Goal: Information Seeking & Learning: Learn about a topic

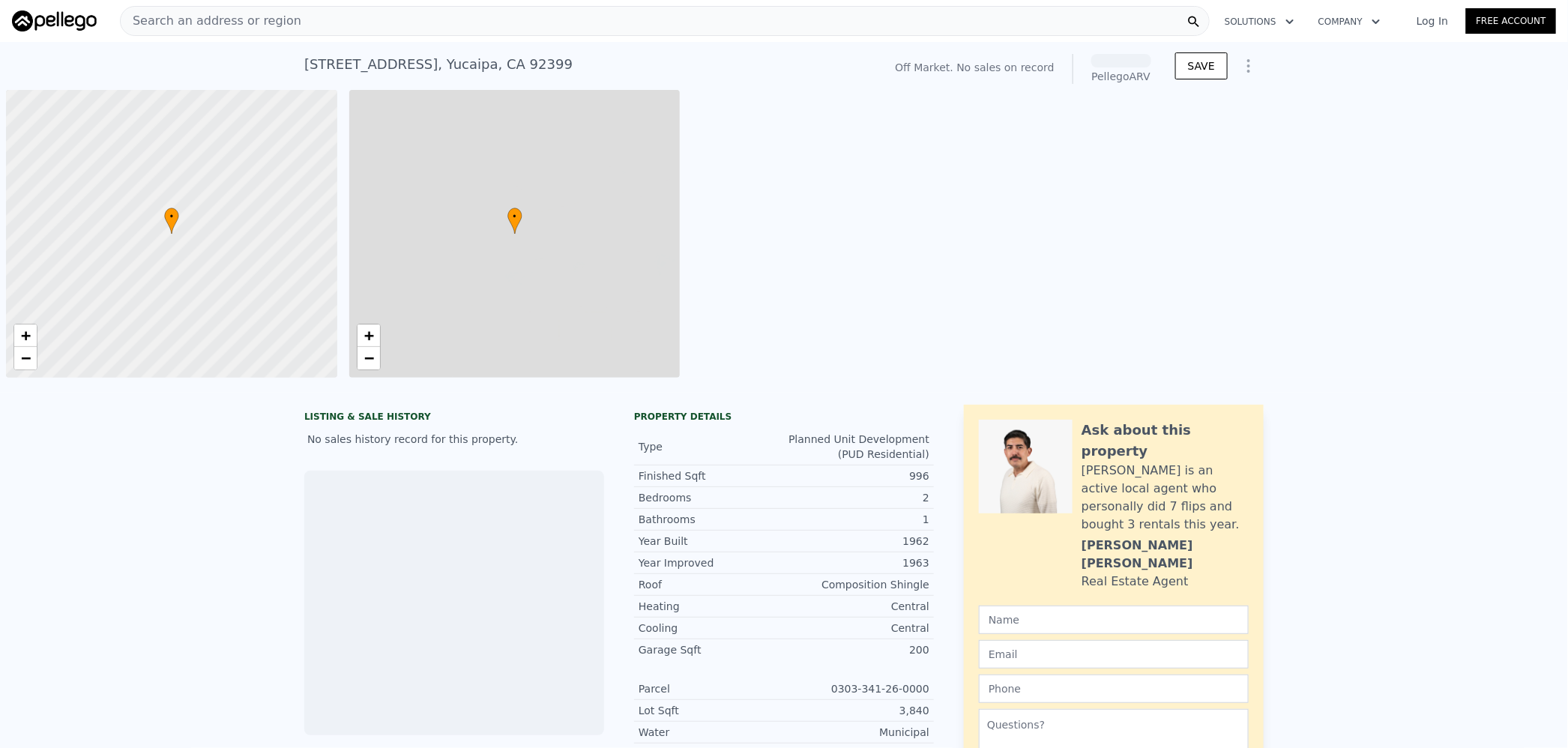
scroll to position [0, 5]
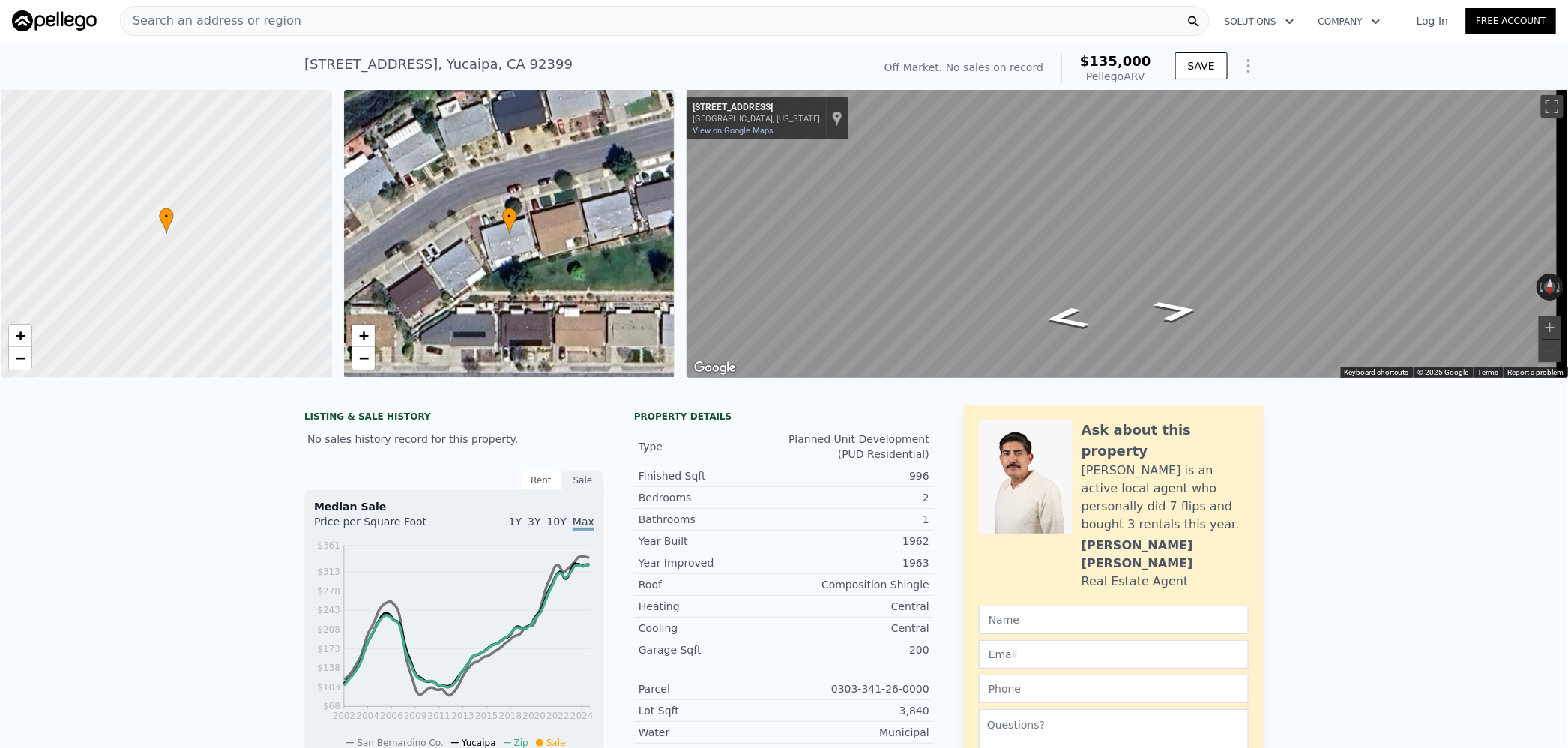
click at [916, 483] on div "996" at bounding box center [856, 475] width 145 height 15
copy div "996"
click at [448, 21] on div "Search an address or region" at bounding box center [665, 21] width 1089 height 30
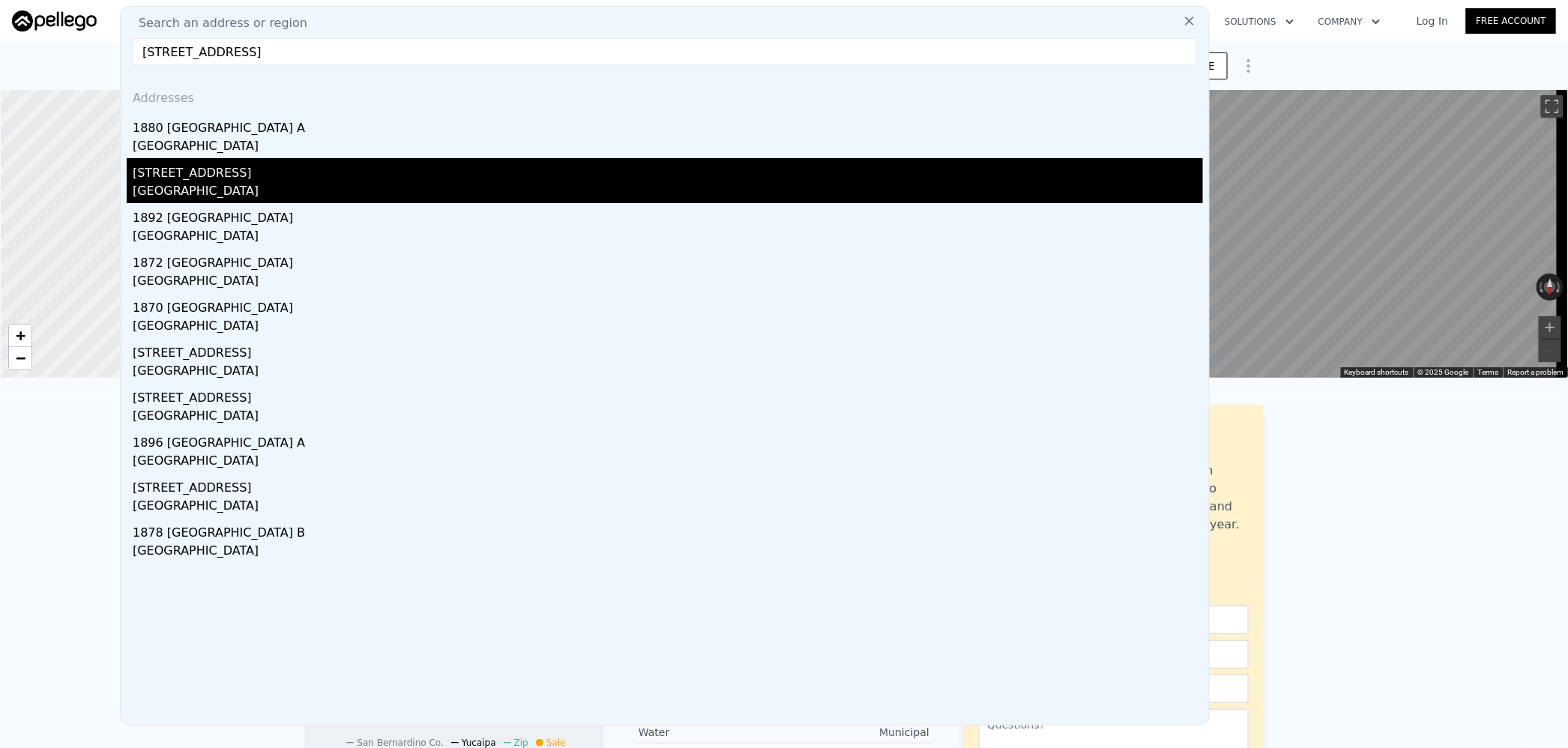
type input "[STREET_ADDRESS]"
click at [424, 163] on div "[STREET_ADDRESS]" at bounding box center [668, 170] width 1070 height 24
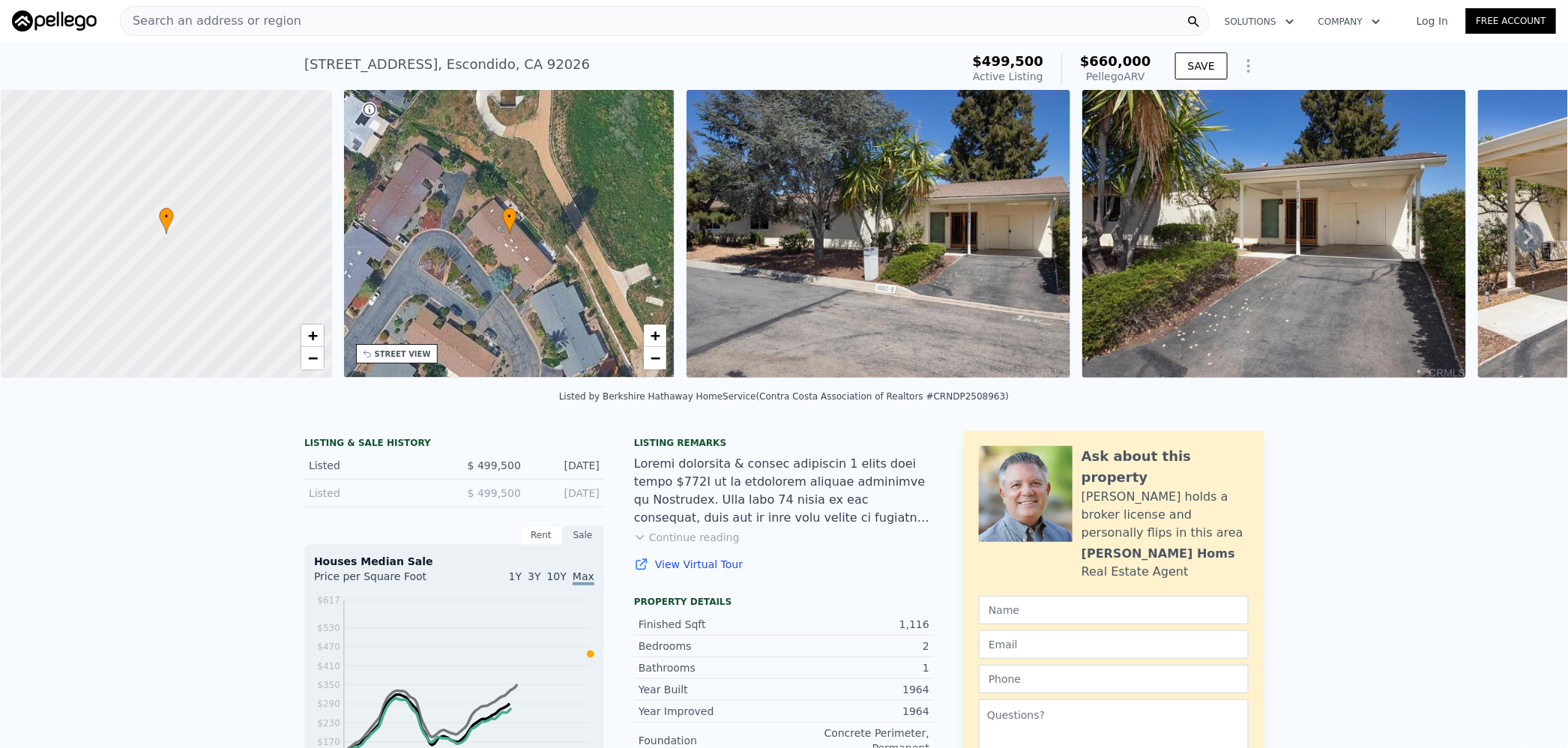
click at [1108, 57] on span "$660,000" at bounding box center [1115, 61] width 71 height 16
copy span "660,000"
click at [919, 631] on div "1,116" at bounding box center [856, 624] width 145 height 15
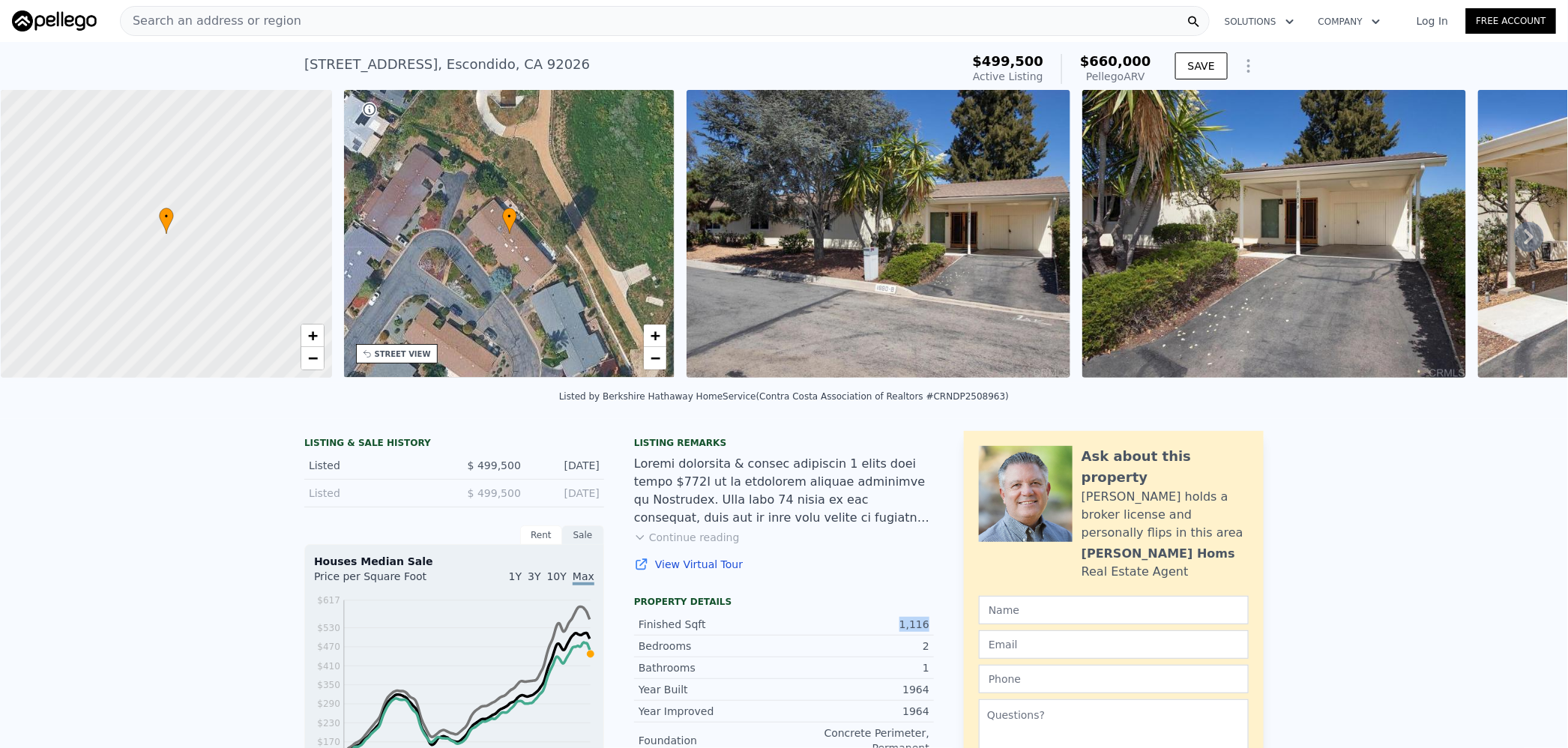
copy div "1,116"
click at [465, 23] on div "Search an address or region" at bounding box center [665, 21] width 1089 height 30
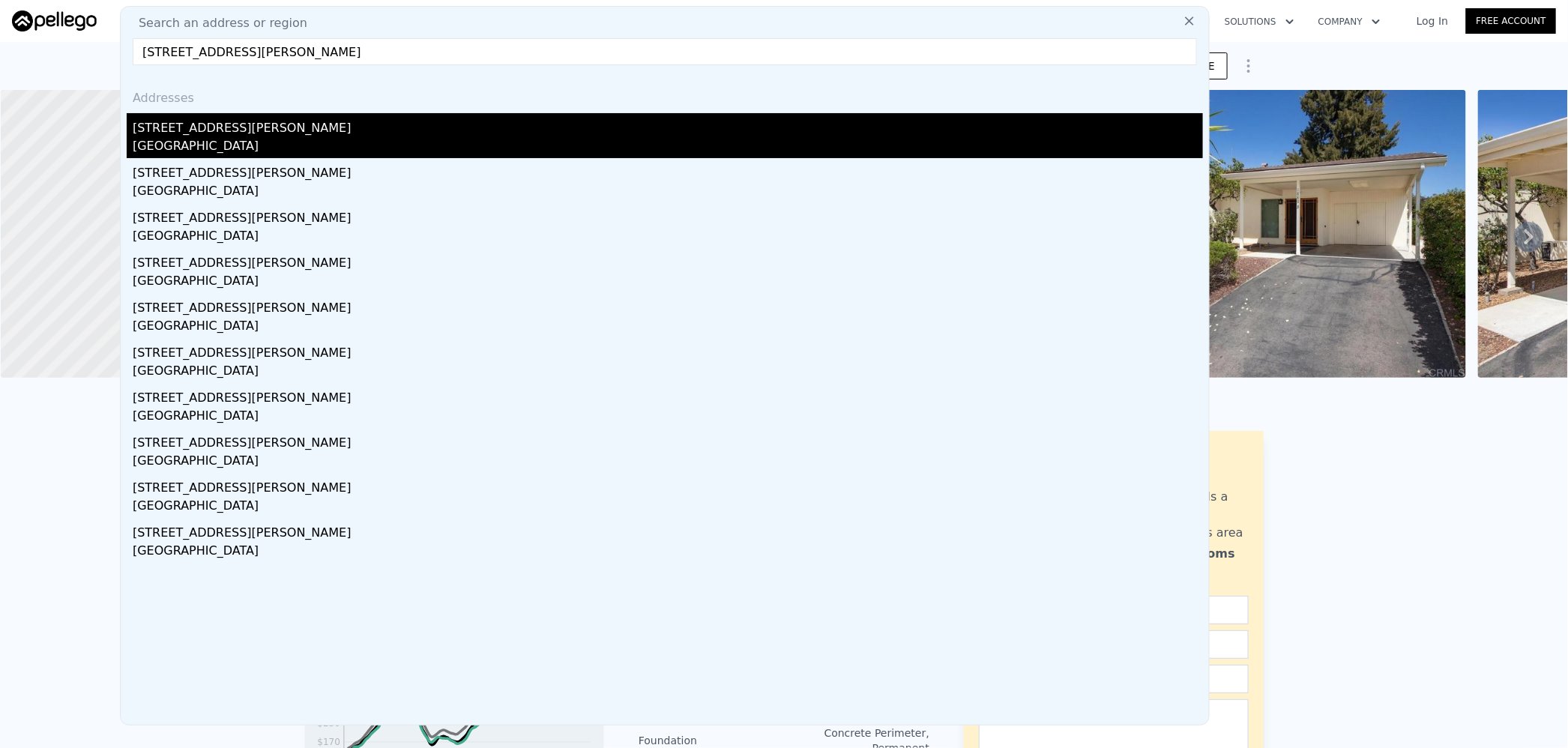
type input "[STREET_ADDRESS][PERSON_NAME]"
click at [354, 120] on div "[STREET_ADDRESS][PERSON_NAME]" at bounding box center [668, 125] width 1070 height 24
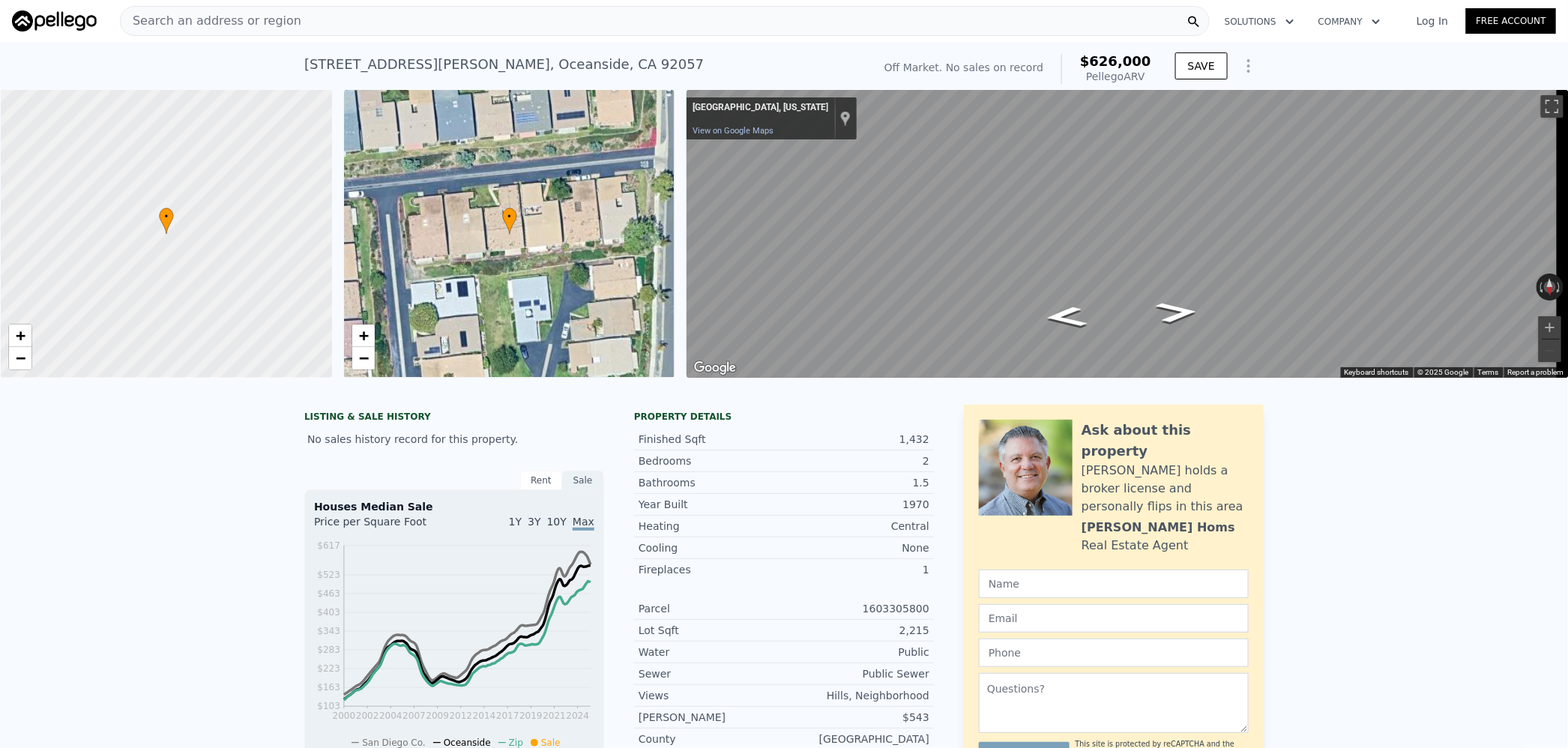
click at [444, 24] on div "Search an address or region" at bounding box center [665, 21] width 1089 height 30
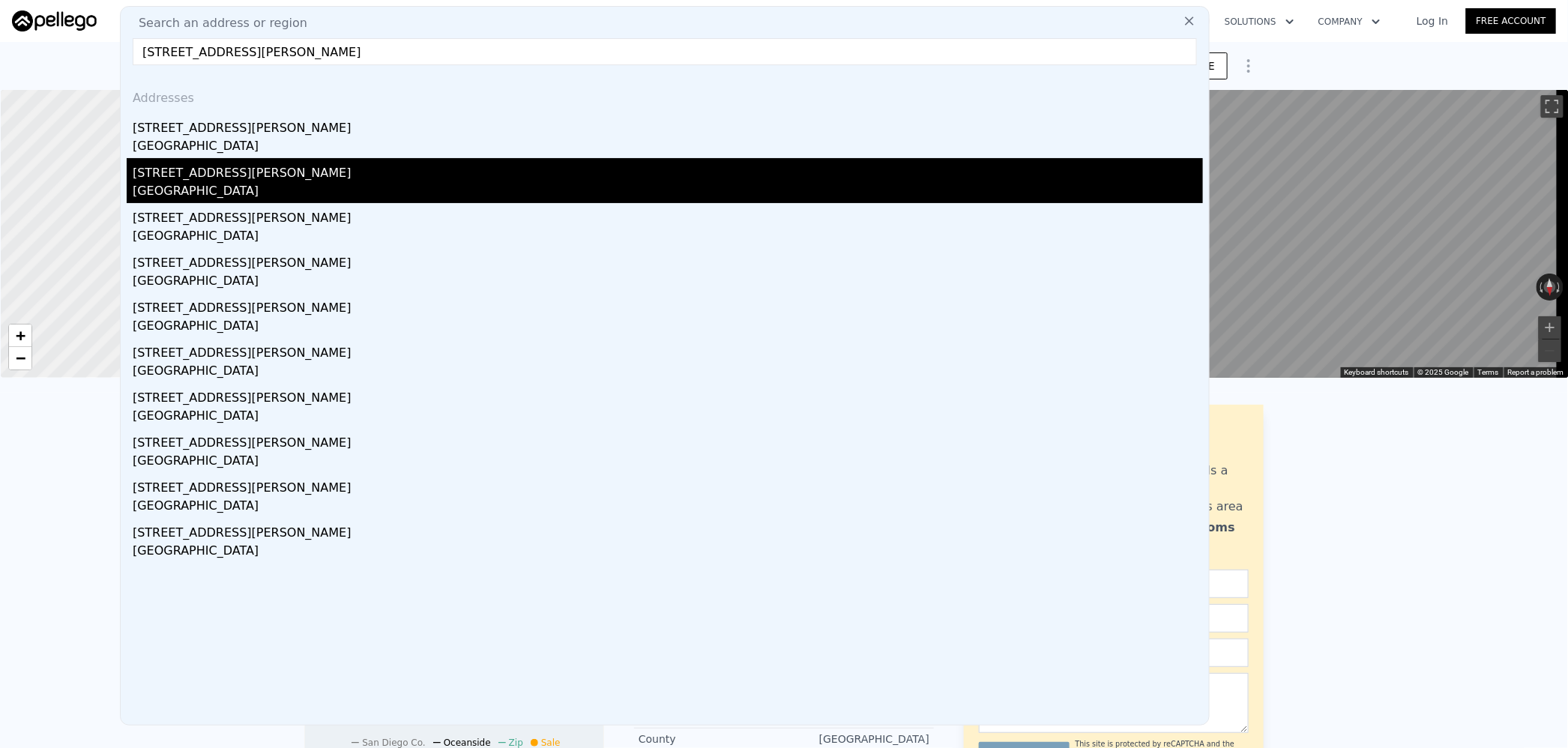
type input "[STREET_ADDRESS][PERSON_NAME]"
click at [353, 169] on div "[STREET_ADDRESS][PERSON_NAME]" at bounding box center [668, 170] width 1070 height 24
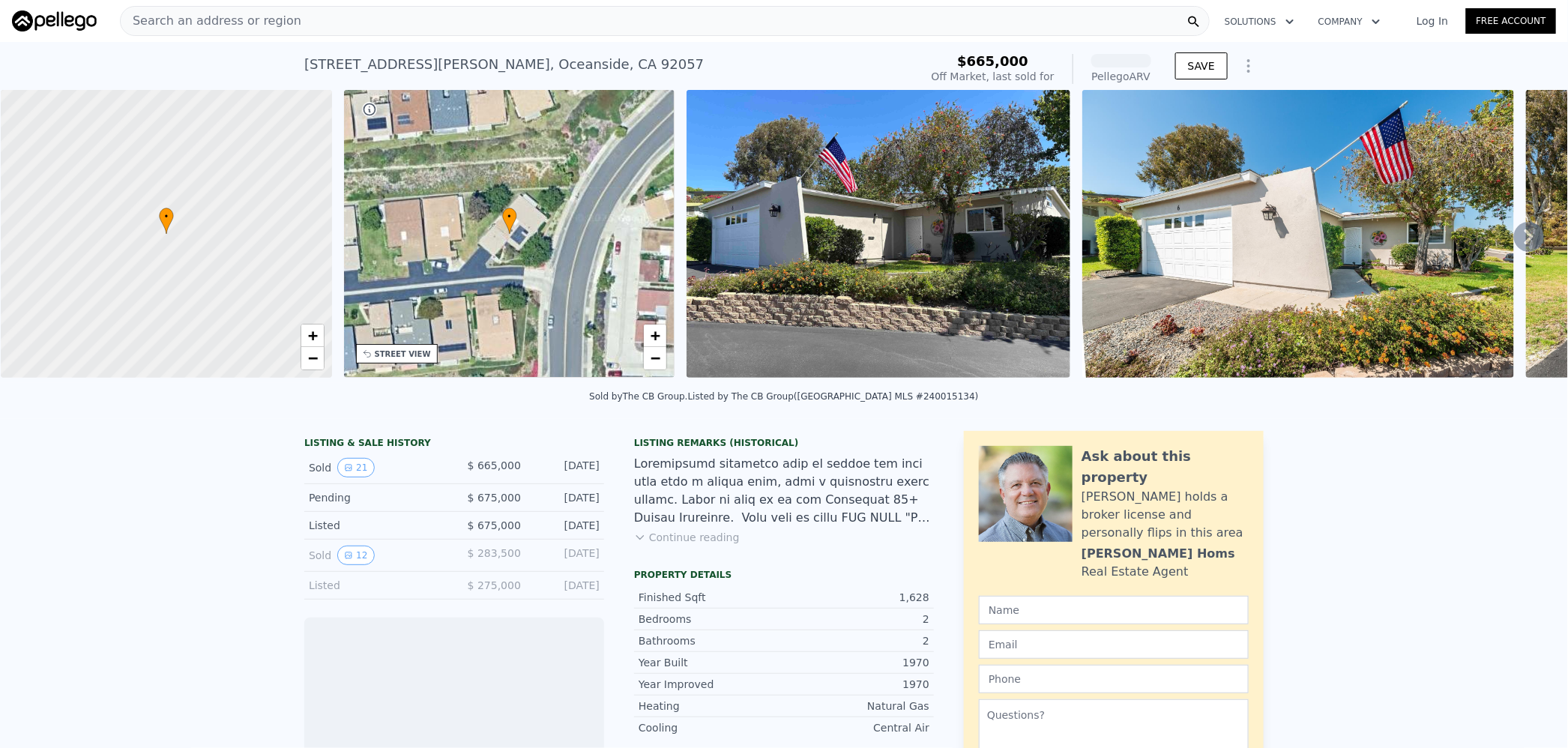
click at [494, 14] on div "Search an address or region" at bounding box center [665, 21] width 1089 height 30
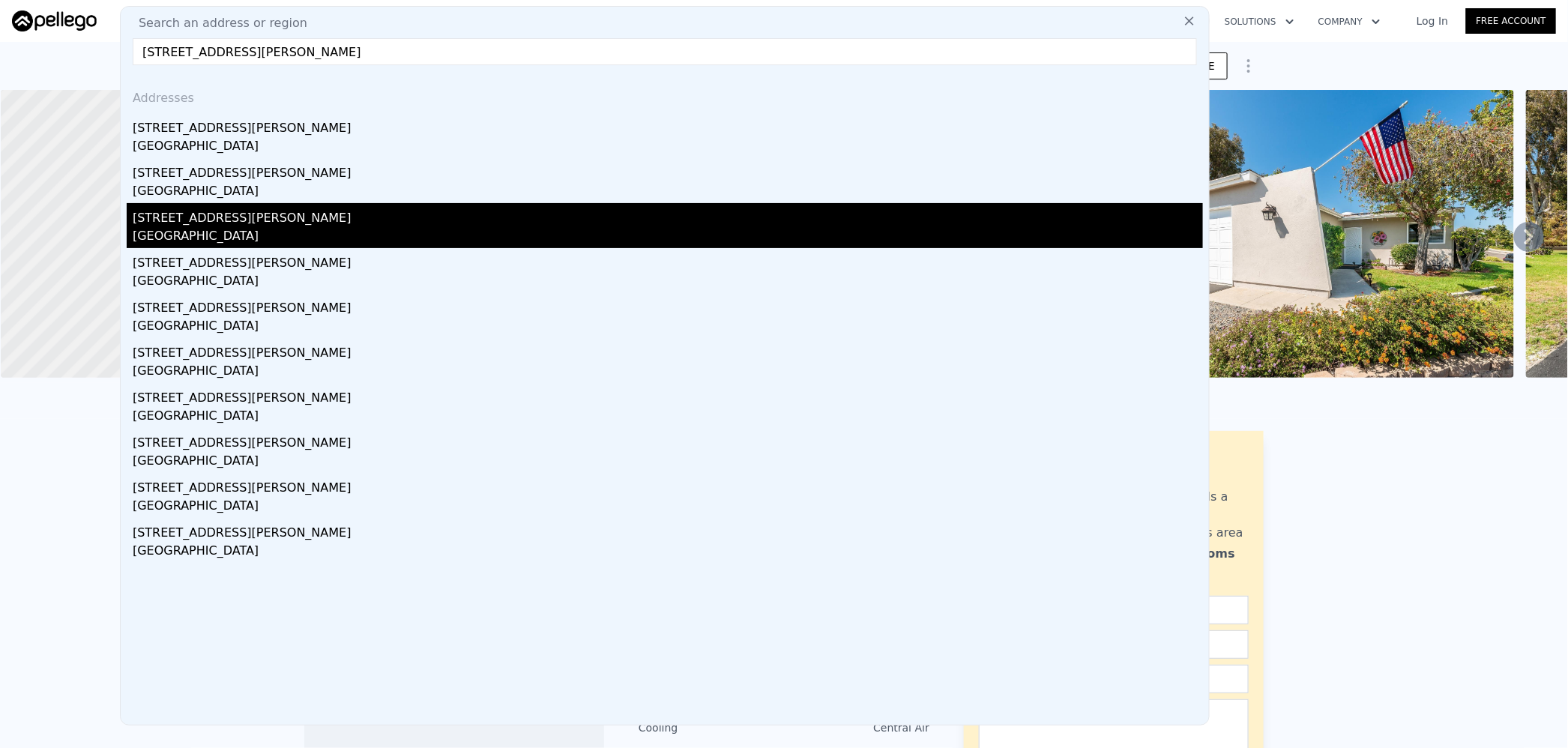
type input "[STREET_ADDRESS][PERSON_NAME]"
click at [311, 232] on div "[GEOGRAPHIC_DATA]" at bounding box center [668, 237] width 1070 height 21
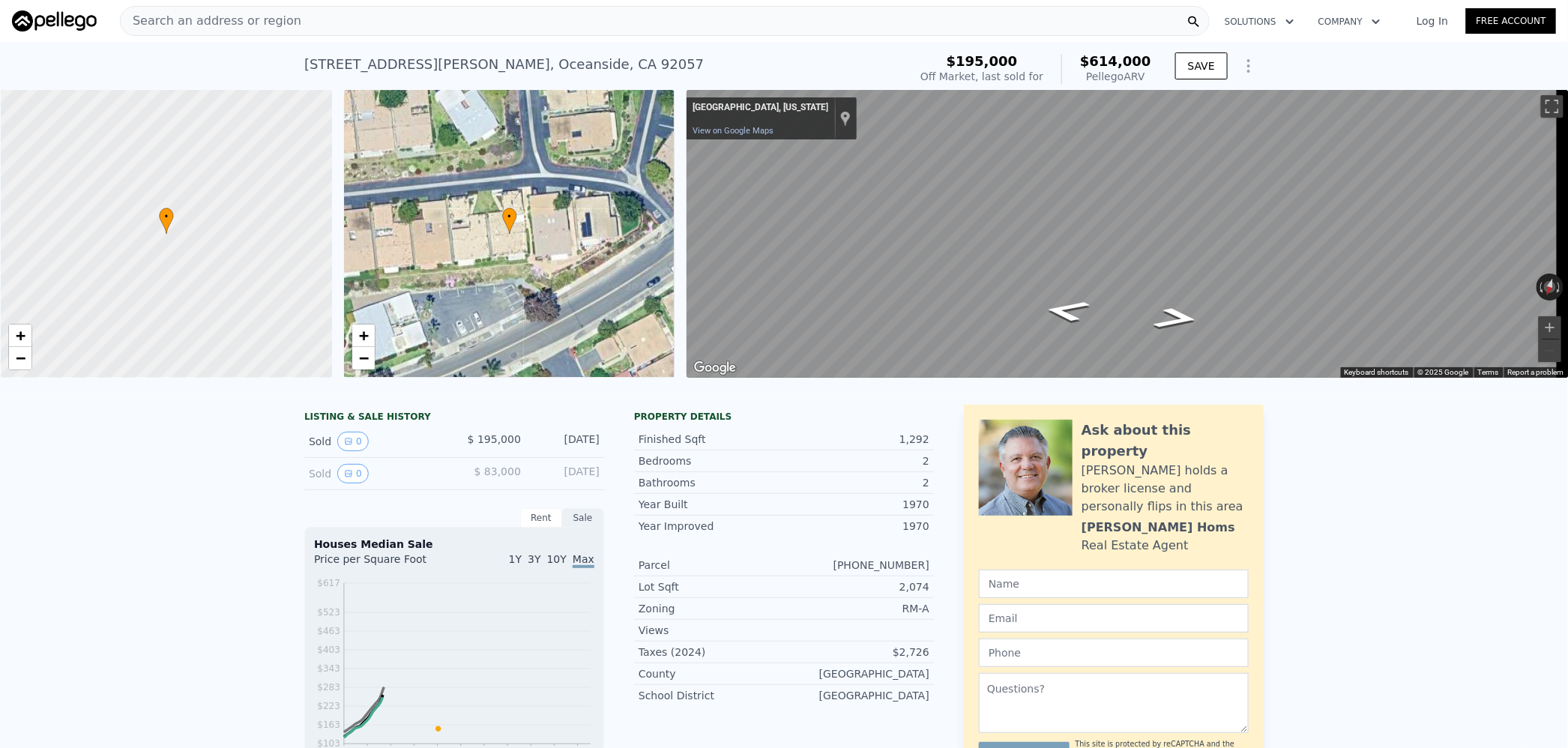
click at [1111, 69] on div "Pellego ARV" at bounding box center [1115, 76] width 71 height 15
click at [1118, 57] on span "$614,000" at bounding box center [1115, 61] width 71 height 16
copy span "614,000"
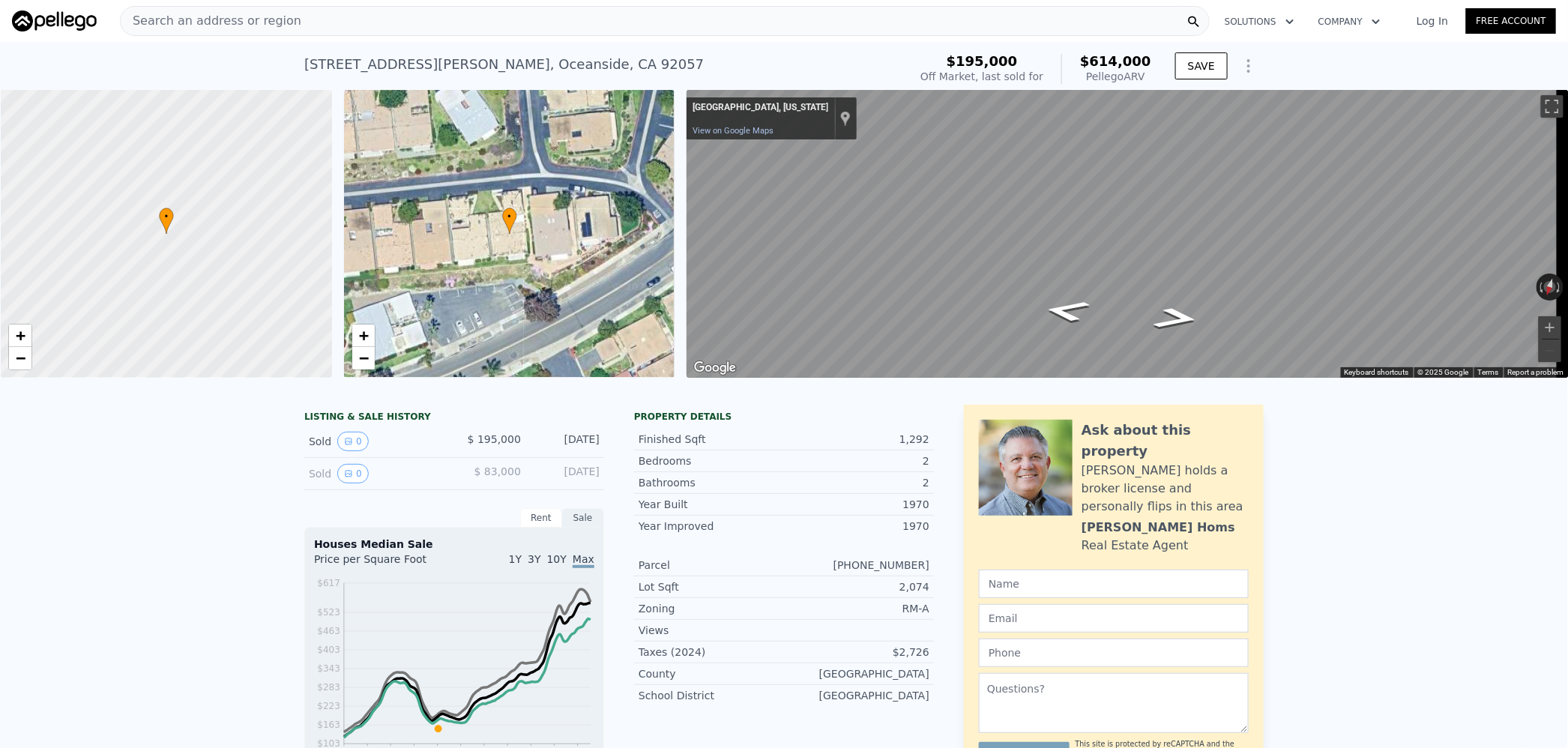
click at [371, 11] on div "Search an address or region" at bounding box center [665, 21] width 1089 height 30
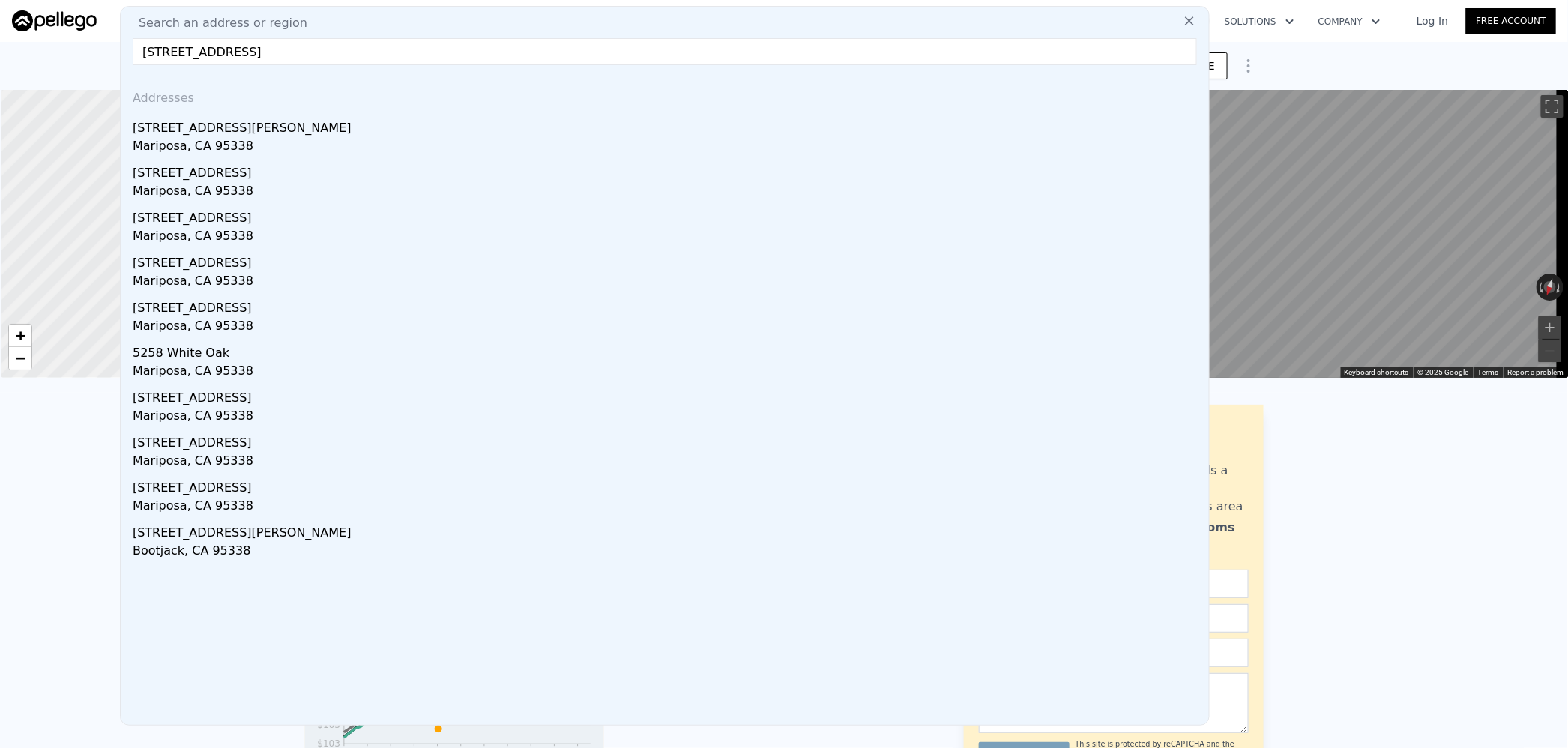
click at [258, 50] on input "[STREET_ADDRESS]" at bounding box center [665, 51] width 1064 height 27
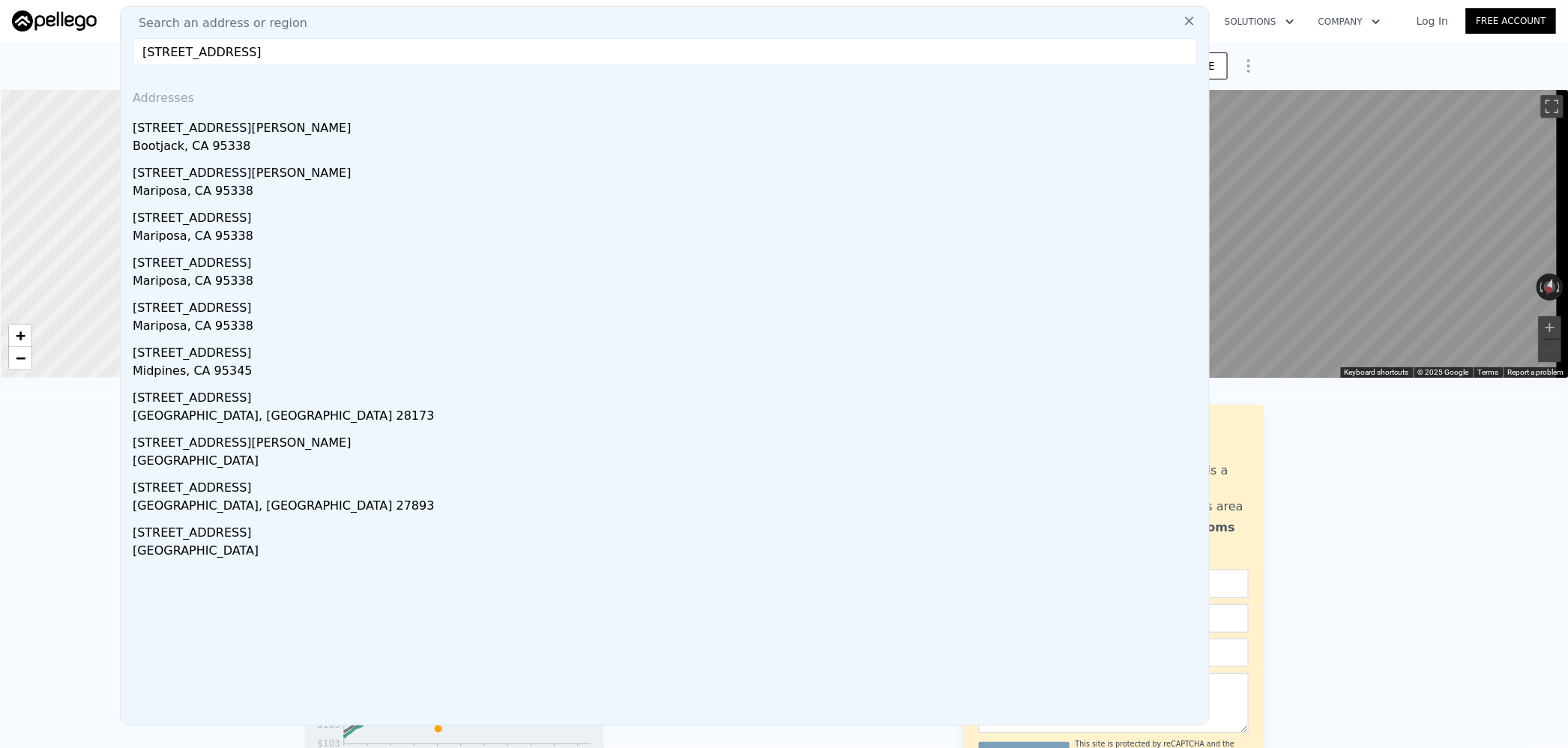
click at [335, 49] on input "[STREET_ADDRESS]" at bounding box center [665, 51] width 1064 height 27
drag, startPoint x: 335, startPoint y: 49, endPoint x: 117, endPoint y: 56, distance: 218.1
paste input "[STREET_ADDRESS]"
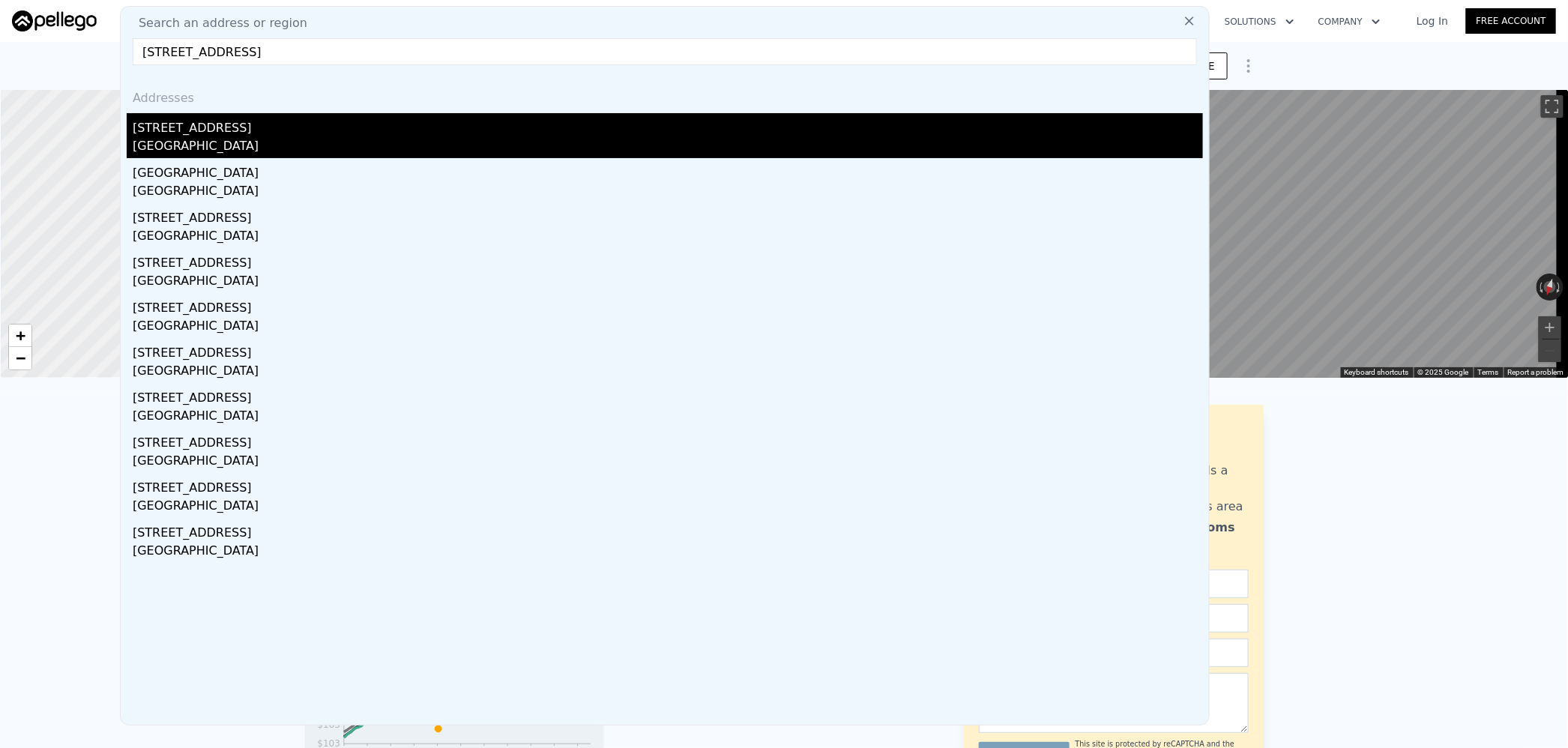
type input "[STREET_ADDRESS]"
click at [336, 123] on div "[STREET_ADDRESS]" at bounding box center [668, 125] width 1070 height 24
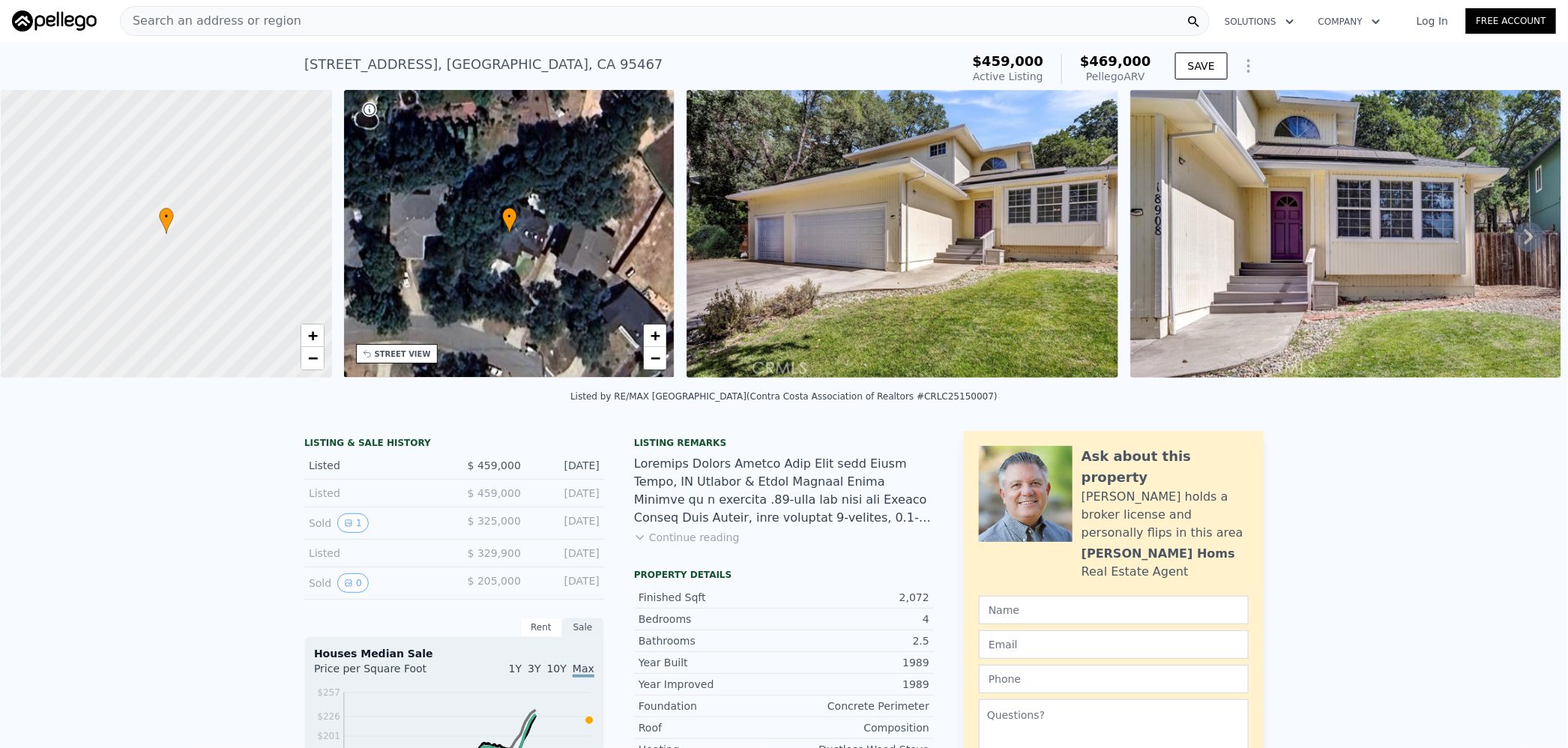
click at [1111, 56] on span "$469,000" at bounding box center [1115, 61] width 71 height 16
copy span "469,000"
click at [316, 7] on div "Search an address or region" at bounding box center [665, 21] width 1089 height 30
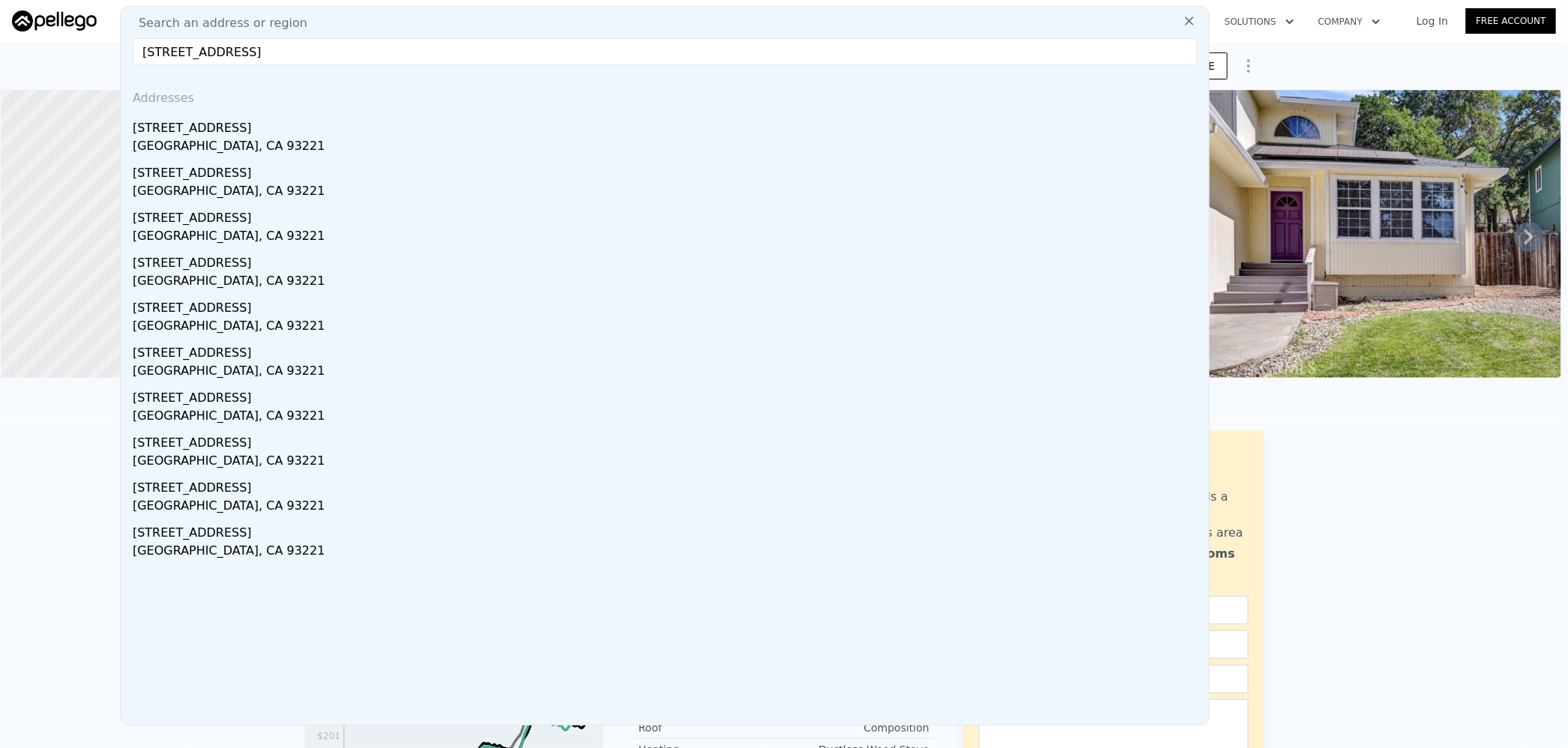
click at [271, 50] on input "[STREET_ADDRESS]" at bounding box center [665, 51] width 1064 height 27
drag, startPoint x: 271, startPoint y: 50, endPoint x: 270, endPoint y: 59, distance: 9.1
click at [270, 59] on input "[STREET_ADDRESS]" at bounding box center [665, 51] width 1064 height 27
click at [316, 52] on input "[STREET_ADDRESS]" at bounding box center [665, 51] width 1064 height 27
paste input "[STREET_ADDRESS]"
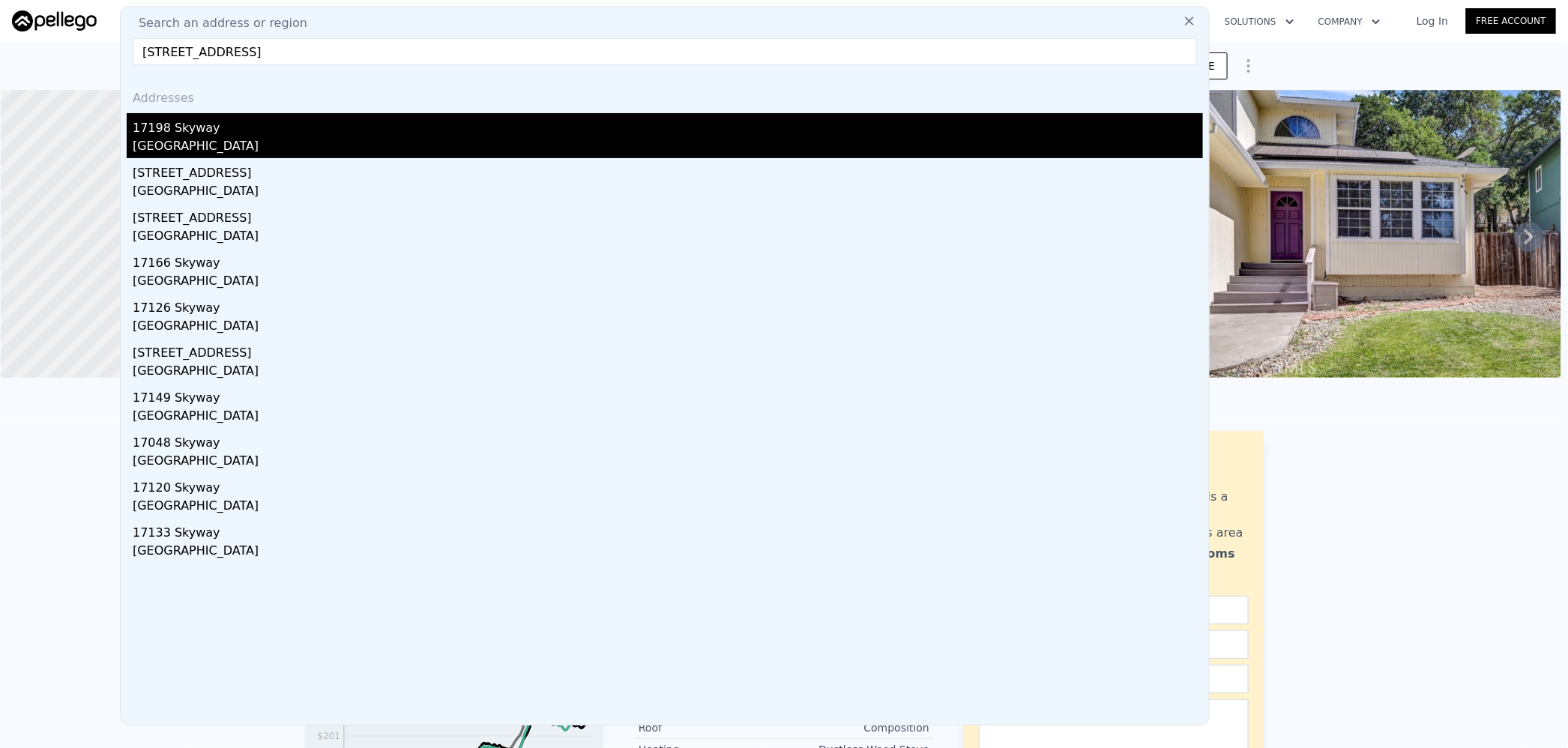
type input "[STREET_ADDRESS]"
click at [241, 127] on div "17198 Skyway" at bounding box center [668, 125] width 1070 height 24
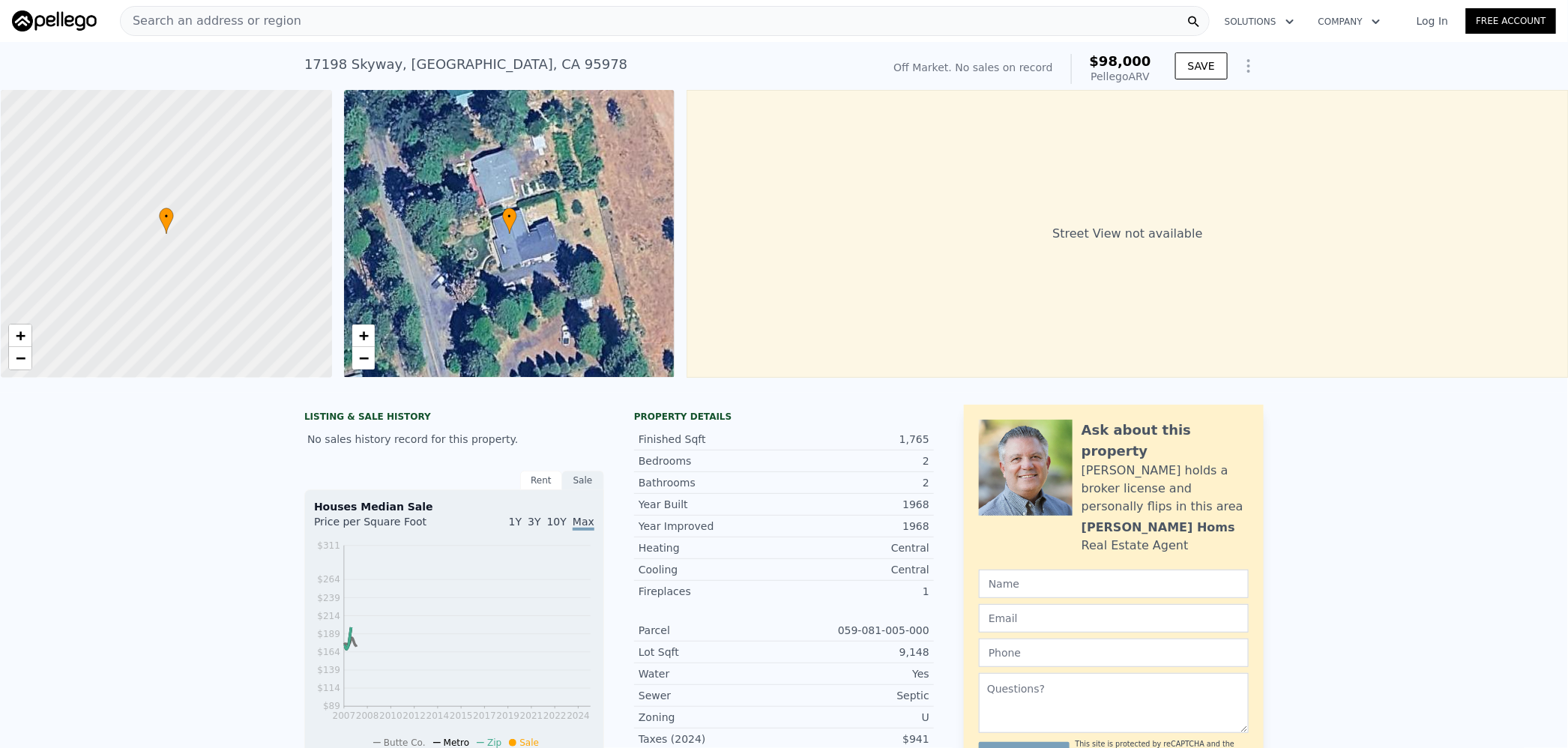
click at [314, 15] on div "Search an address or region" at bounding box center [665, 21] width 1089 height 30
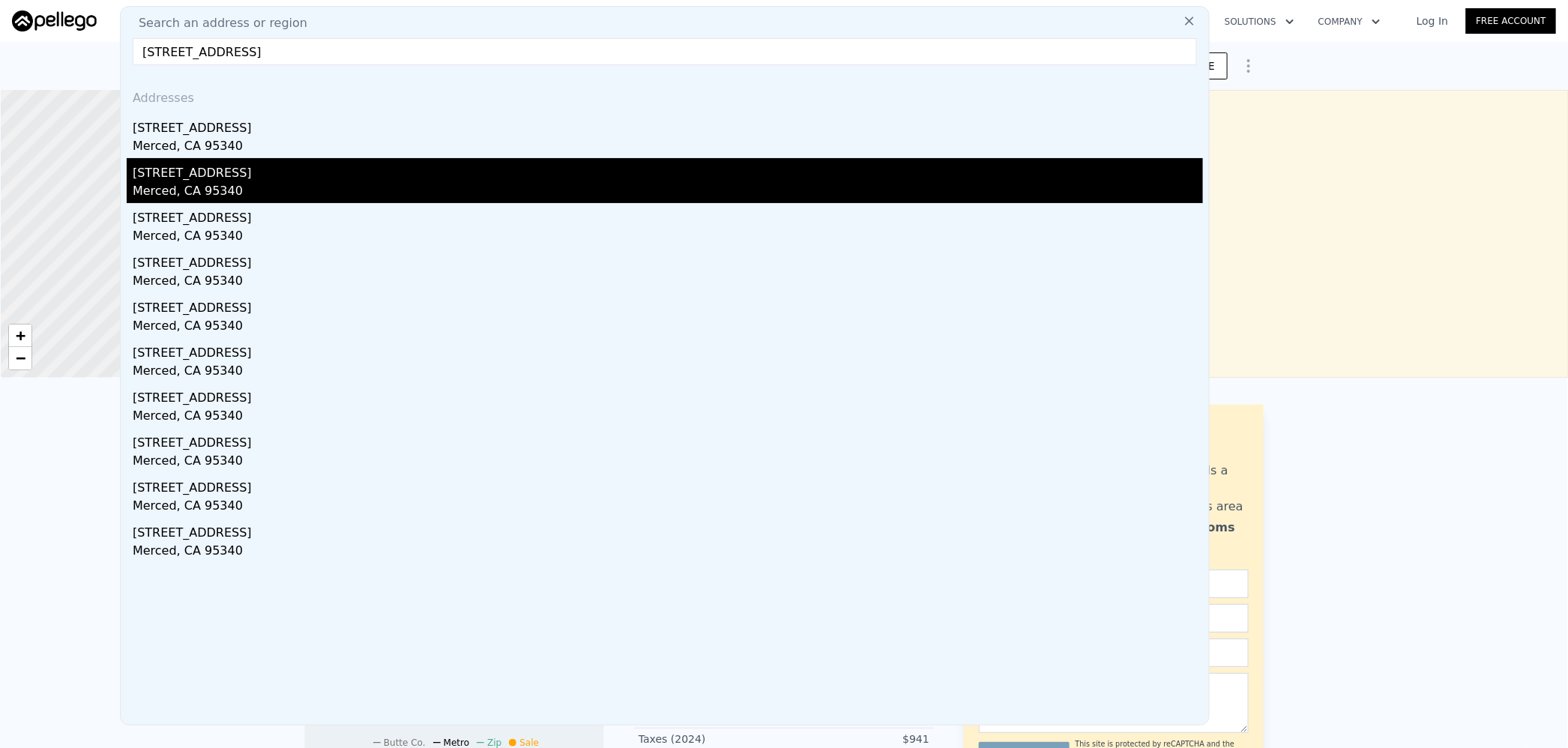
type input "[STREET_ADDRESS]"
click at [254, 199] on div "Merced, CA 95340" at bounding box center [668, 193] width 1070 height 21
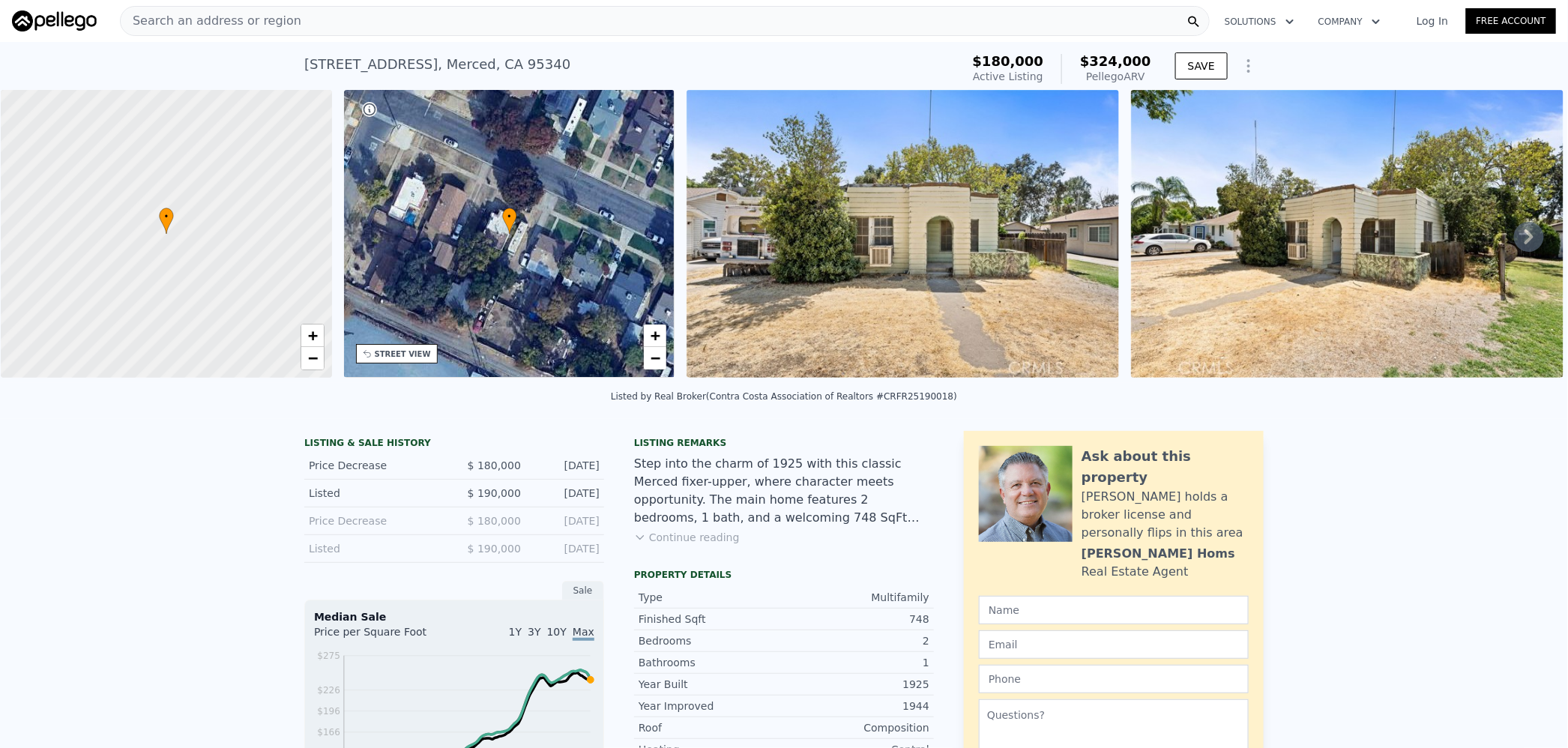
click at [1111, 57] on span "$324,000" at bounding box center [1115, 61] width 71 height 16
copy span "324,000"
click at [372, 23] on div "Search an address or region" at bounding box center [665, 21] width 1089 height 30
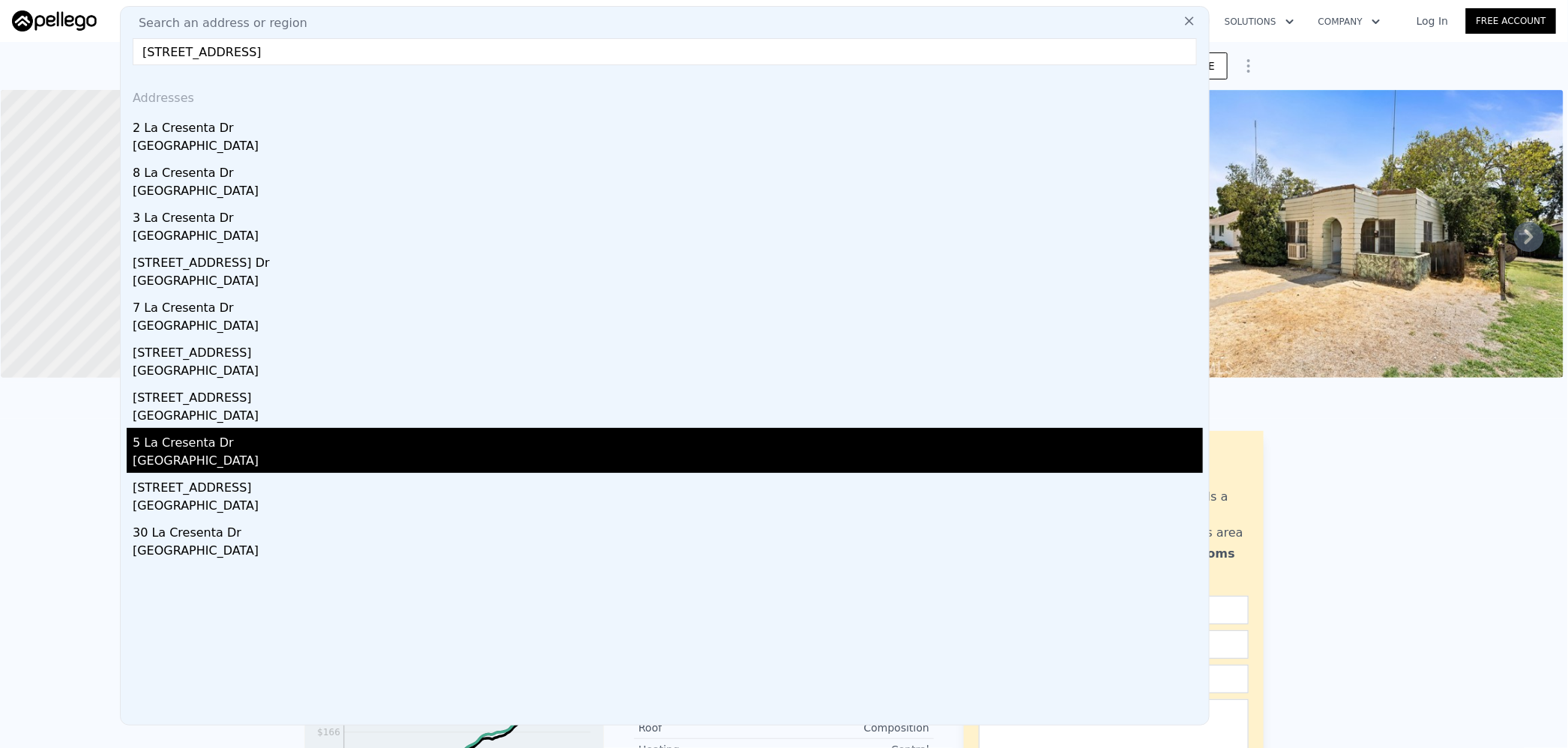
type input "[STREET_ADDRESS]"
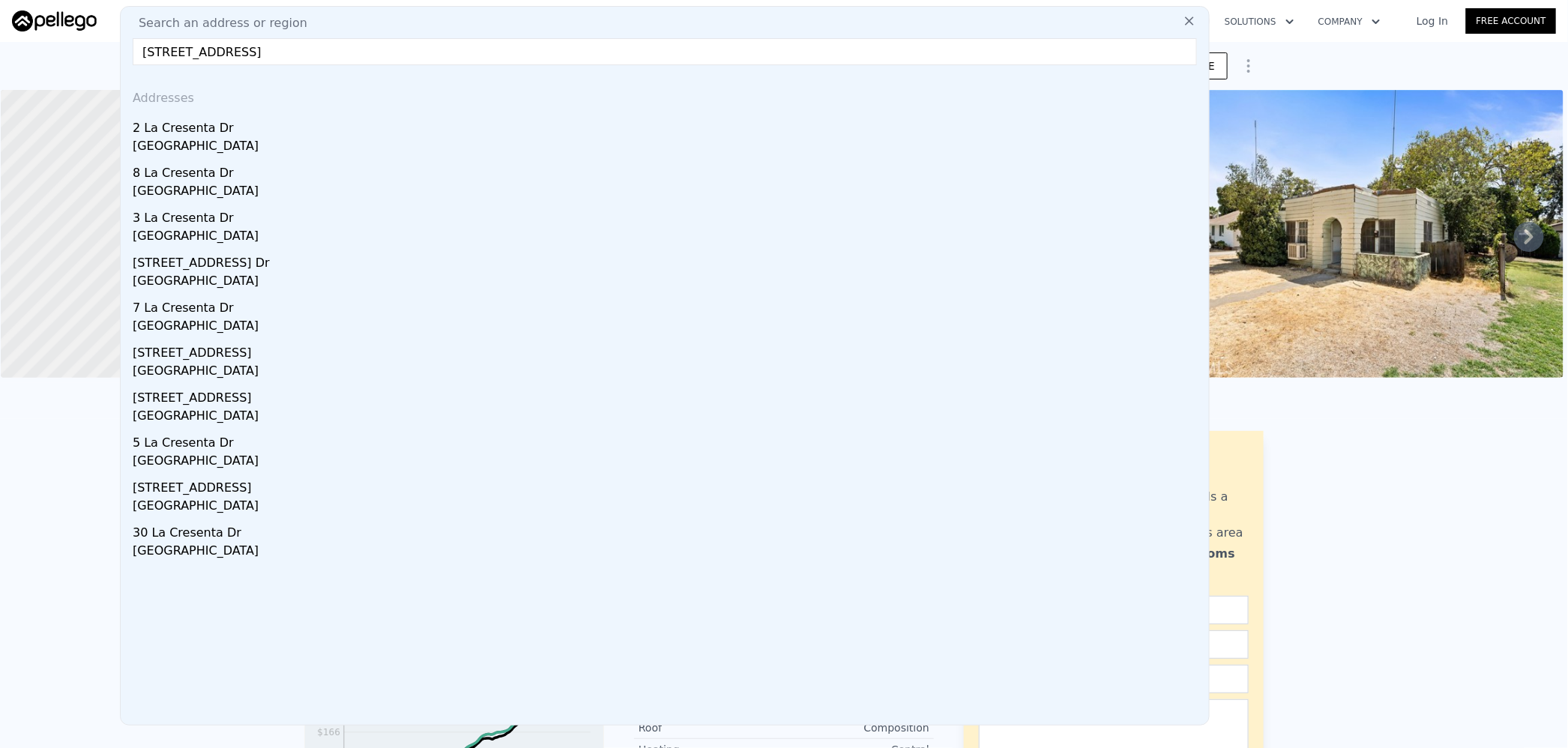
click at [263, 438] on div "5 La Cresenta Dr" at bounding box center [668, 440] width 1070 height 24
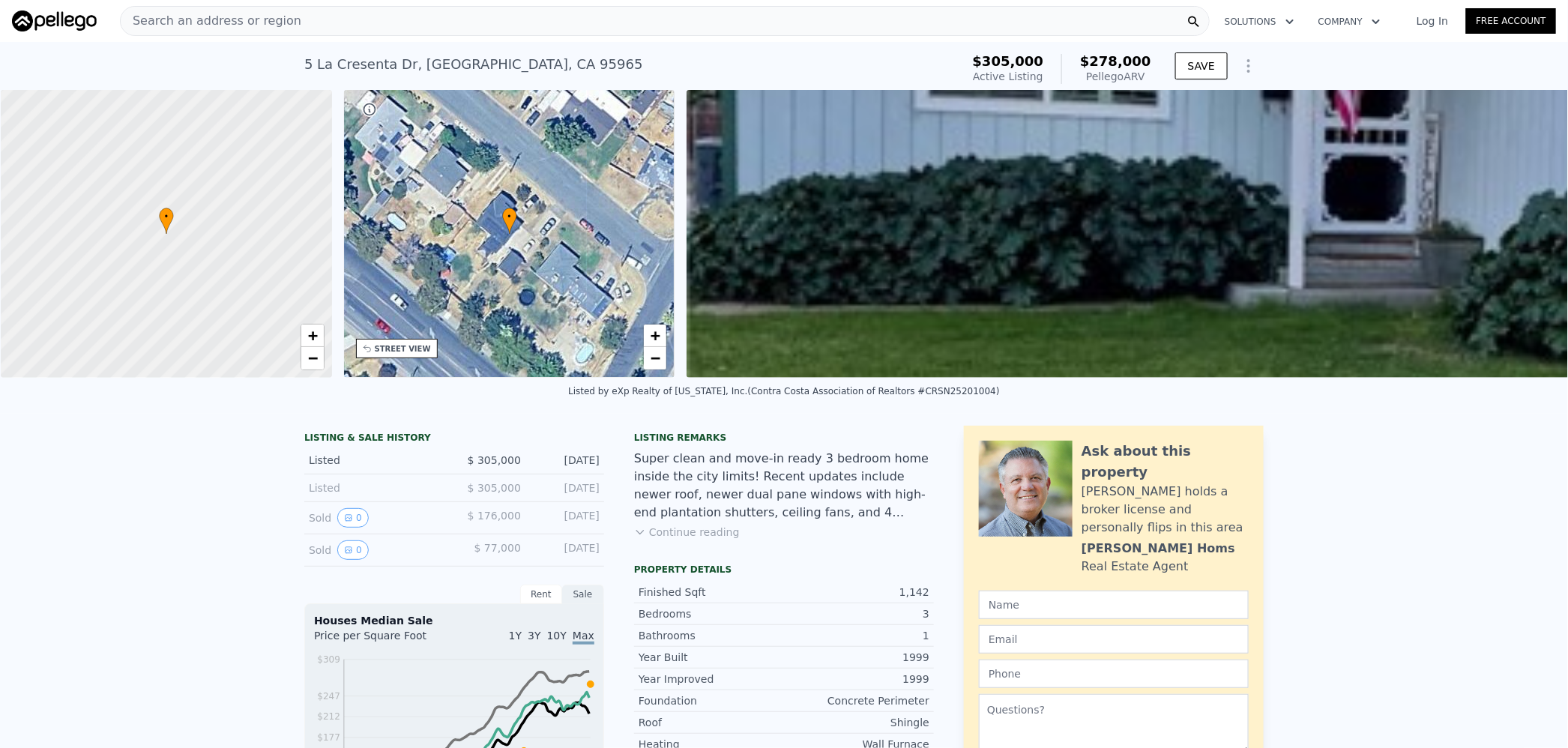
click at [1126, 57] on span "$278,000" at bounding box center [1115, 61] width 71 height 16
copy span "278,000"
click at [500, 19] on div "Search an address or region" at bounding box center [665, 21] width 1089 height 30
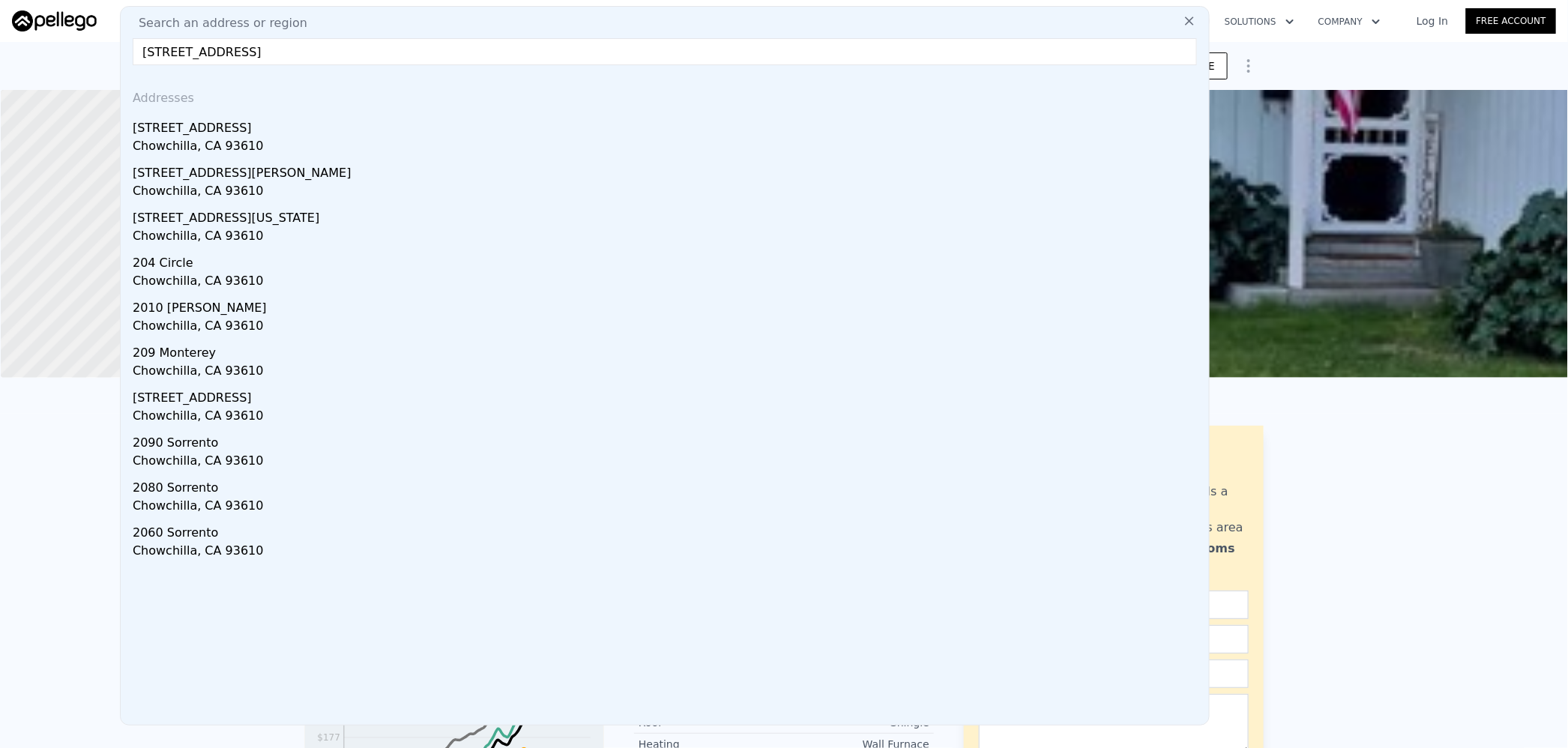
click at [255, 46] on input "[STREET_ADDRESS]" at bounding box center [665, 51] width 1064 height 27
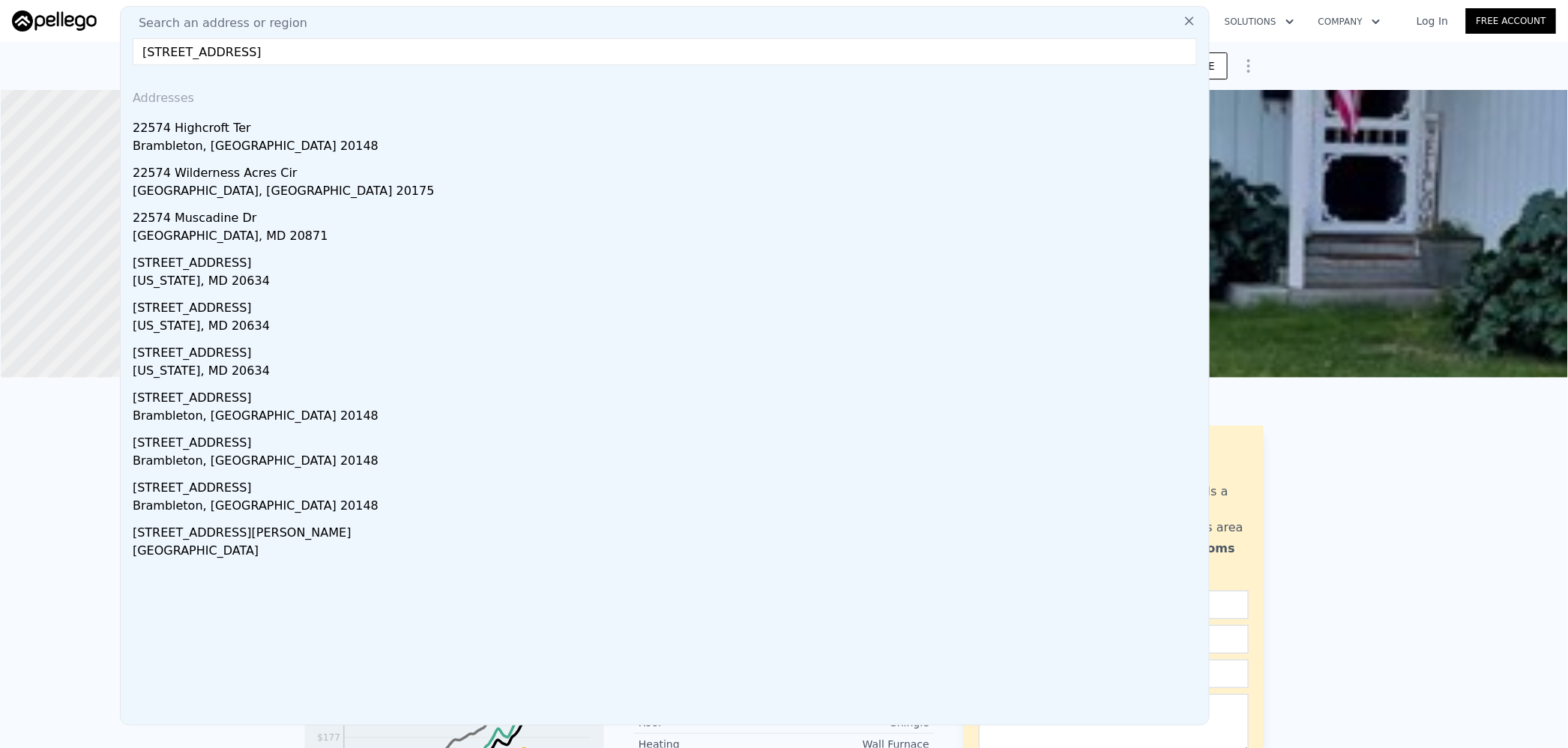
click at [212, 48] on input "[STREET_ADDRESS]" at bounding box center [665, 51] width 1064 height 27
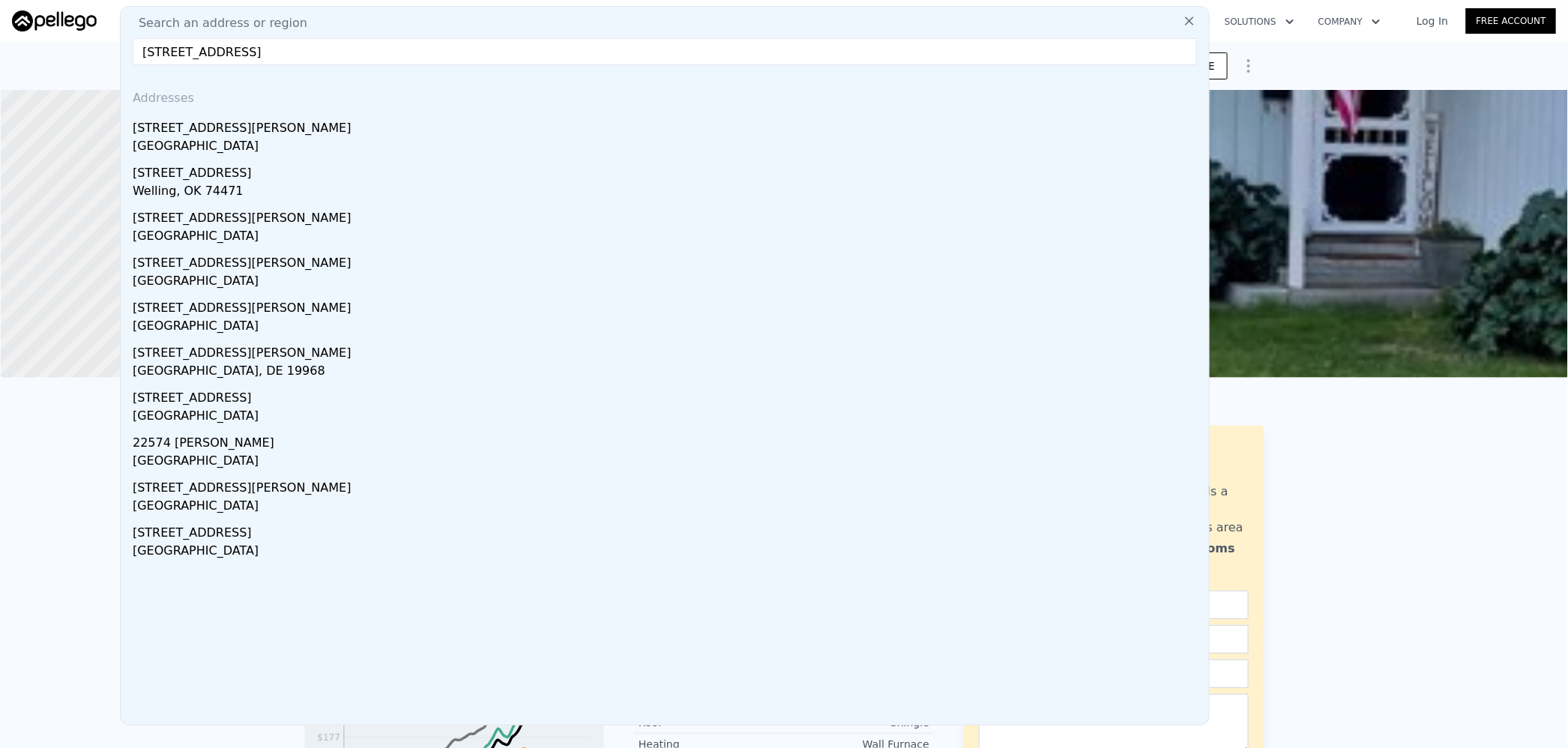
drag, startPoint x: 275, startPoint y: 47, endPoint x: 50, endPoint y: 43, distance: 225.0
paste input "[STREET_ADDRESS]"
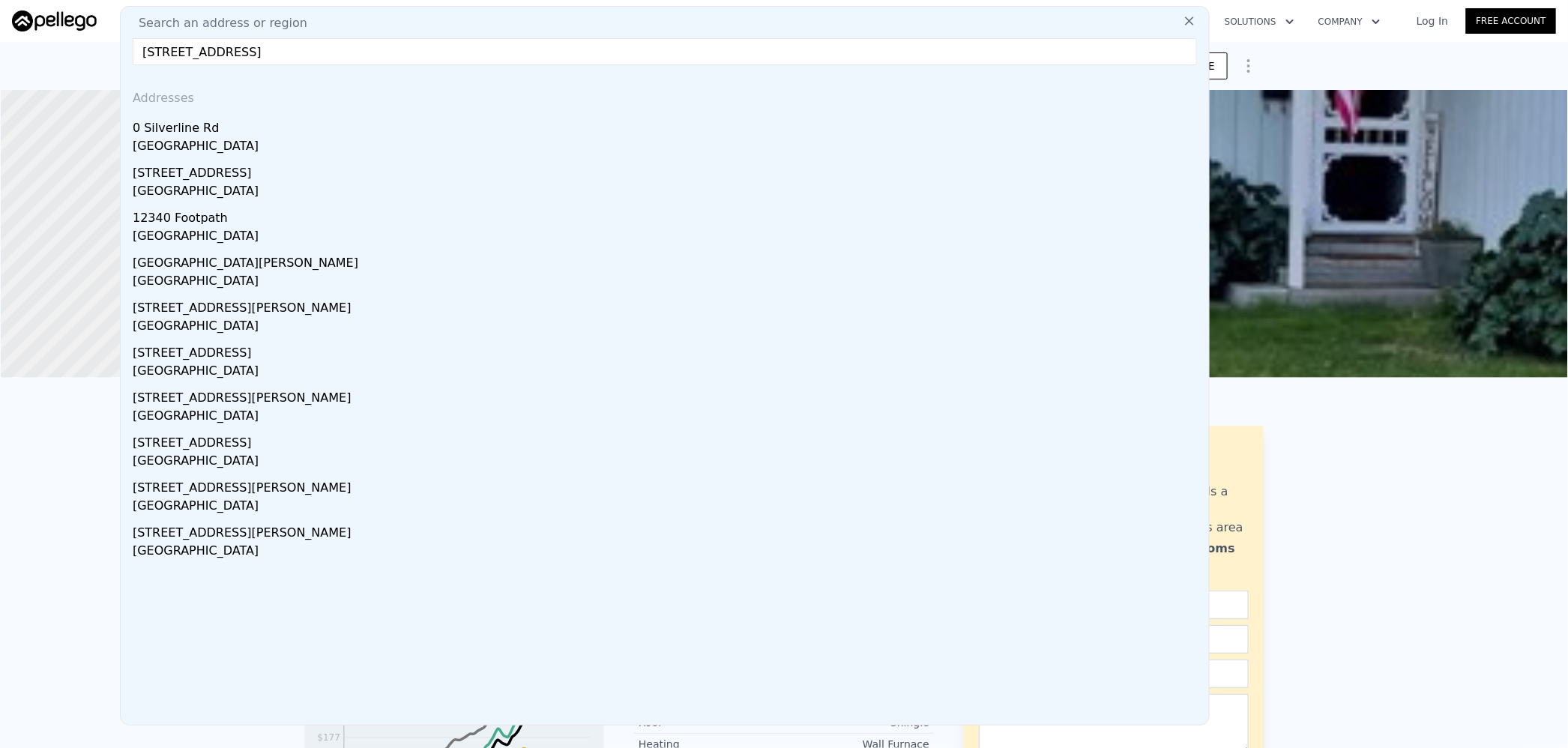
click at [270, 50] on input "[STREET_ADDRESS]" at bounding box center [665, 51] width 1064 height 27
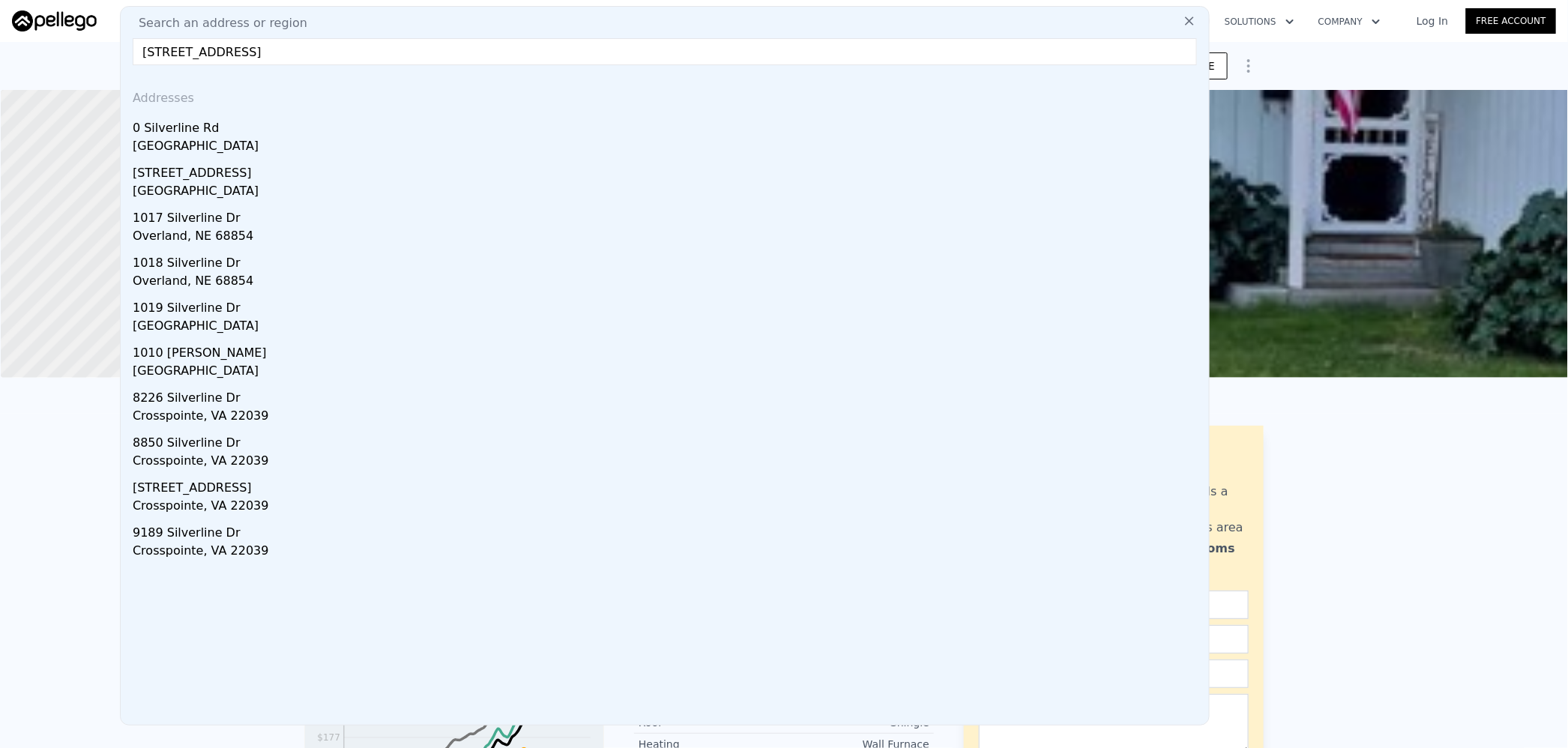
click at [397, 46] on input "[STREET_ADDRESS]" at bounding box center [665, 51] width 1064 height 27
paste input "[STREET_ADDRESS]"
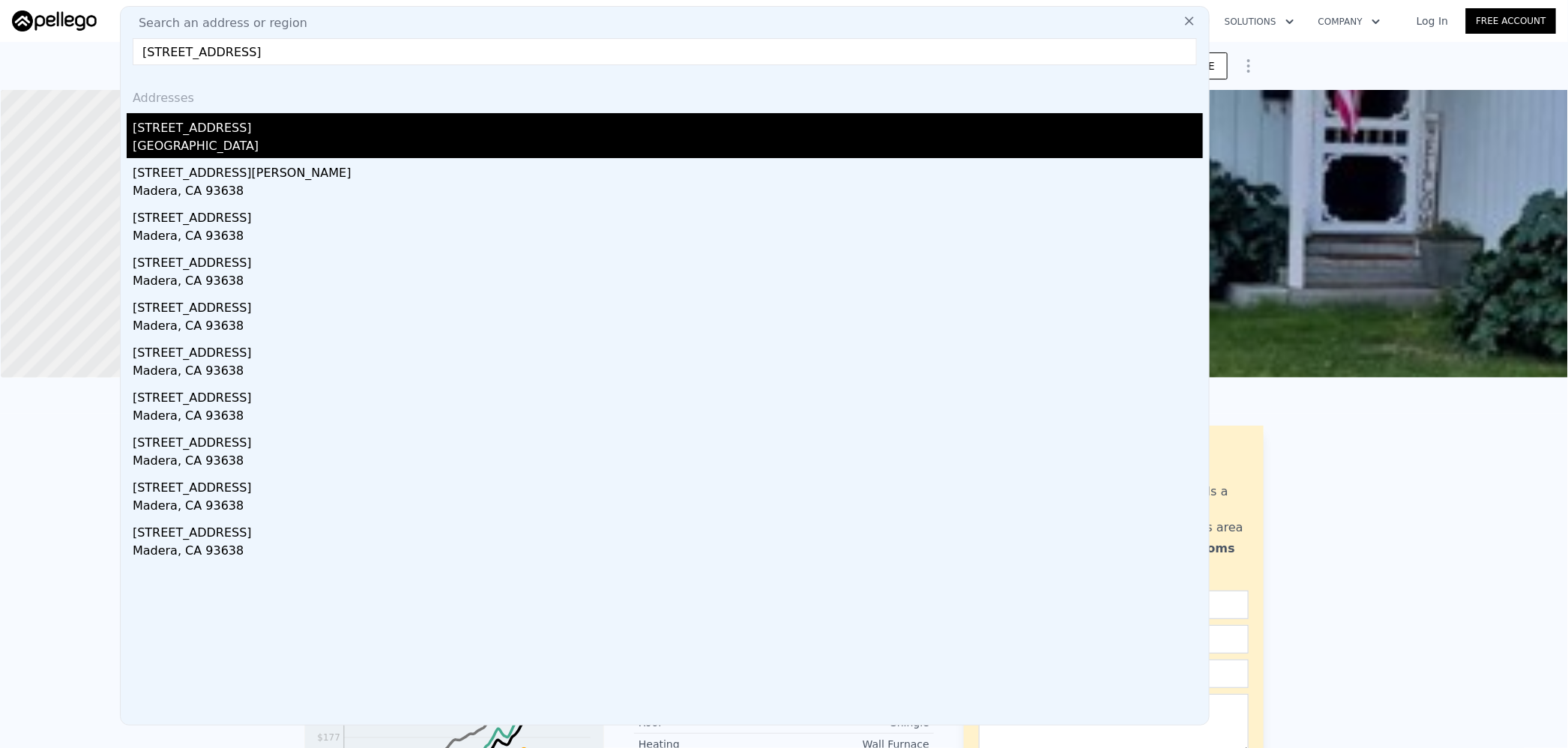
type input "[STREET_ADDRESS]"
click at [287, 146] on div "[GEOGRAPHIC_DATA]" at bounding box center [668, 148] width 1070 height 21
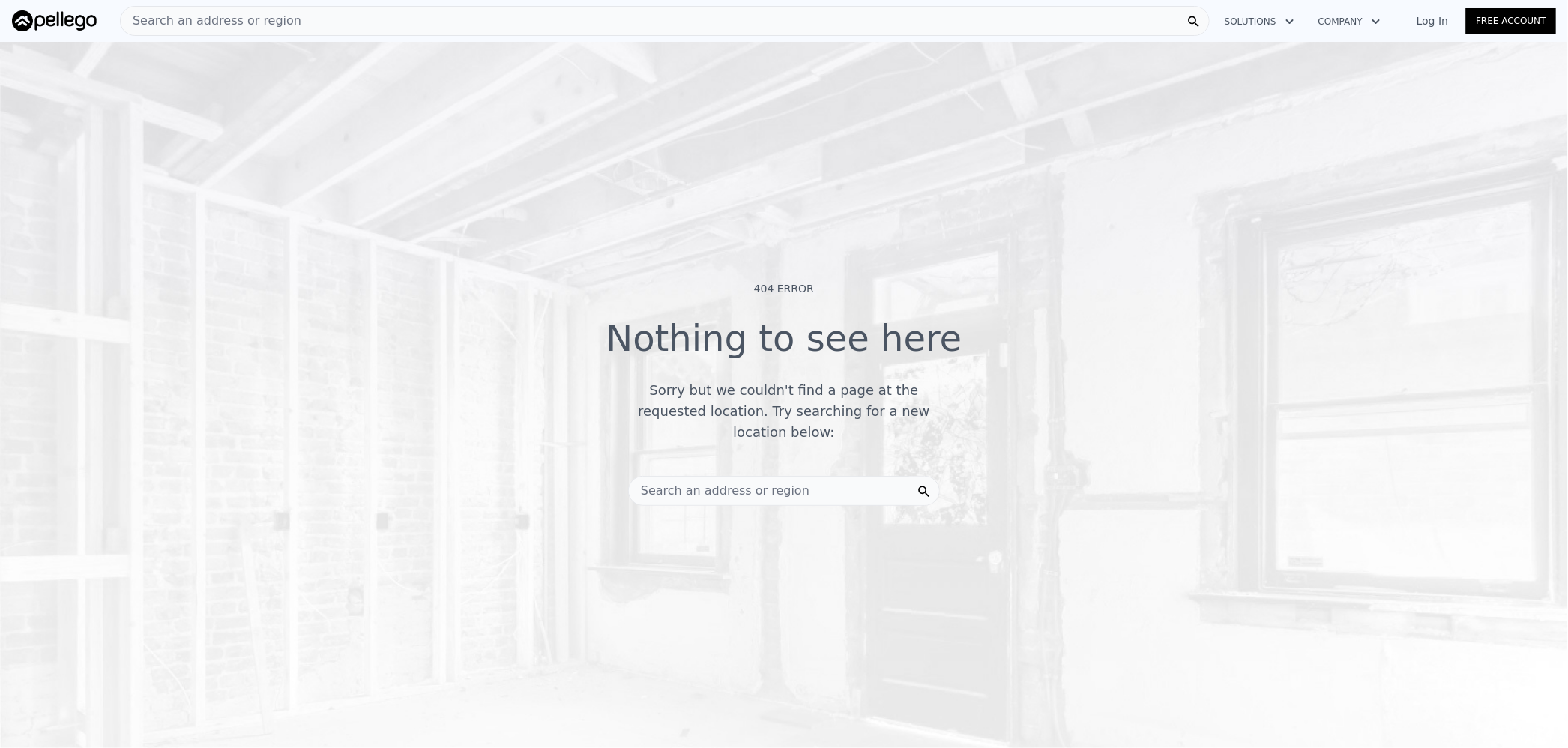
click at [285, 19] on div "Search an address or region" at bounding box center [665, 21] width 1089 height 30
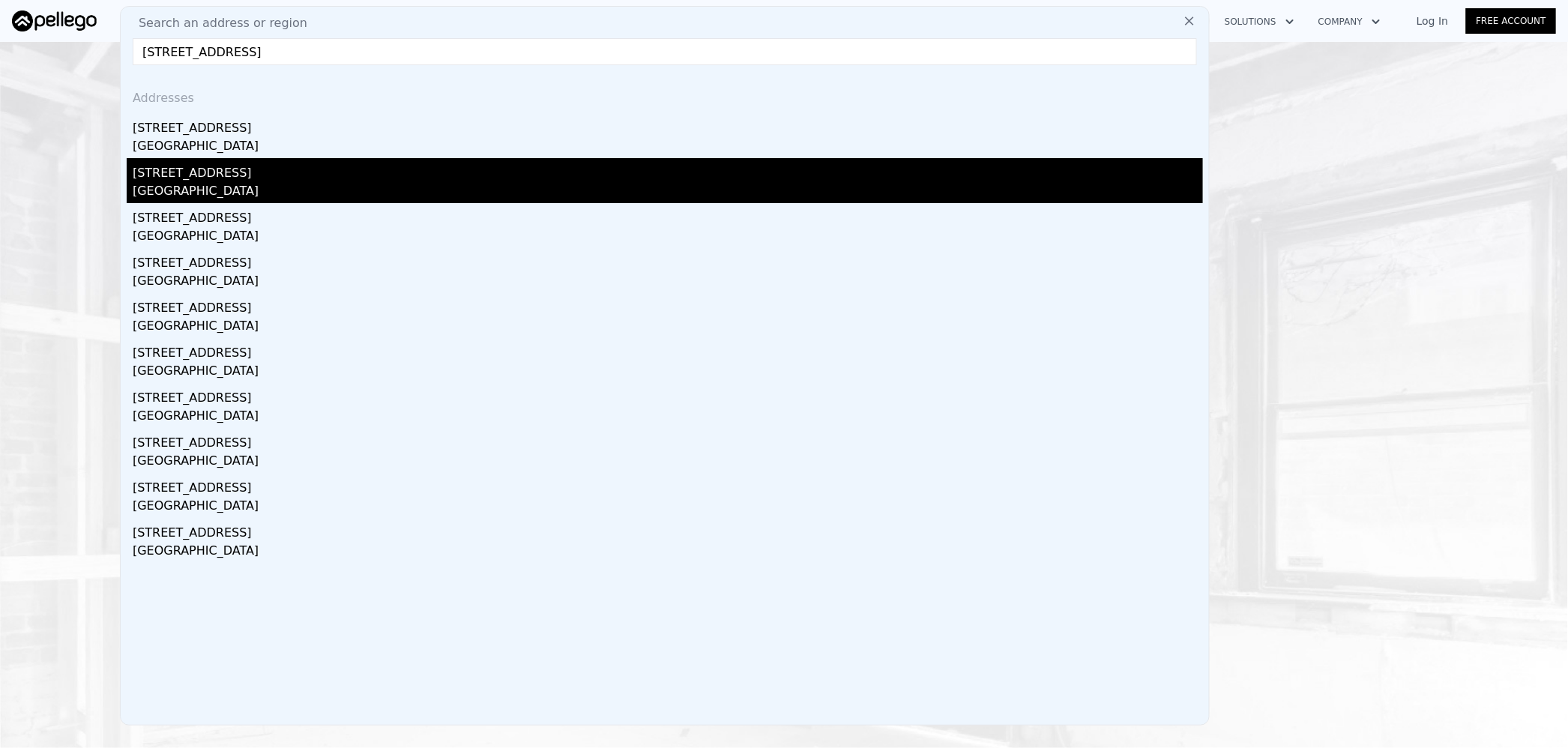
type input "[STREET_ADDRESS]"
click at [257, 174] on div "[STREET_ADDRESS]" at bounding box center [668, 170] width 1070 height 24
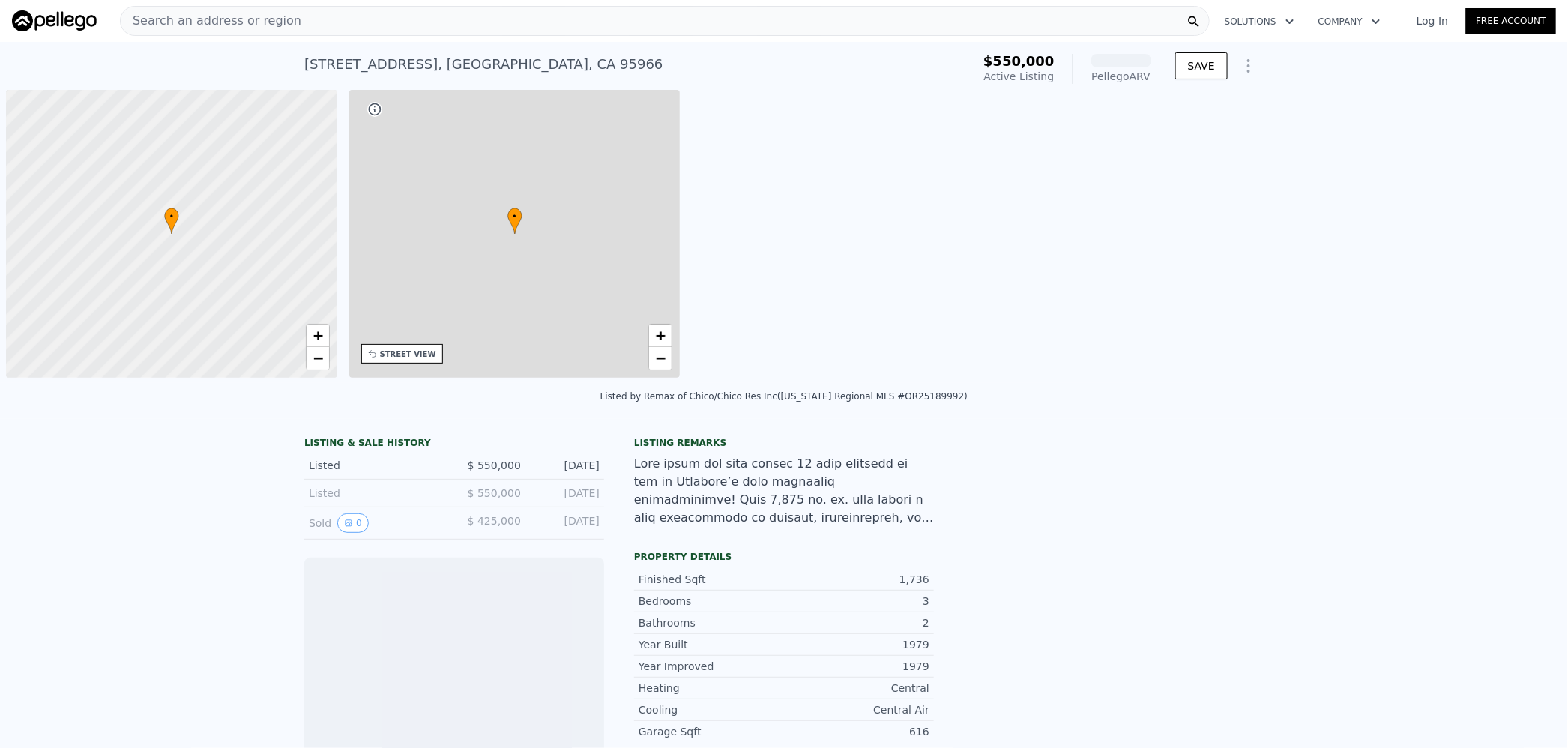
scroll to position [0, 5]
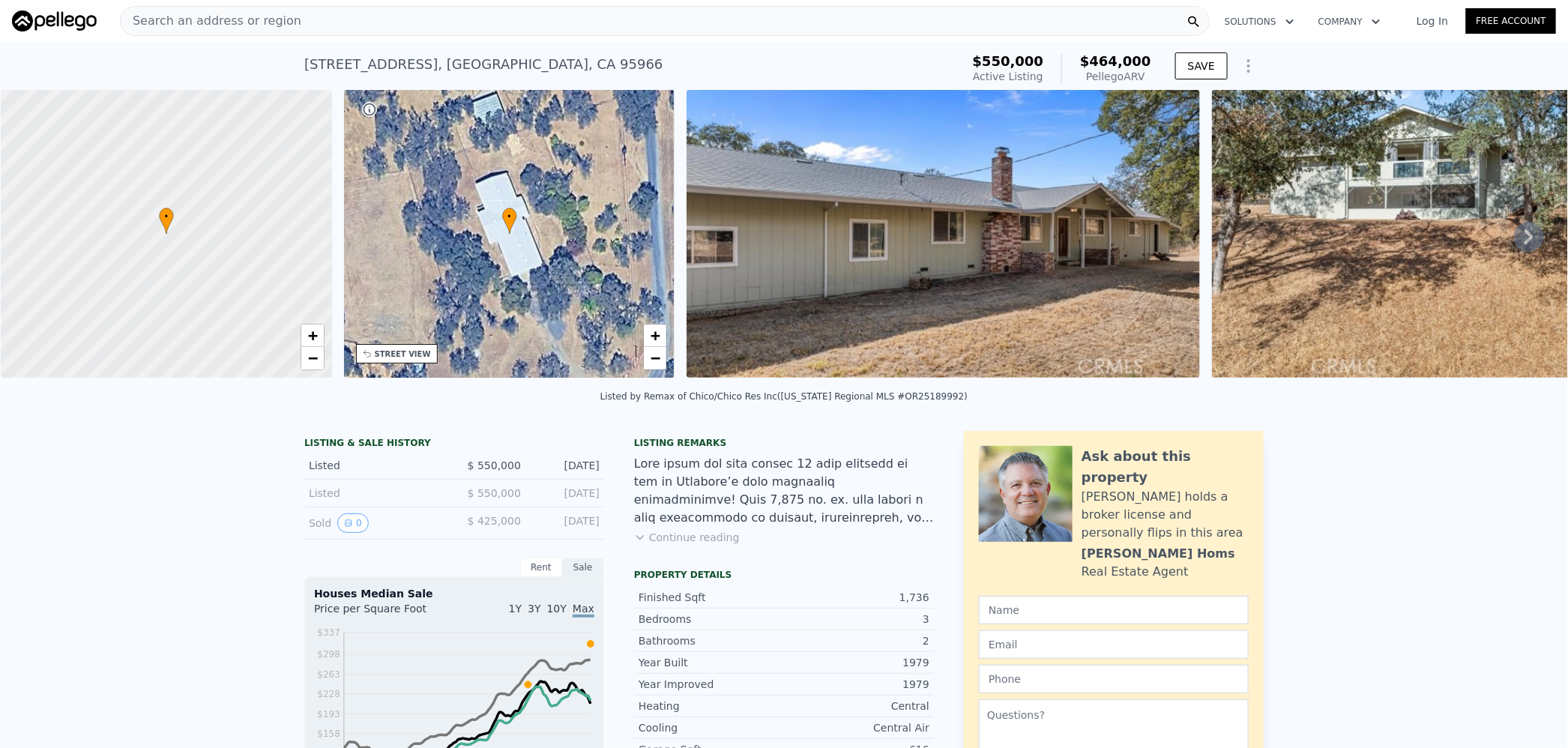
click at [1114, 57] on span "$464,000" at bounding box center [1115, 61] width 71 height 16
copy span "464,000"
click at [358, 23] on div "Search an address or region" at bounding box center [665, 21] width 1089 height 30
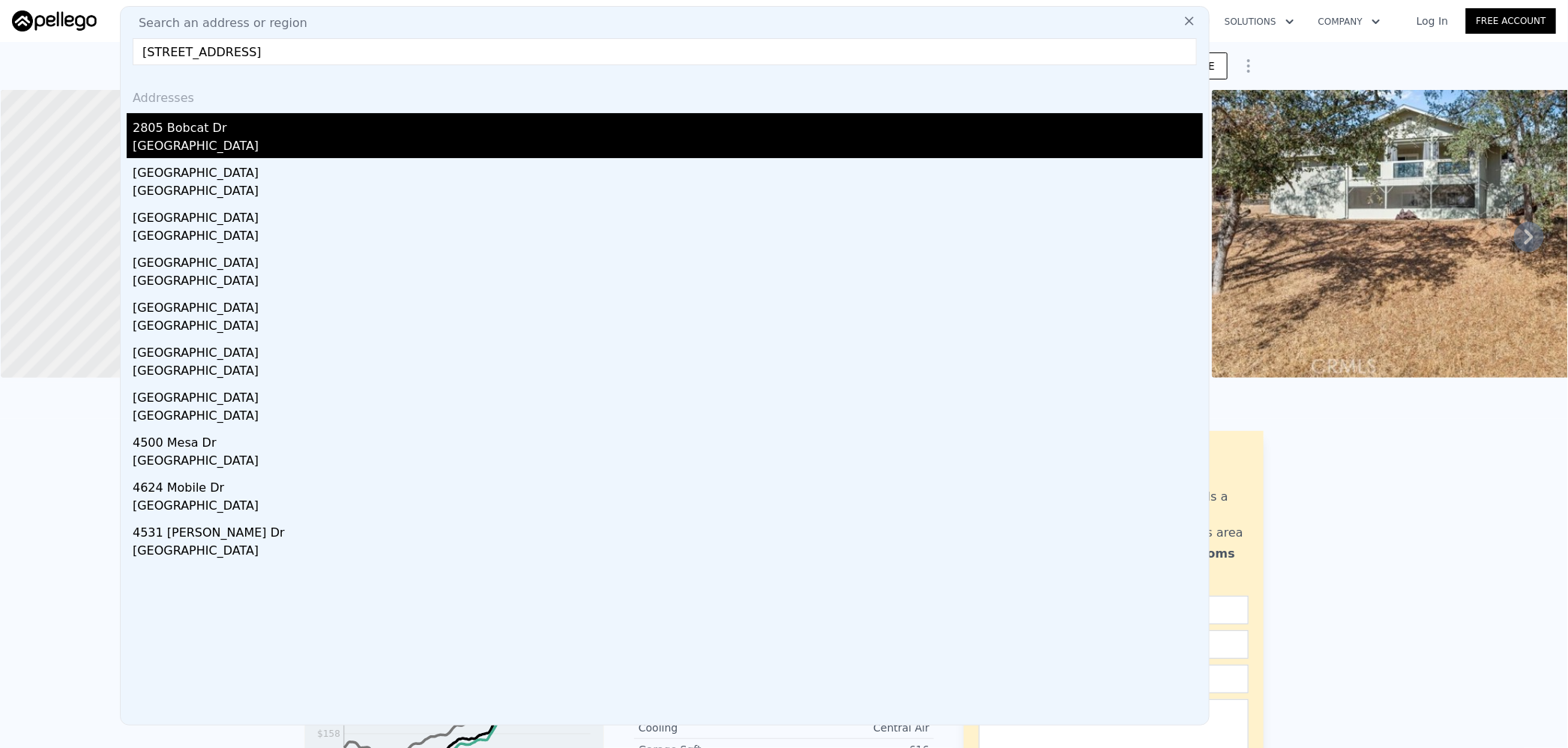
type input "[STREET_ADDRESS]"
click at [298, 130] on div "2805 Bobcat Dr" at bounding box center [668, 125] width 1070 height 24
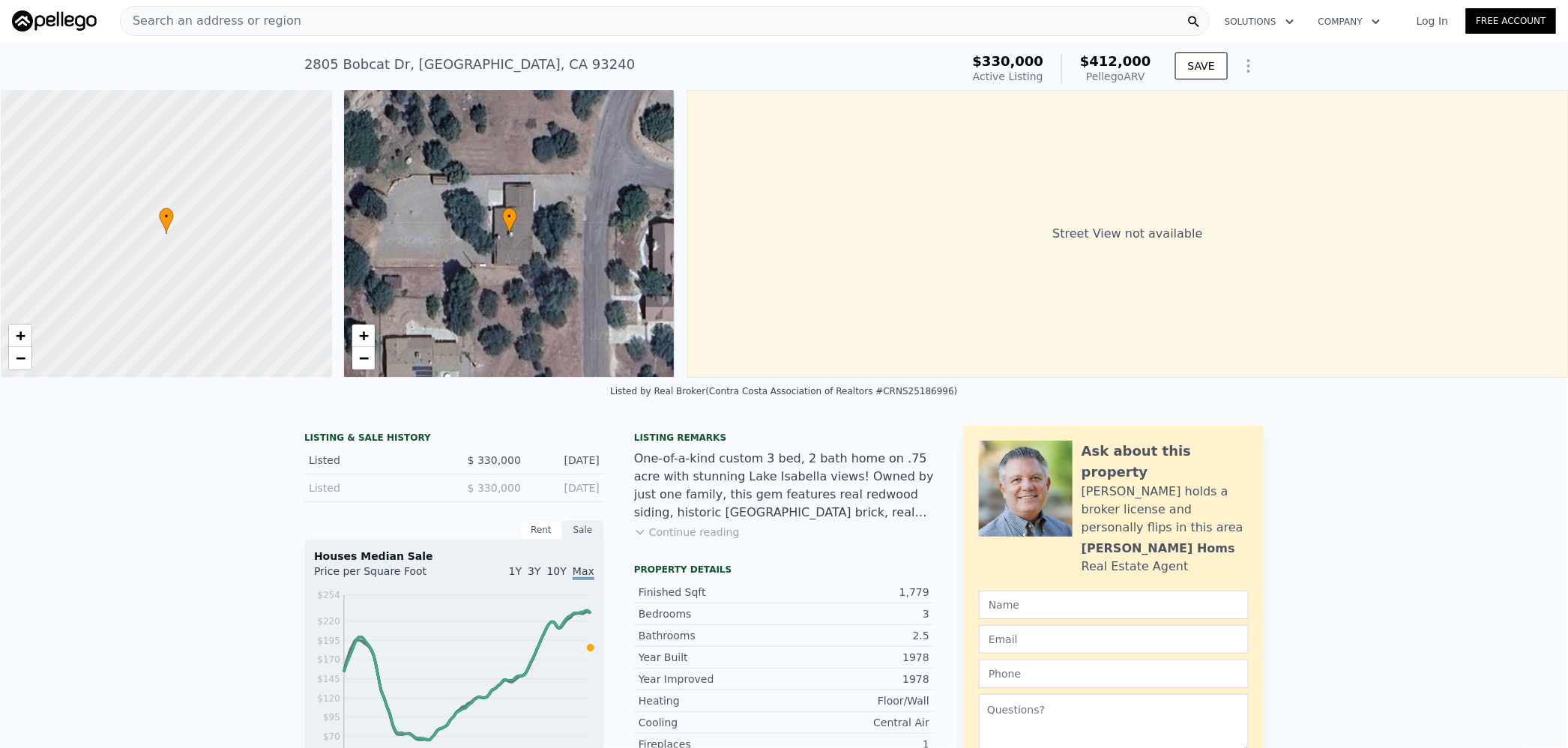
click at [1125, 63] on span "$412,000" at bounding box center [1115, 61] width 71 height 16
copy span "412,000"
click at [519, 26] on div "Search an address or region" at bounding box center [665, 21] width 1089 height 30
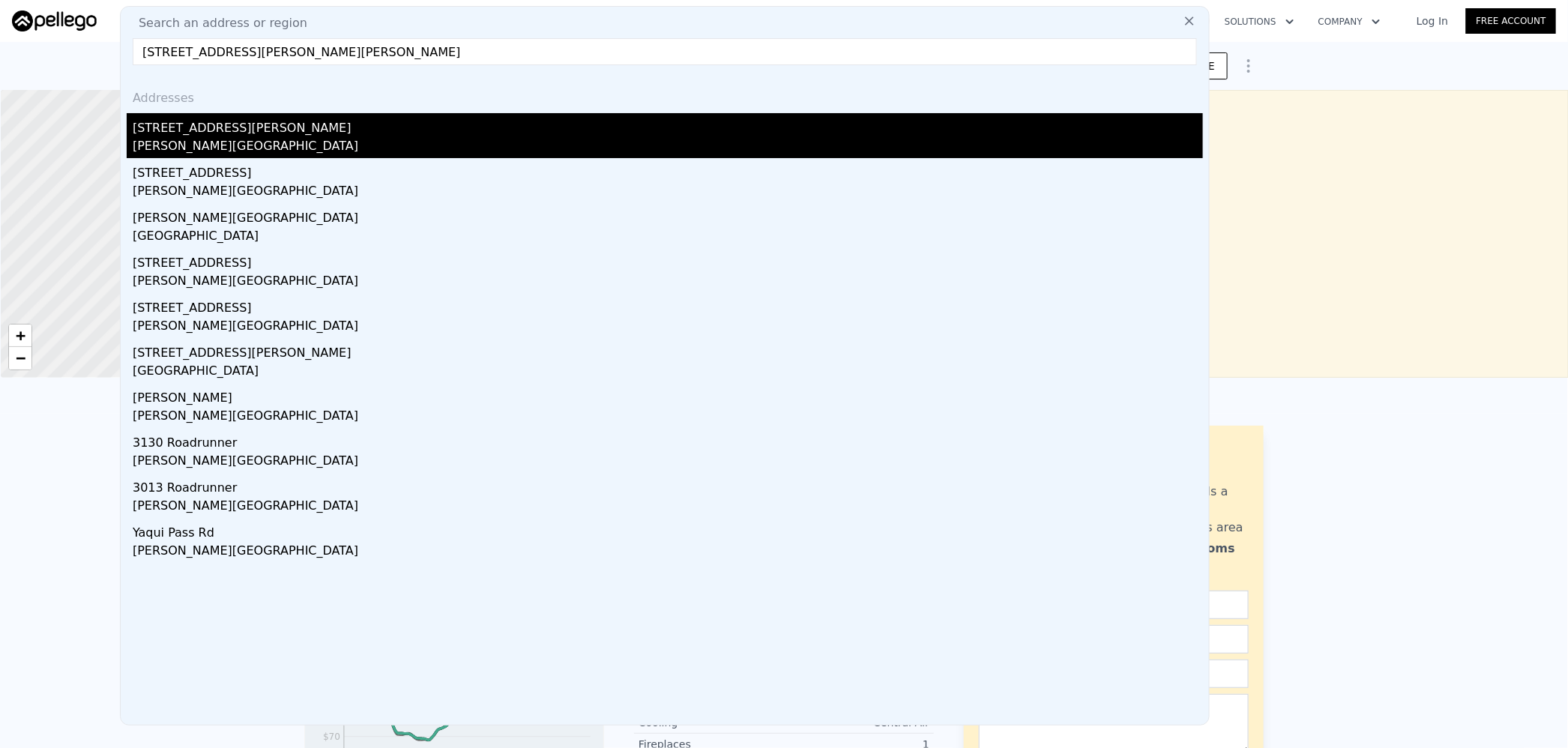
type input "[STREET_ADDRESS][PERSON_NAME][PERSON_NAME]"
click at [361, 138] on div "[PERSON_NAME][GEOGRAPHIC_DATA]" at bounding box center [668, 148] width 1070 height 21
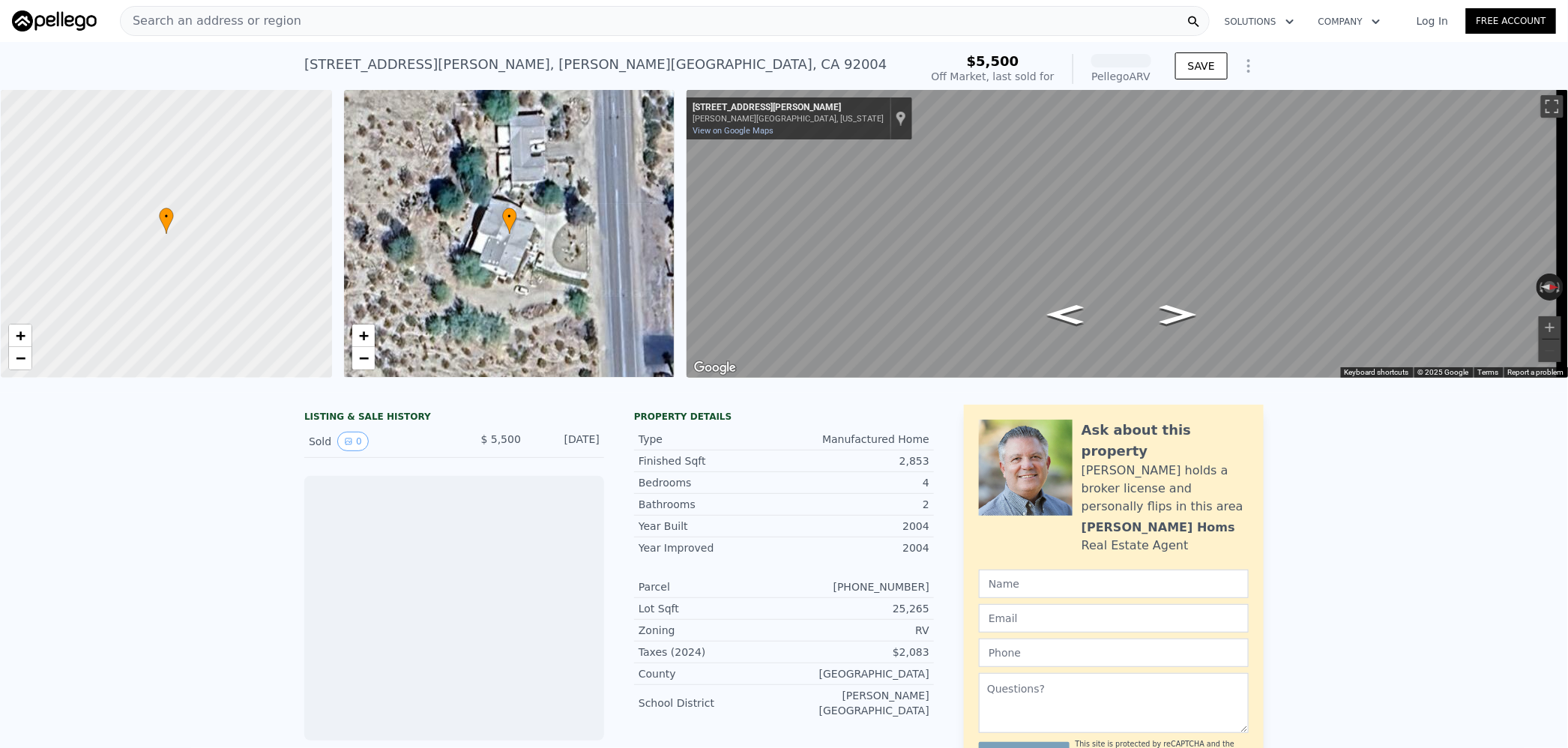
click at [912, 468] on div "2,853" at bounding box center [856, 460] width 145 height 15
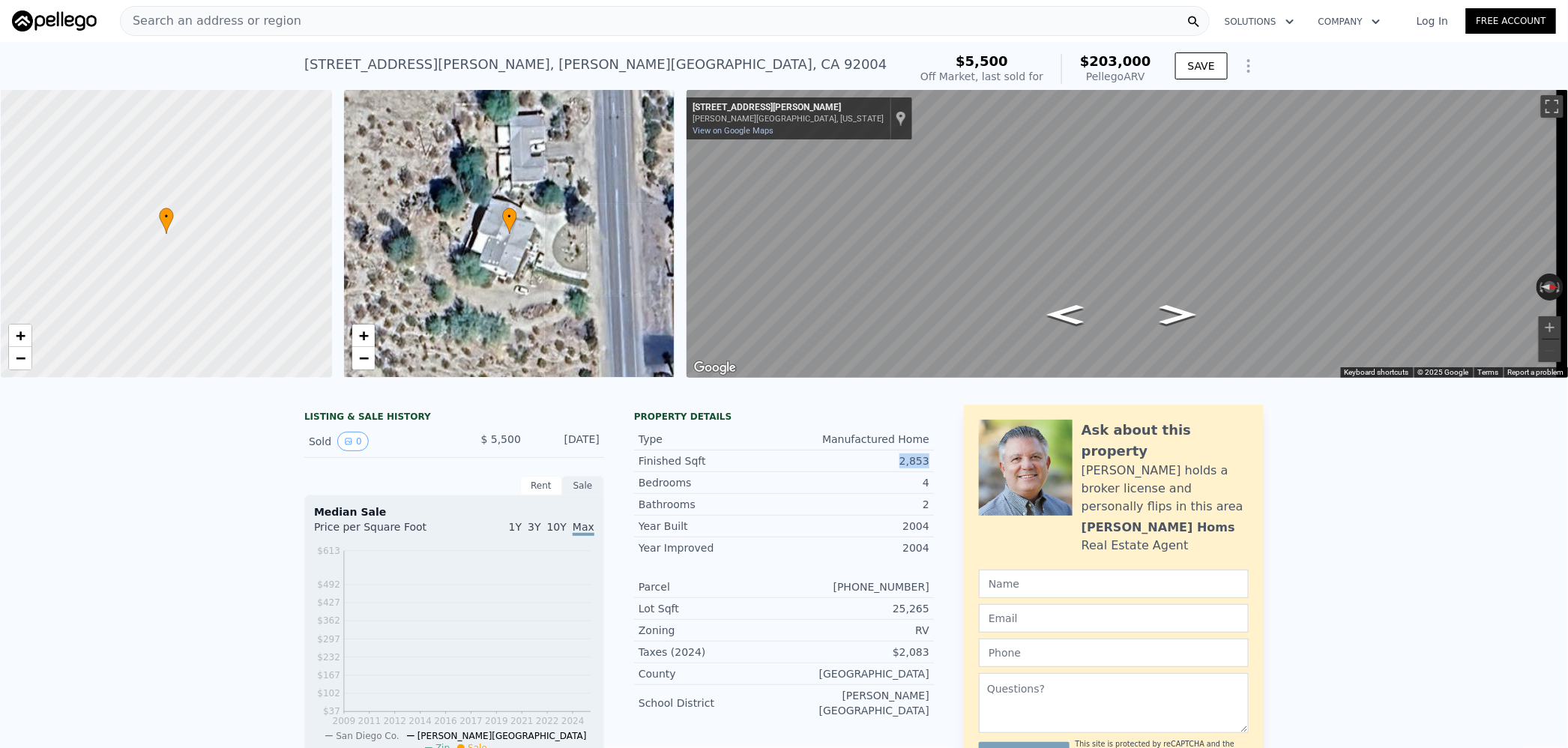
click at [912, 468] on div "2,853" at bounding box center [856, 460] width 145 height 15
click at [1115, 55] on span "$203,000" at bounding box center [1115, 61] width 71 height 16
copy span "203,000"
click at [395, 18] on div "Search an address or region" at bounding box center [665, 21] width 1089 height 30
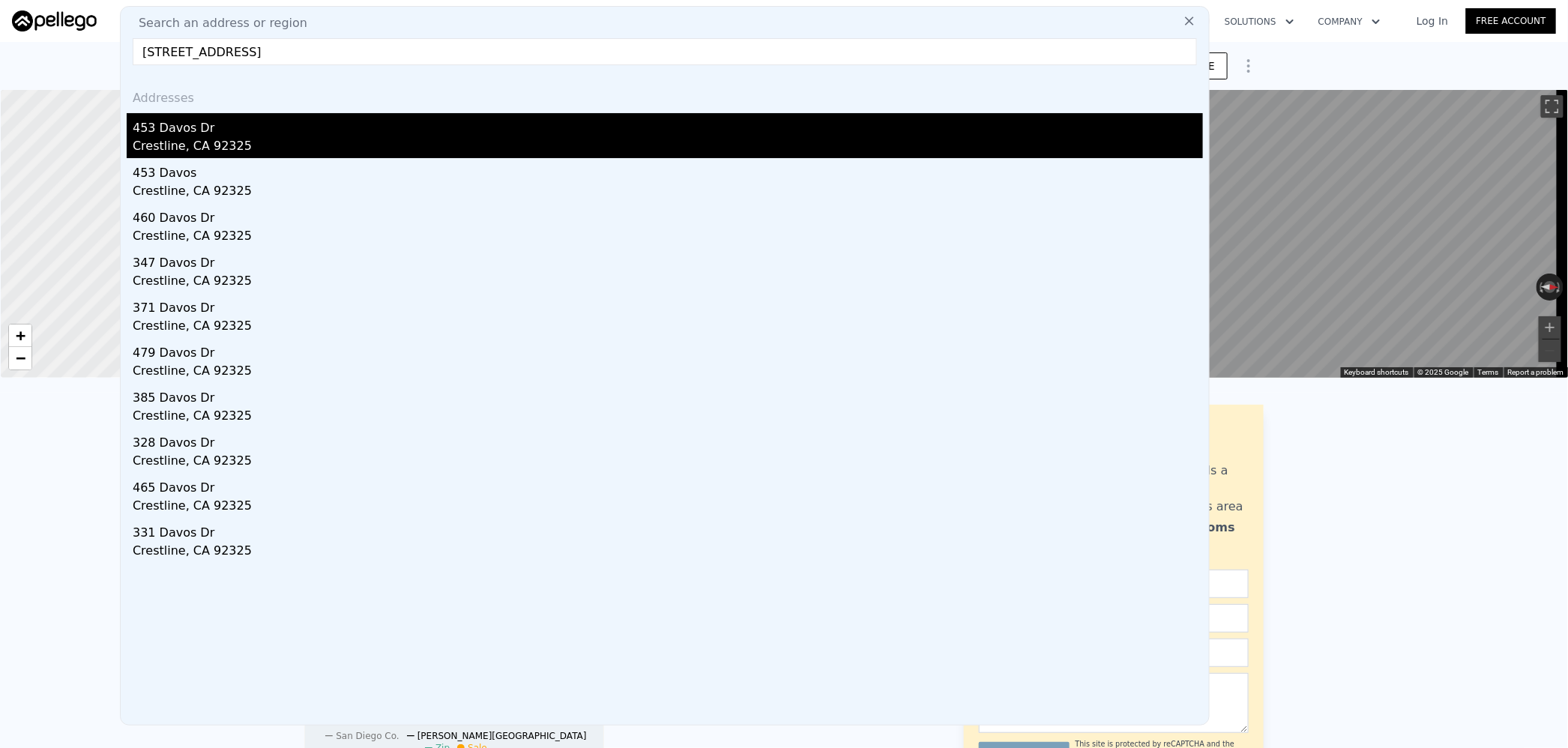
type input "[STREET_ADDRESS]"
click at [261, 142] on div "Crestline, CA 92325" at bounding box center [668, 148] width 1070 height 21
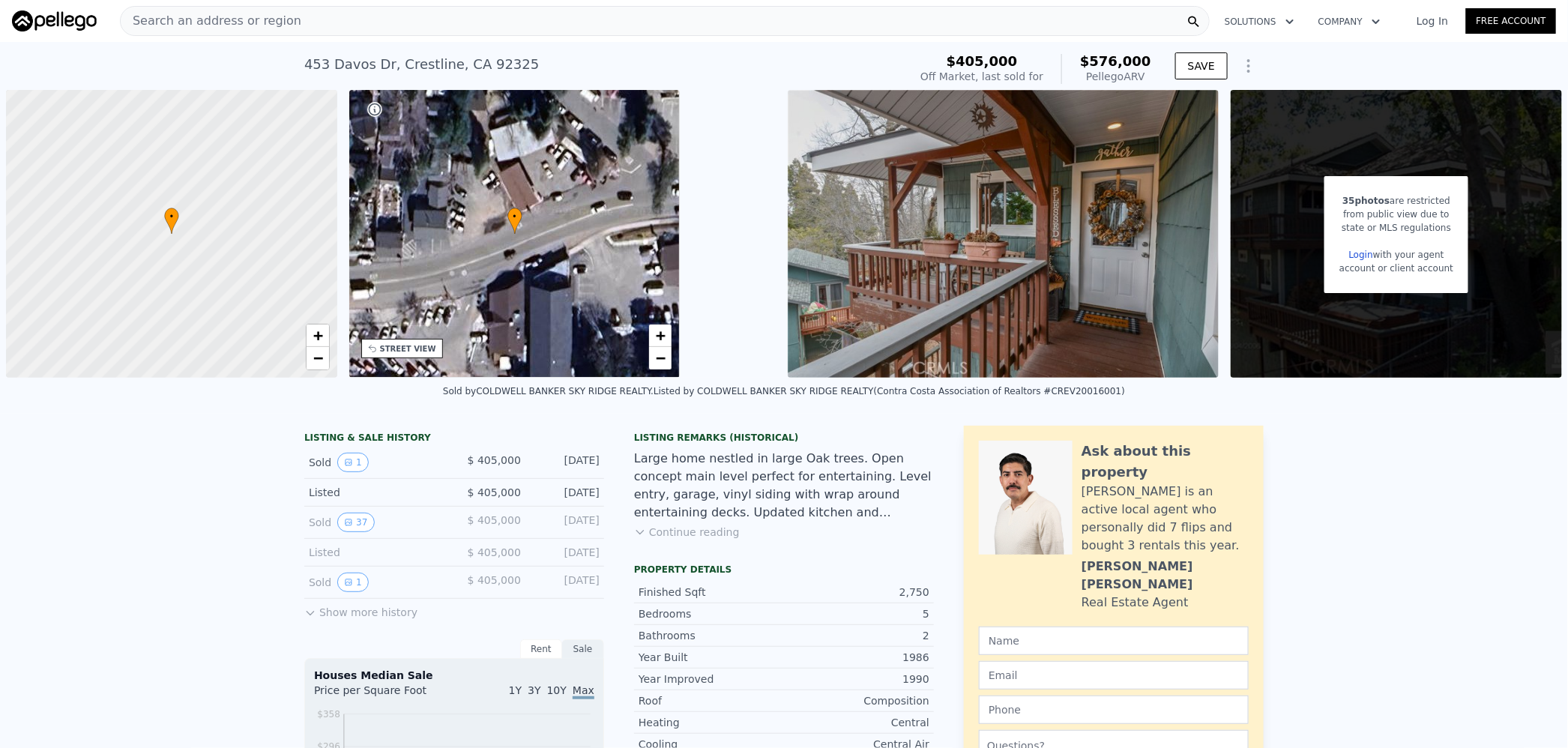
click at [1116, 56] on span "$576,000" at bounding box center [1115, 61] width 71 height 16
click at [595, 6] on div "Search an address or region" at bounding box center [665, 21] width 1089 height 30
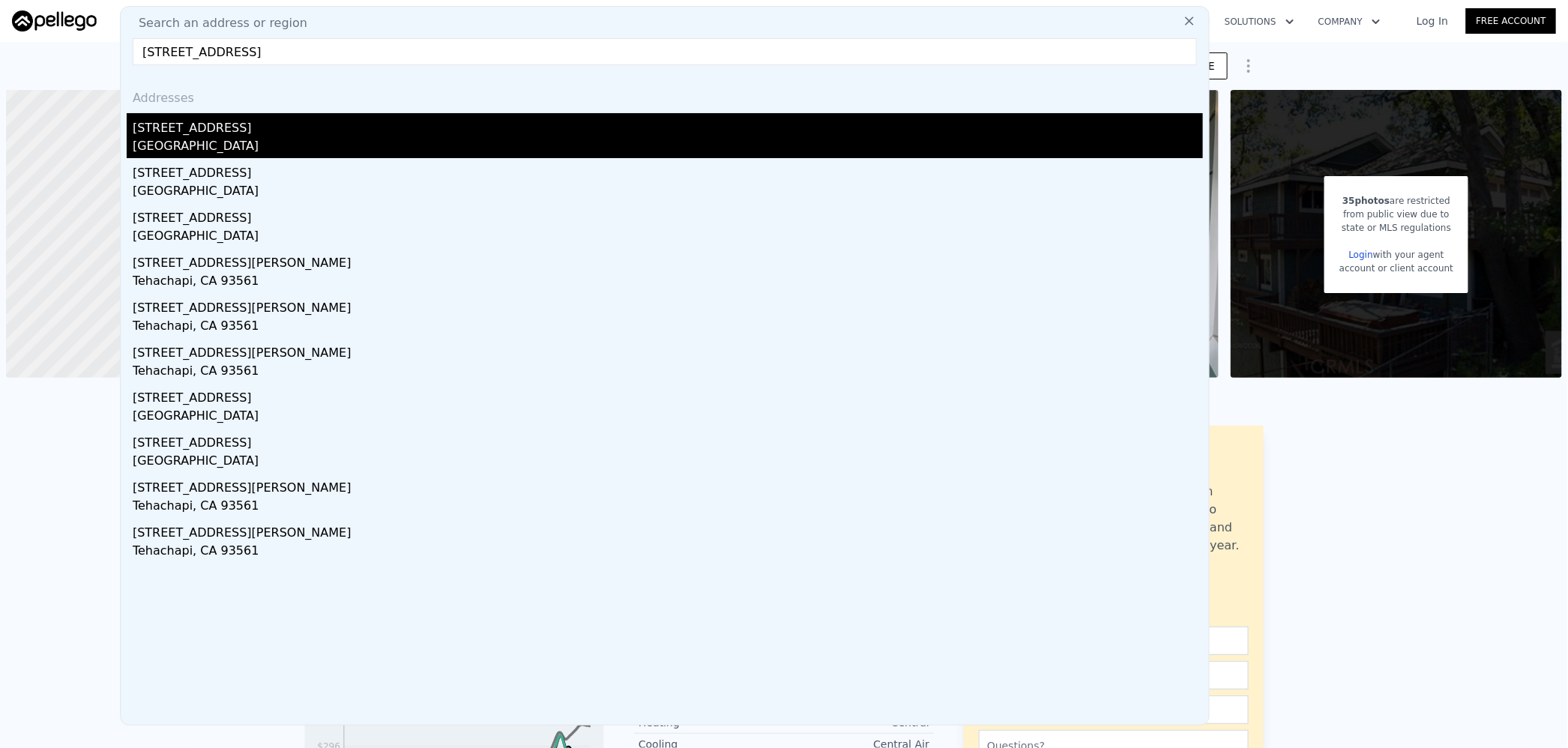
type input "[STREET_ADDRESS]"
click at [361, 138] on div "[GEOGRAPHIC_DATA]" at bounding box center [668, 148] width 1070 height 21
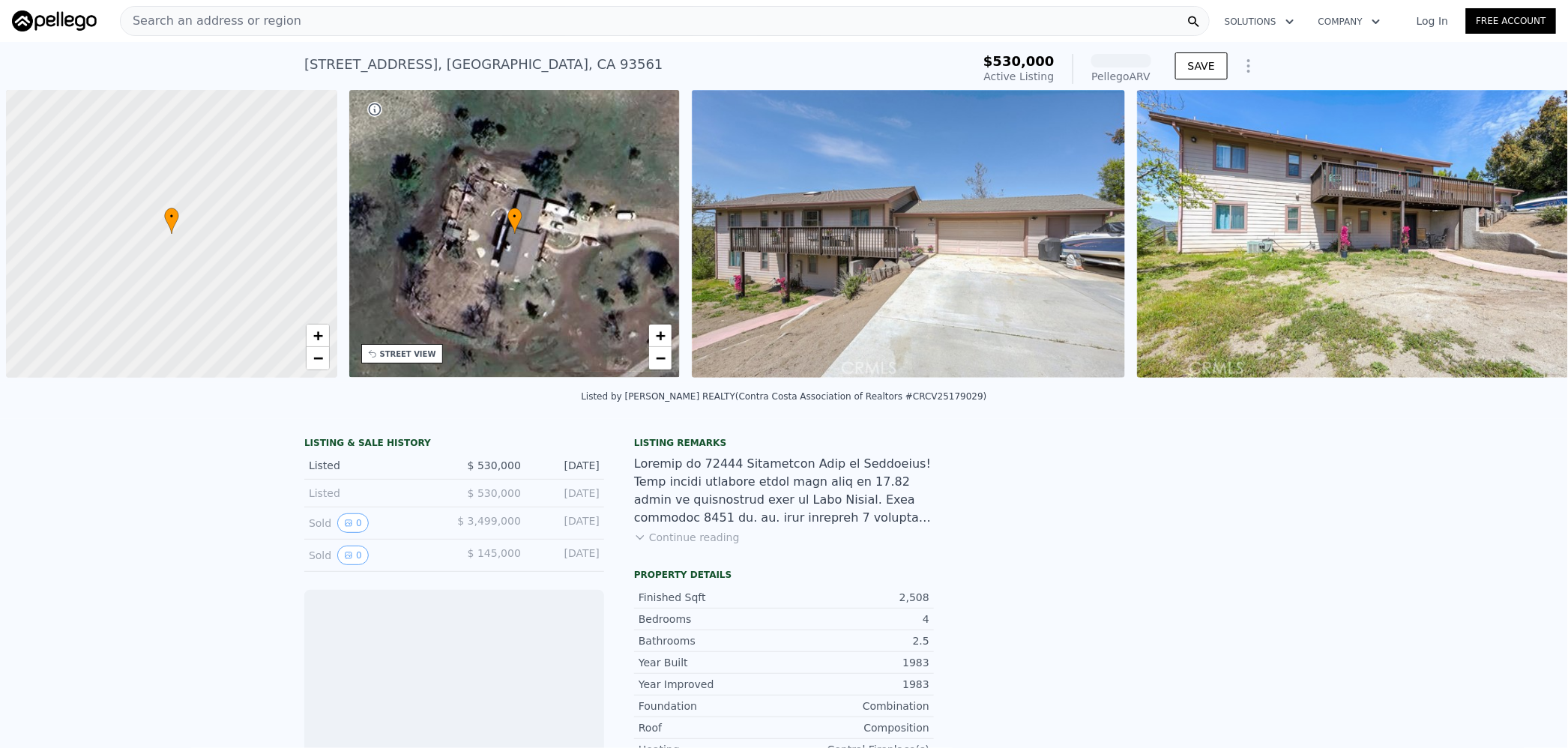
scroll to position [0, 5]
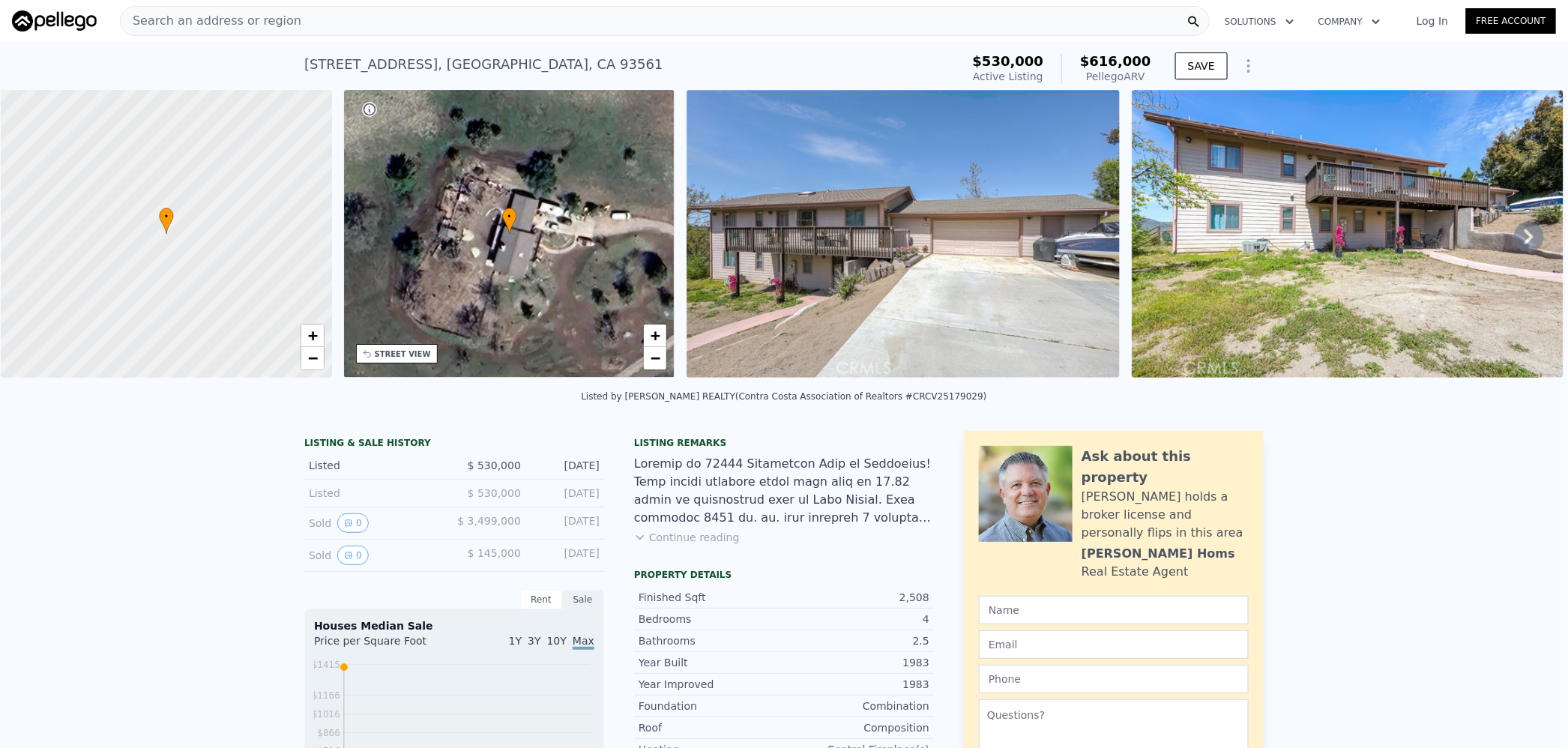
click at [1117, 62] on span "$616,000" at bounding box center [1115, 61] width 71 height 16
click at [584, 19] on div "Search an address or region" at bounding box center [665, 21] width 1089 height 30
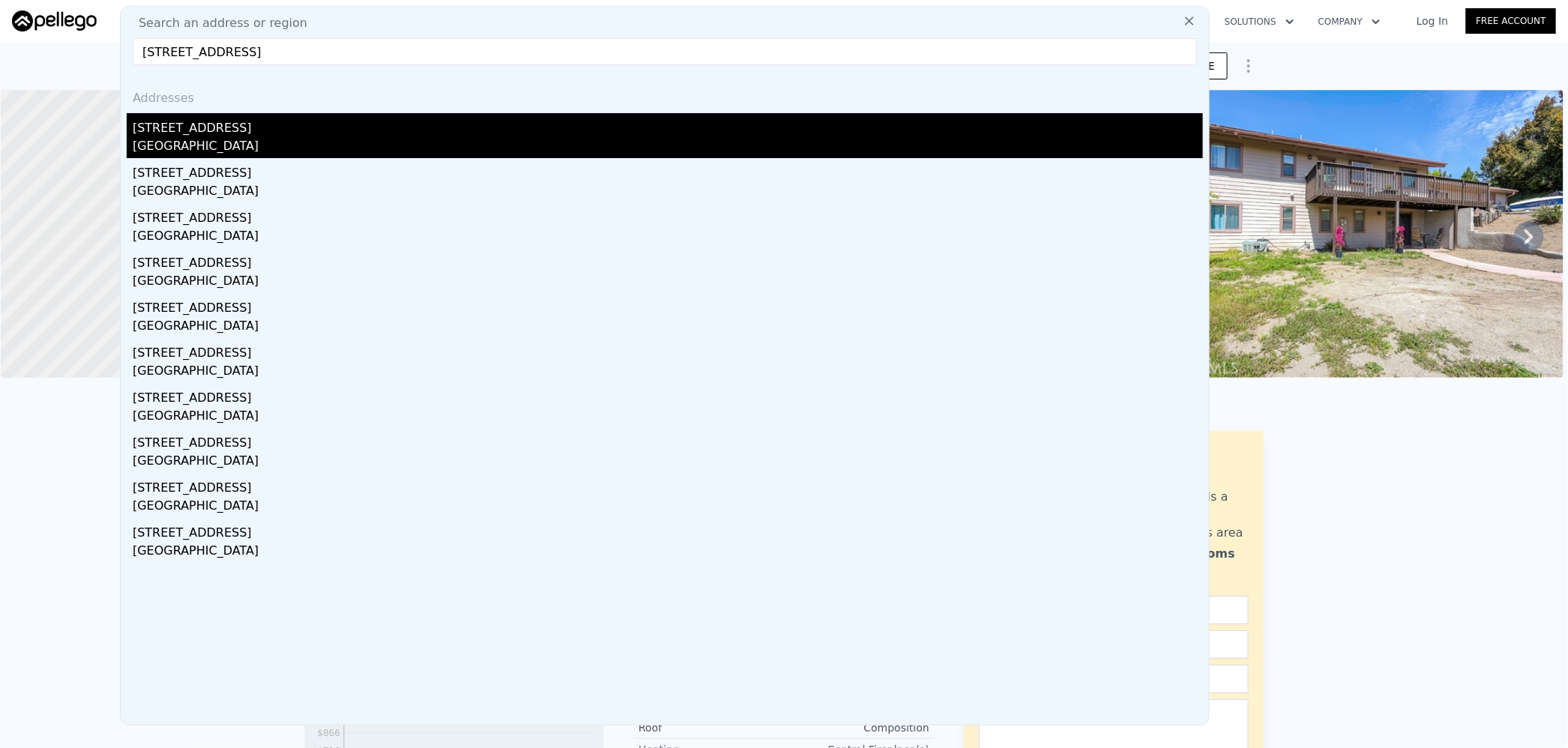
type input "[STREET_ADDRESS]"
click at [416, 130] on div "[STREET_ADDRESS]" at bounding box center [668, 125] width 1070 height 24
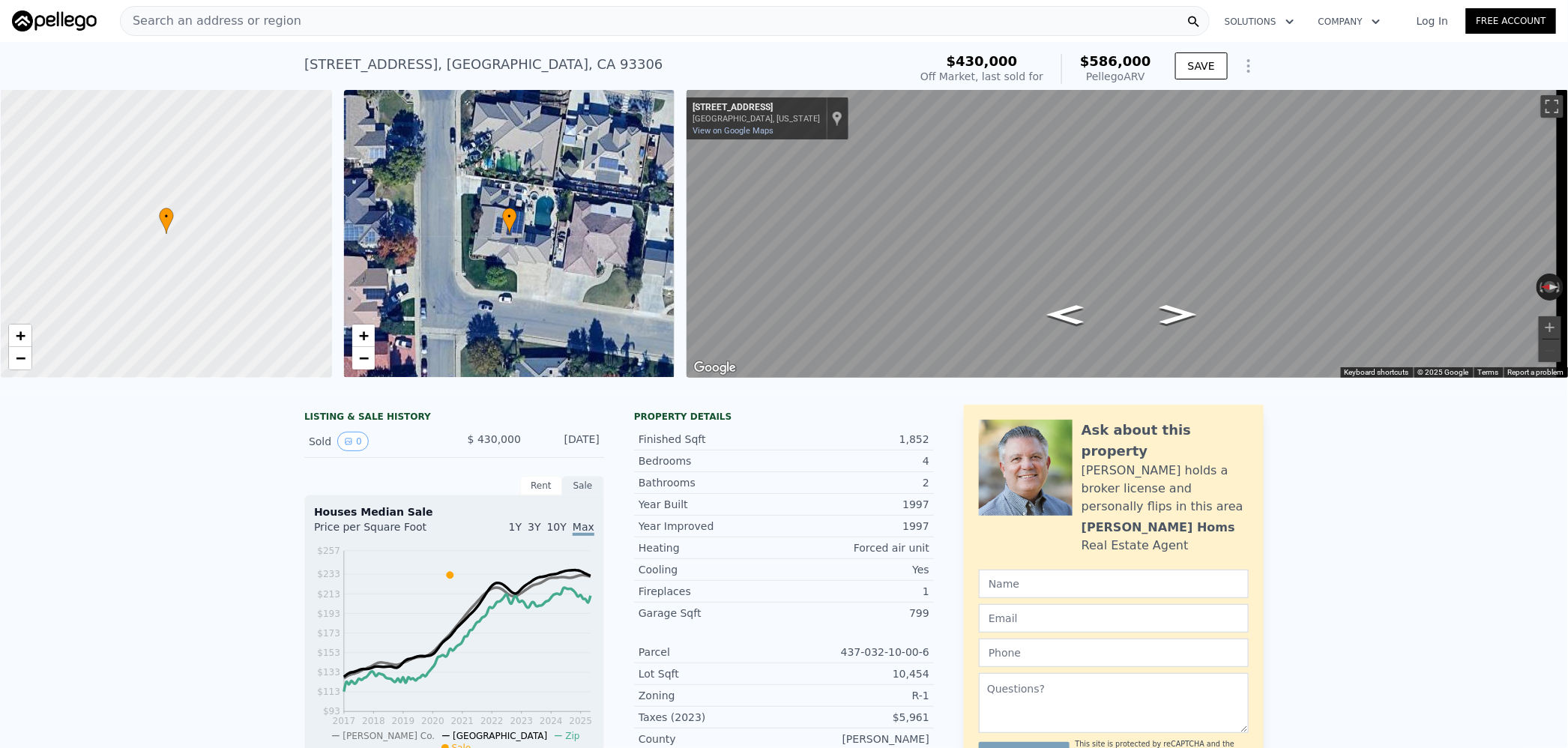
click at [442, 25] on div "Search an address or region" at bounding box center [665, 21] width 1089 height 30
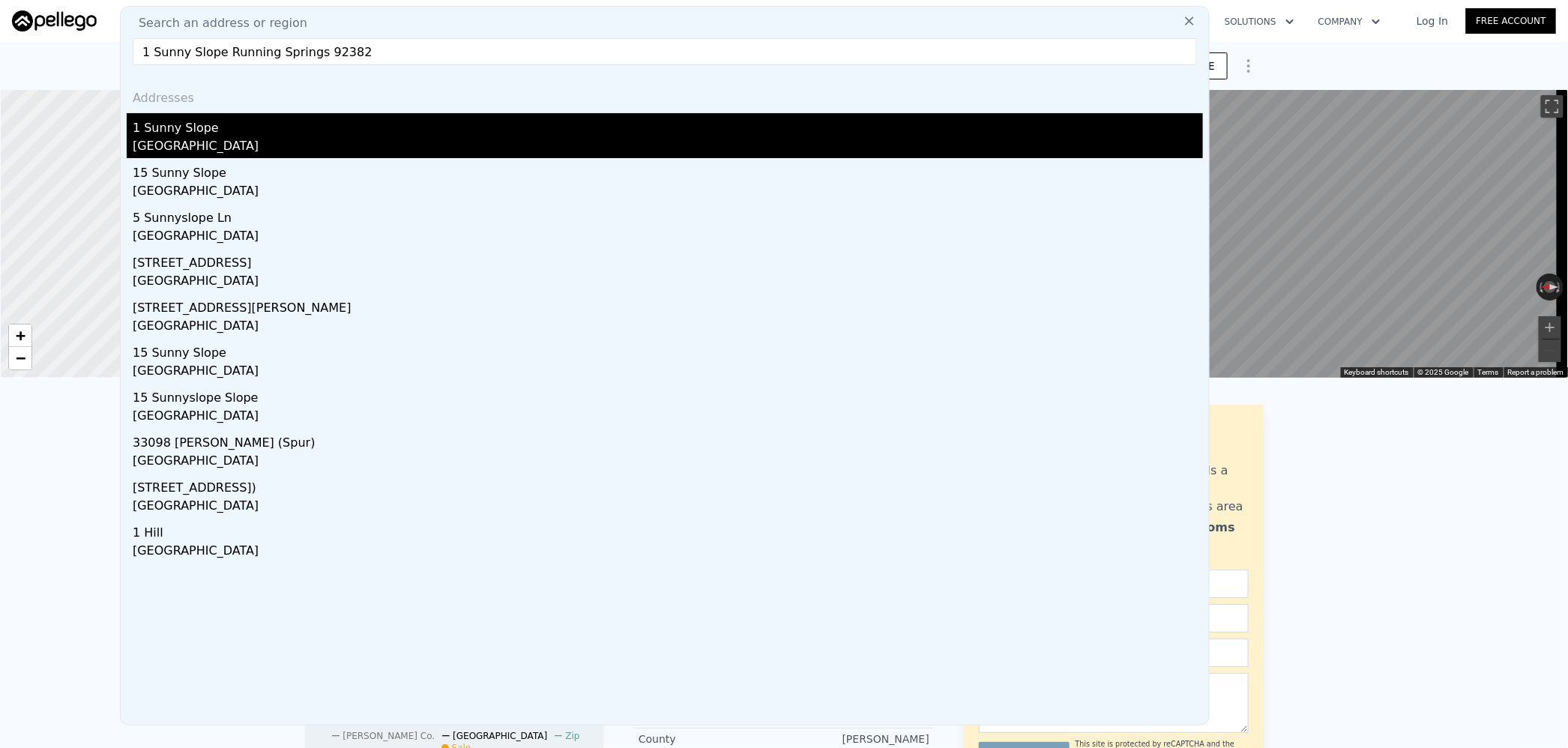
type input "1 Sunny Slope Running Springs 92382"
click at [306, 139] on div "[GEOGRAPHIC_DATA]" at bounding box center [668, 148] width 1070 height 21
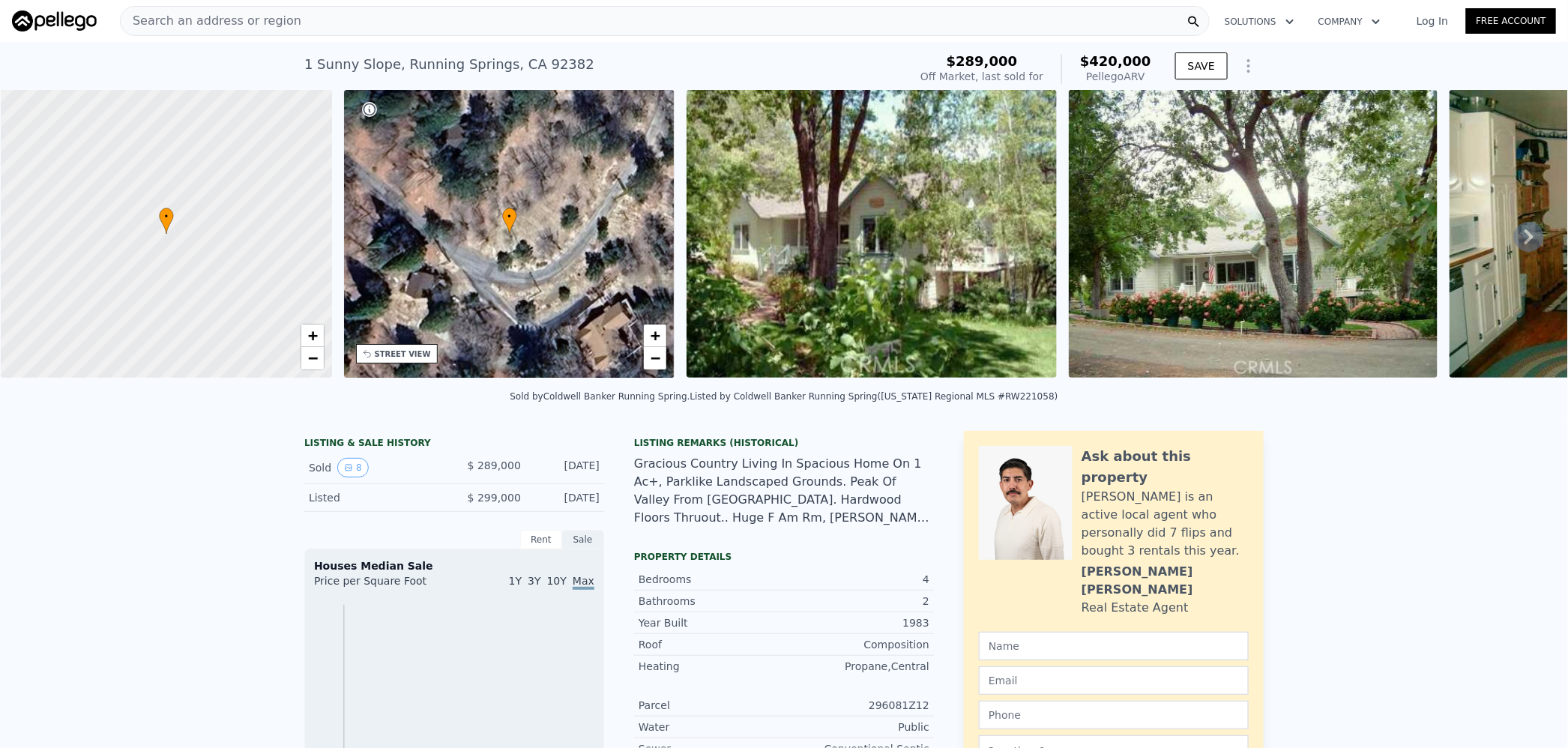
click at [490, 26] on div "Search an address or region" at bounding box center [665, 21] width 1089 height 30
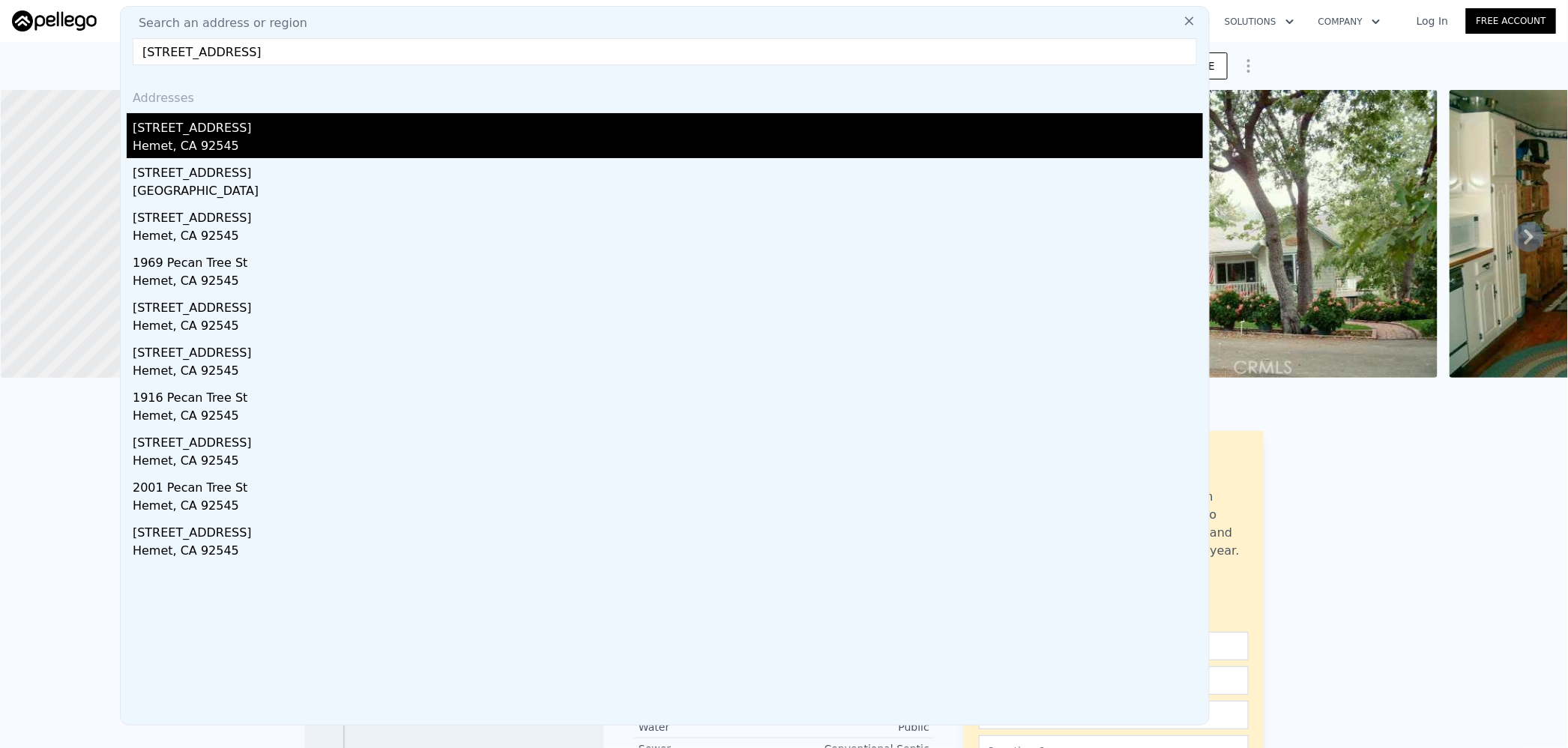
type input "[STREET_ADDRESS]"
click at [246, 136] on div "[STREET_ADDRESS]" at bounding box center [668, 125] width 1070 height 24
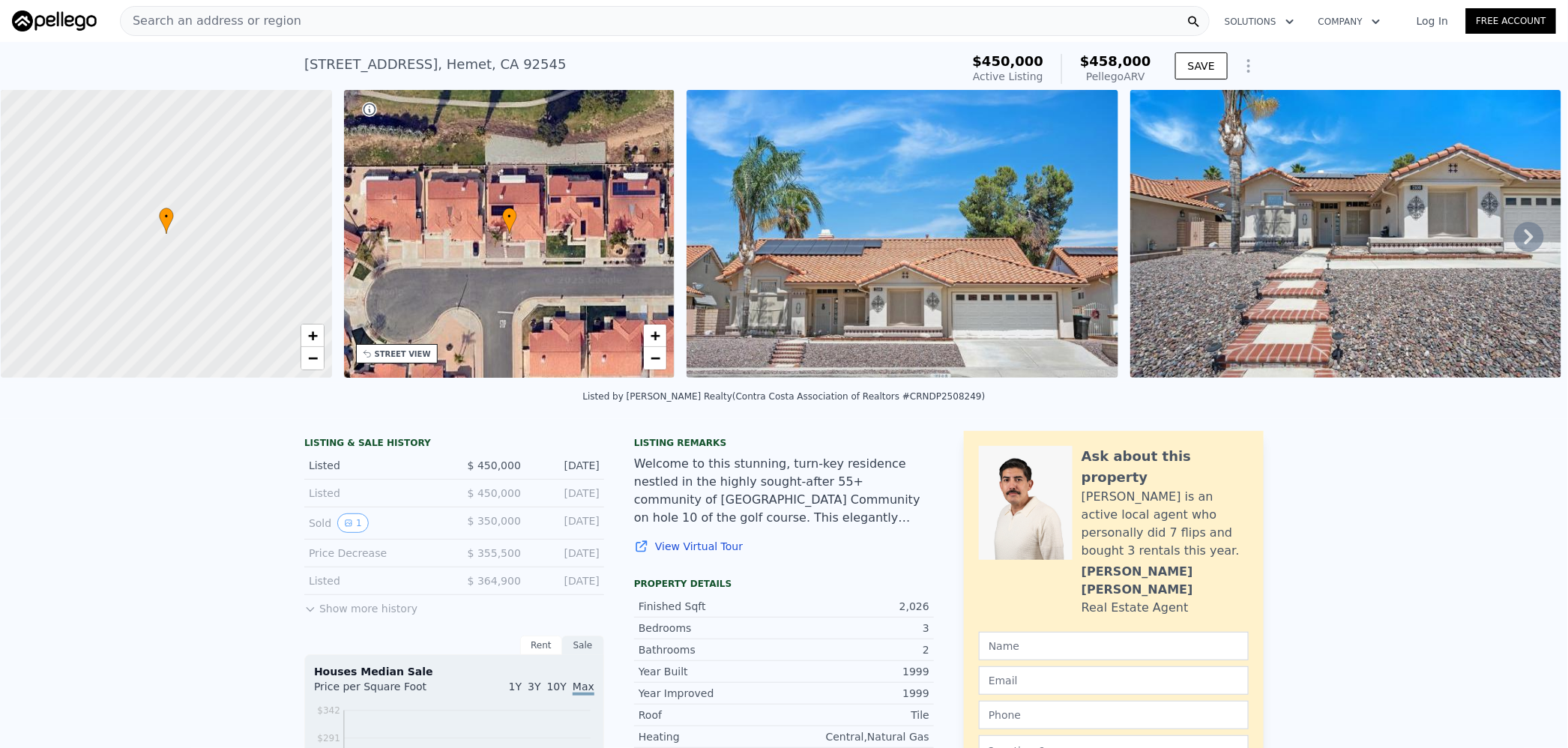
click at [1127, 62] on span "$458,000" at bounding box center [1115, 61] width 71 height 16
click at [649, 24] on div "Search an address or region" at bounding box center [665, 21] width 1089 height 30
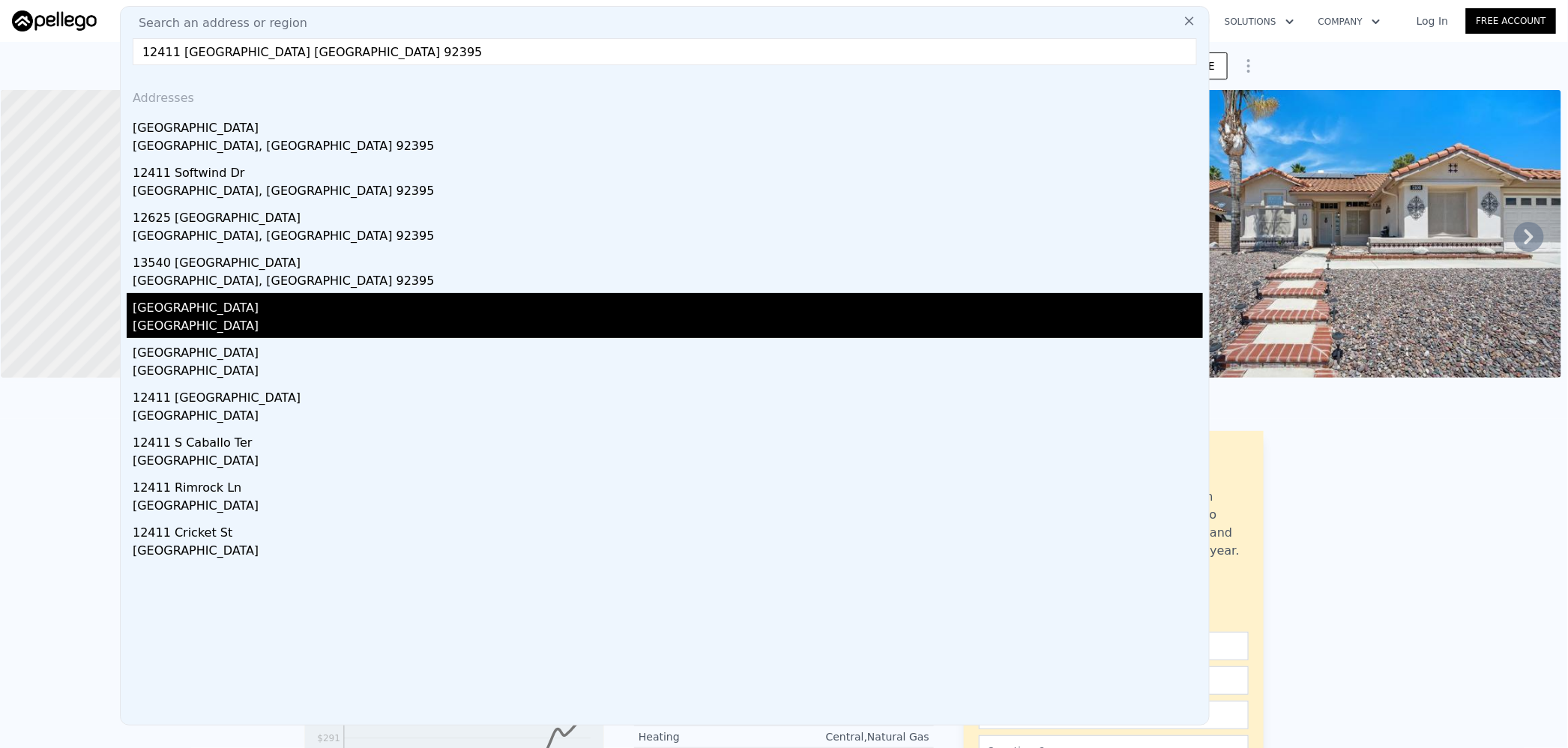
type input "12411 [GEOGRAPHIC_DATA] [GEOGRAPHIC_DATA] 92395"
click at [248, 328] on div "[GEOGRAPHIC_DATA]" at bounding box center [668, 328] width 1070 height 21
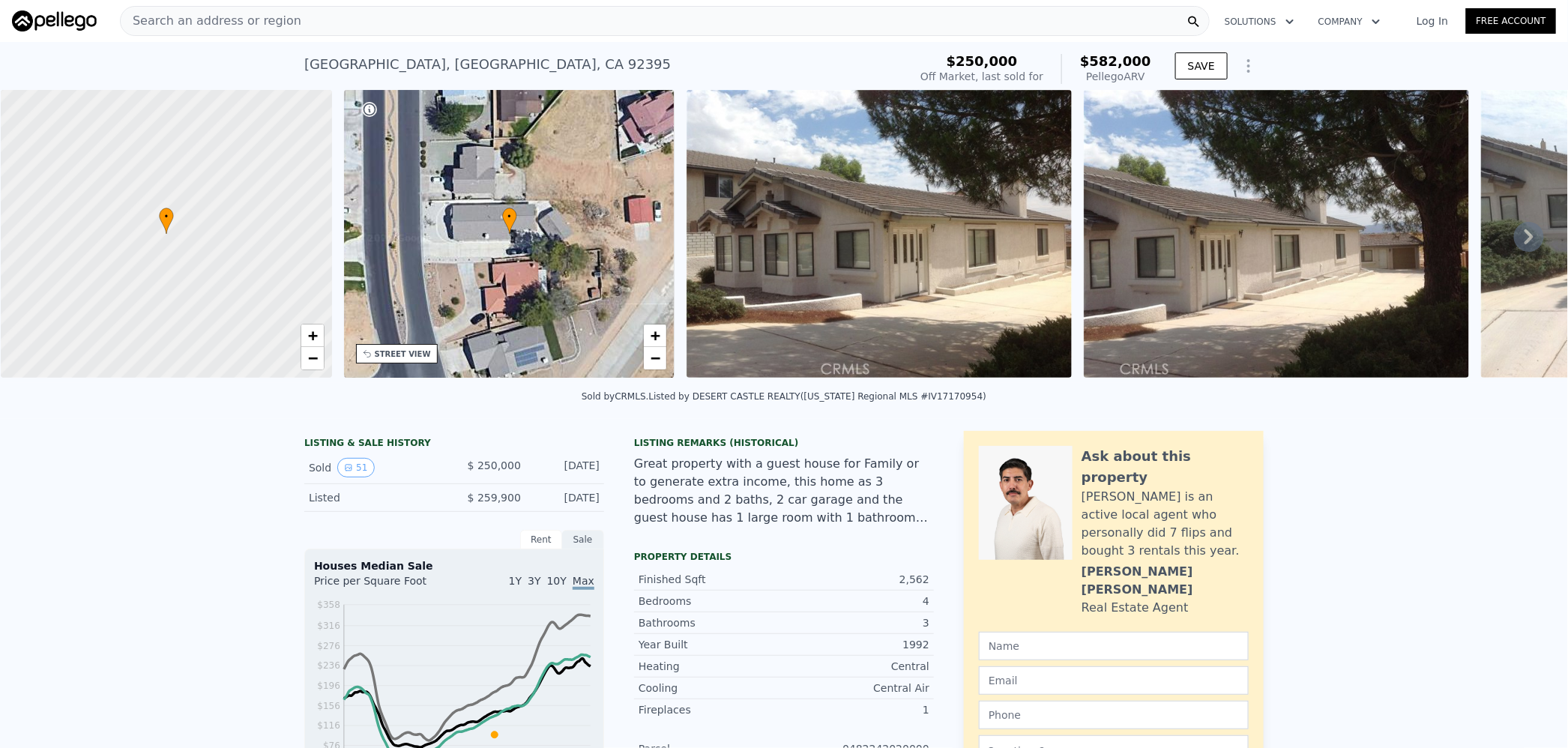
click at [1113, 63] on span "$582,000" at bounding box center [1115, 61] width 71 height 16
click at [403, 19] on div "Search an address or region" at bounding box center [665, 21] width 1089 height 30
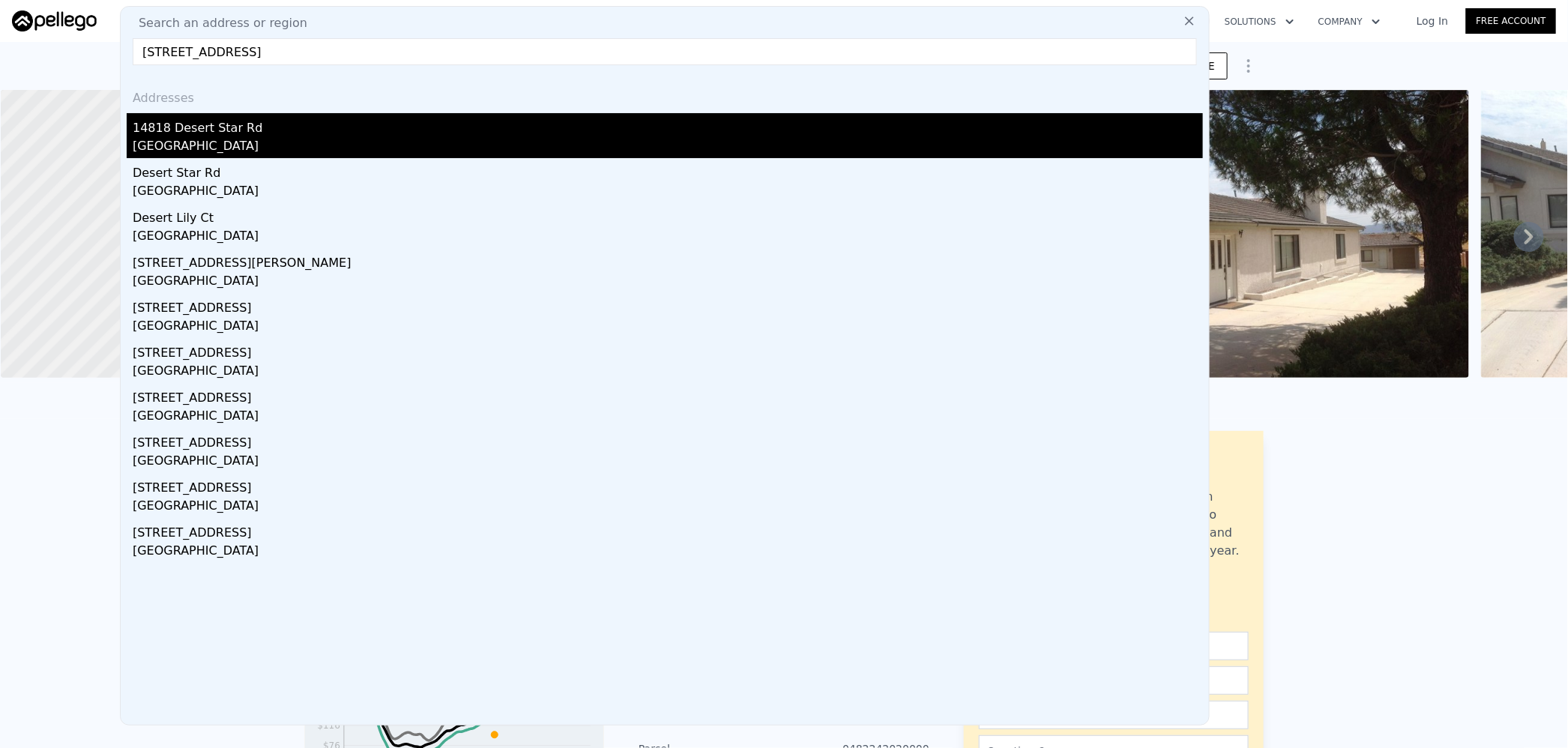
type input "[STREET_ADDRESS]"
click at [334, 125] on div "14818 Desert Star Rd" at bounding box center [668, 125] width 1070 height 24
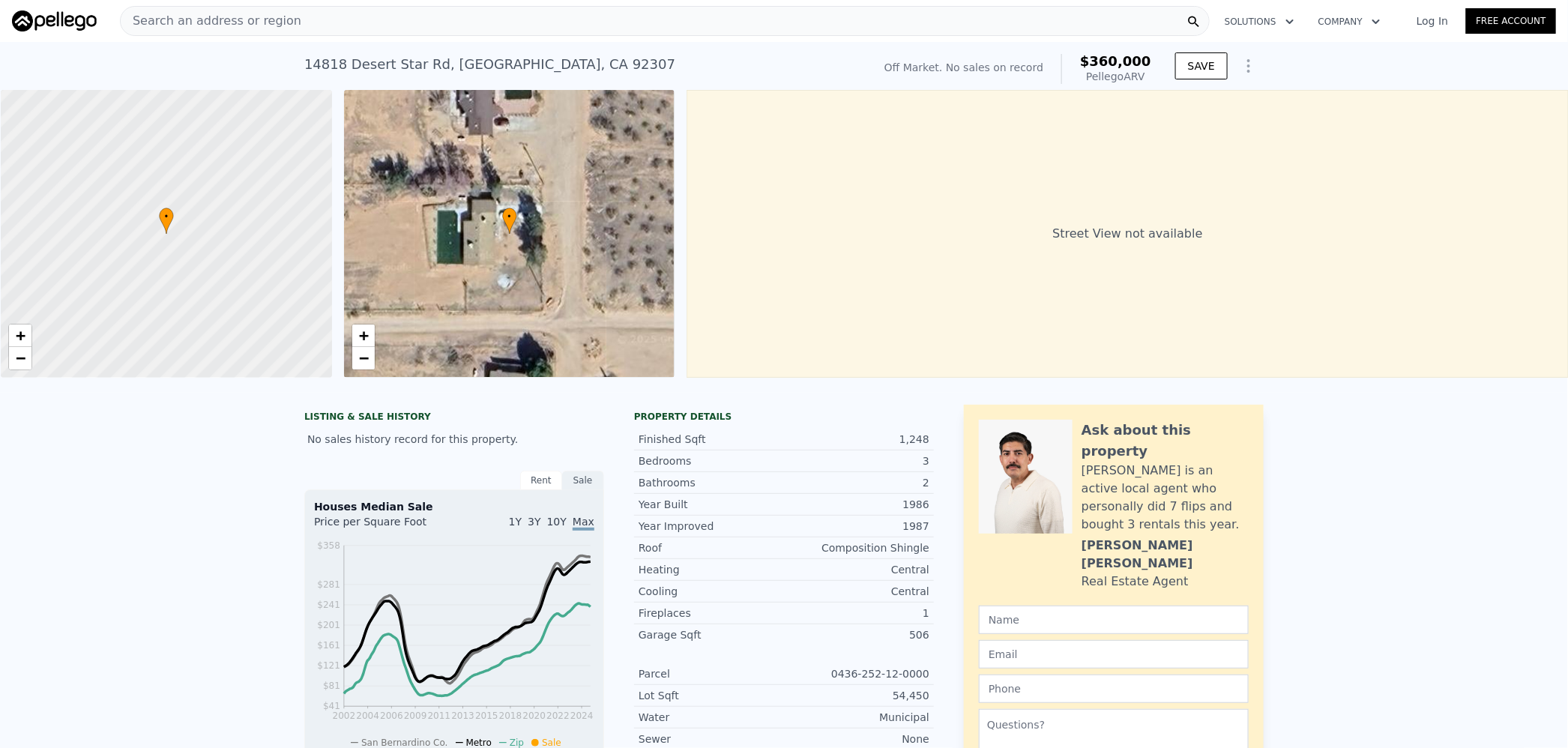
click at [1105, 63] on span "$360,000" at bounding box center [1115, 61] width 71 height 16
click at [497, 9] on div "Search an address or region" at bounding box center [665, 21] width 1089 height 30
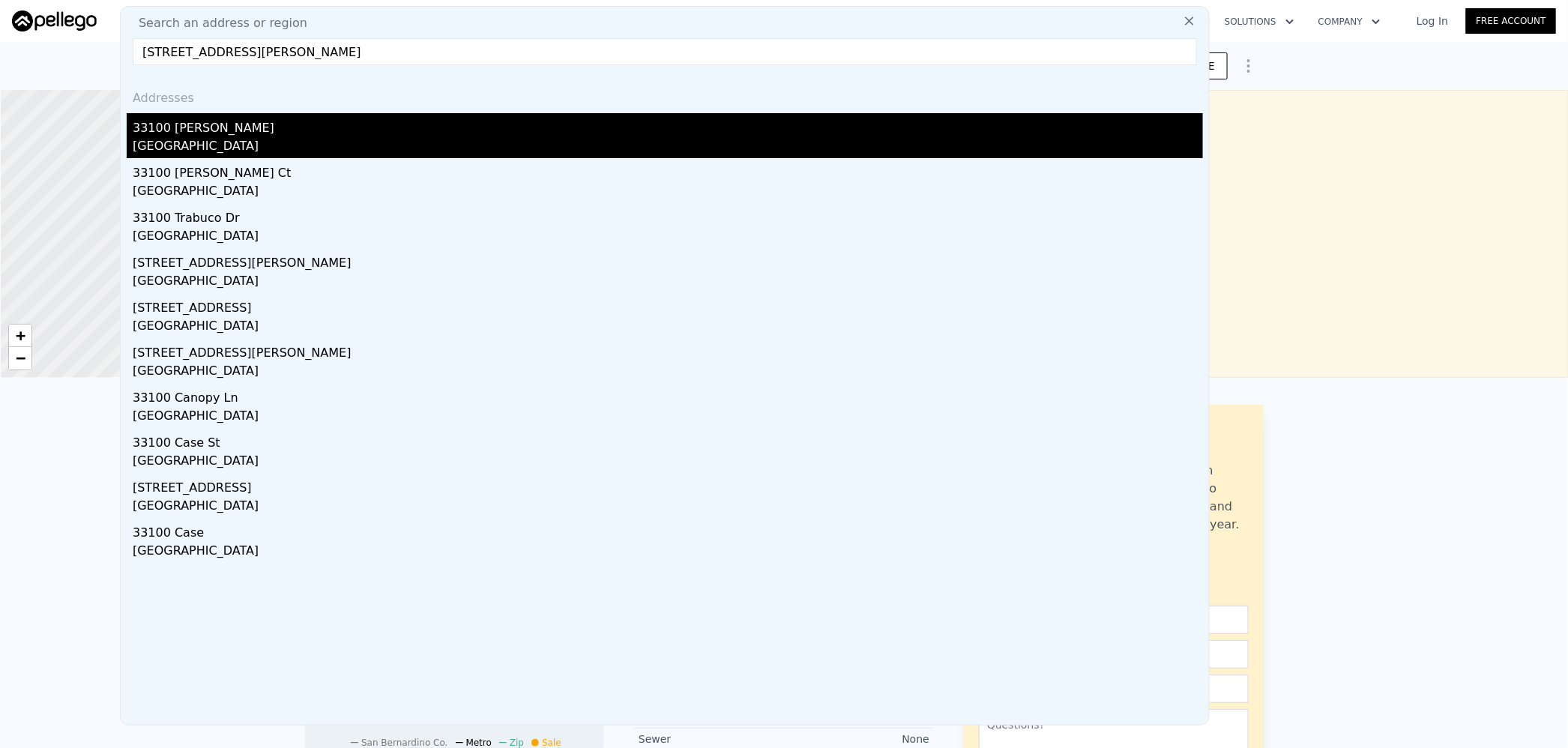
type input "[STREET_ADDRESS][PERSON_NAME]"
click at [243, 137] on div "[GEOGRAPHIC_DATA]" at bounding box center [668, 148] width 1070 height 21
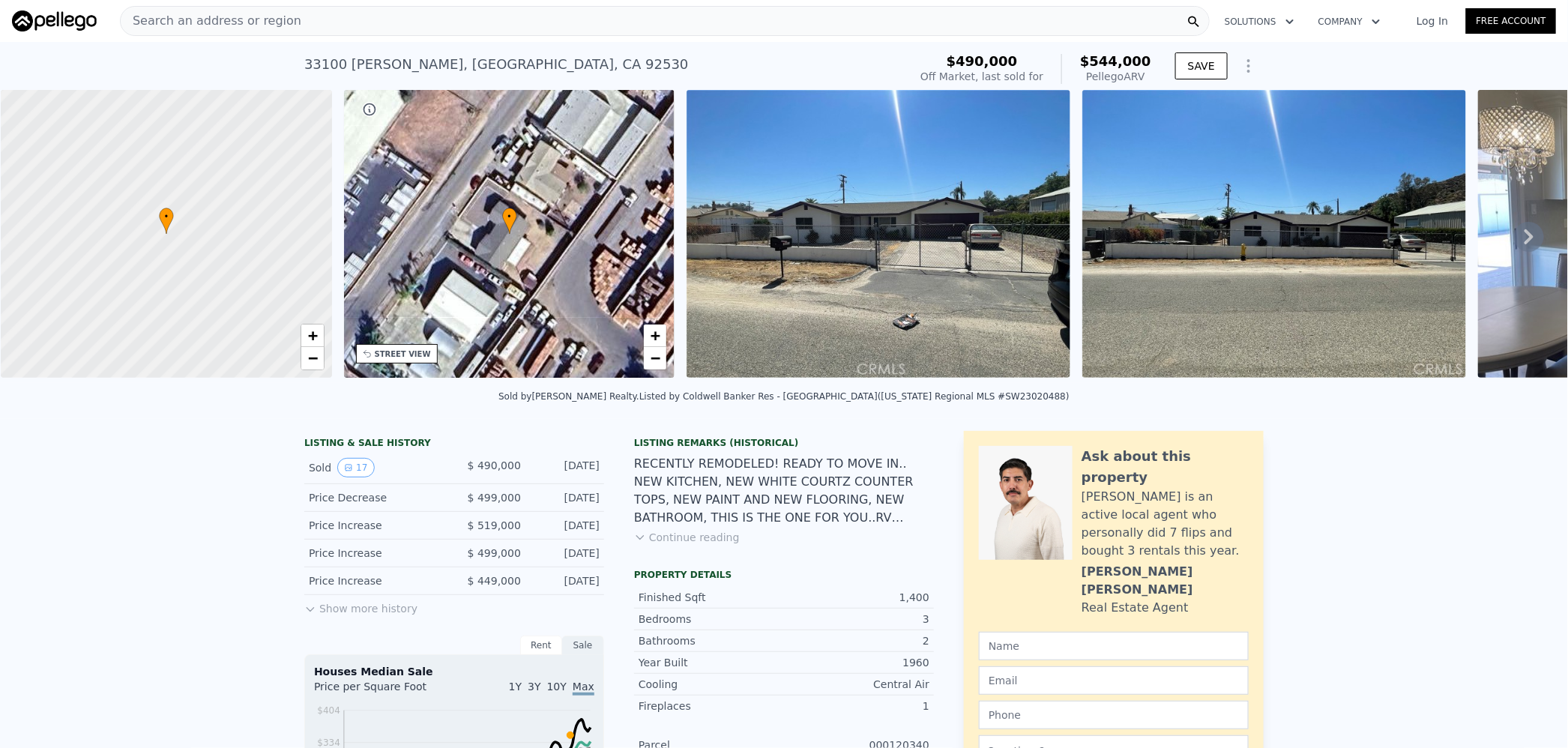
click at [504, 9] on div "Search an address or region" at bounding box center [665, 21] width 1089 height 30
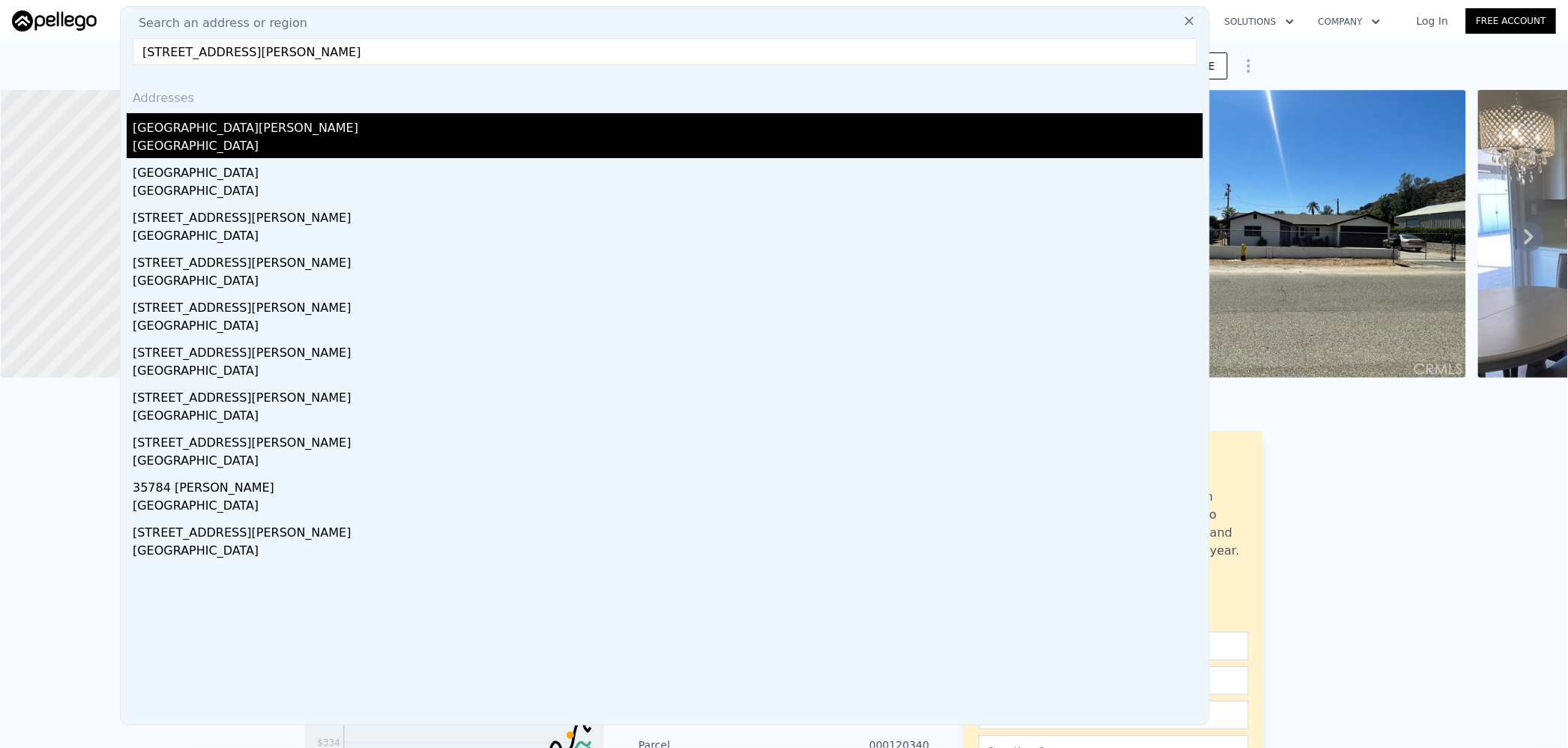
type input "[STREET_ADDRESS][PERSON_NAME]"
click at [369, 134] on div "[GEOGRAPHIC_DATA][PERSON_NAME]" at bounding box center [668, 125] width 1070 height 24
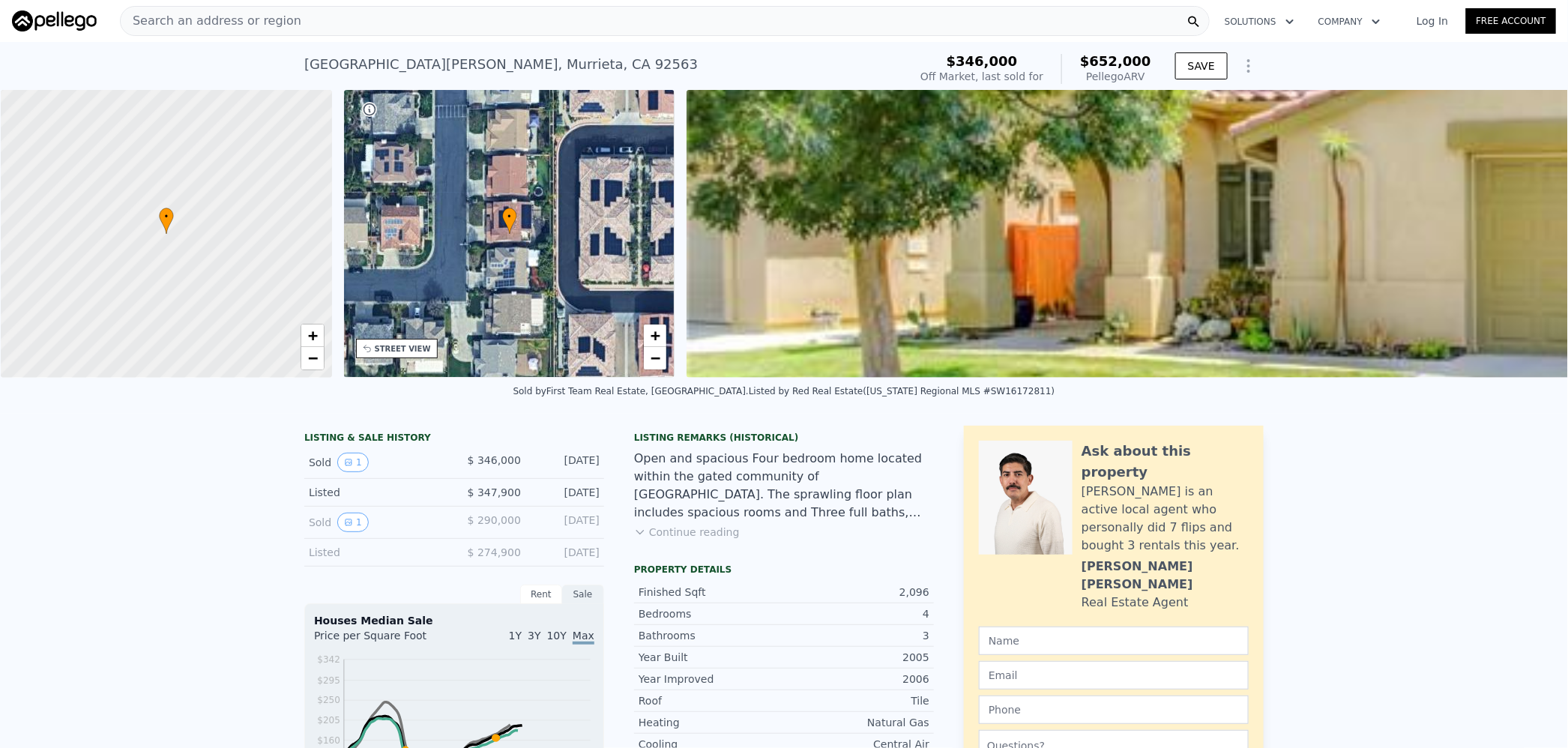
click at [1117, 57] on span "$652,000" at bounding box center [1115, 61] width 71 height 16
click at [643, 23] on div "Search an address or region" at bounding box center [665, 21] width 1089 height 30
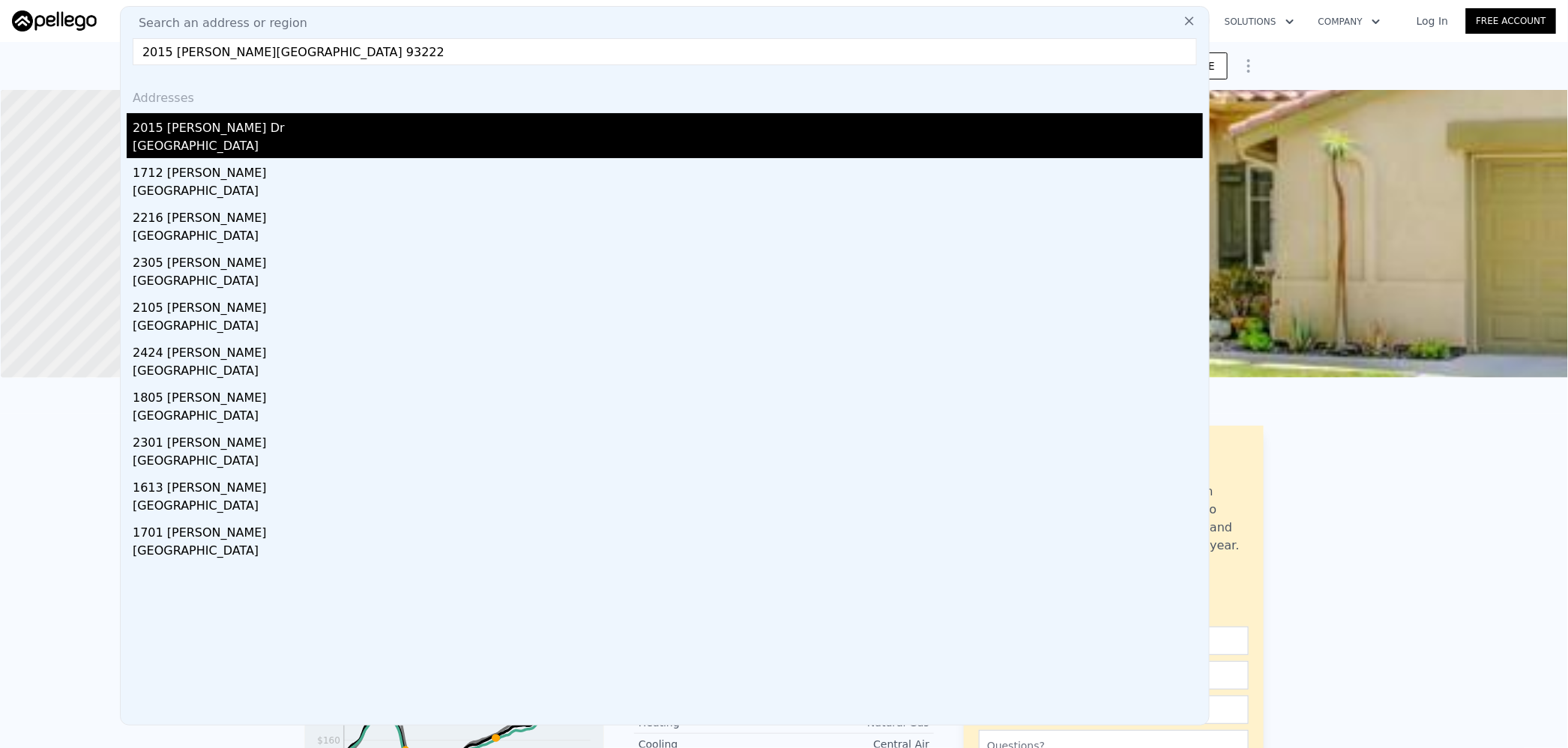
type input "2015 [PERSON_NAME][GEOGRAPHIC_DATA] 93222"
click at [361, 132] on div "2015 [PERSON_NAME] Dr" at bounding box center [668, 125] width 1070 height 24
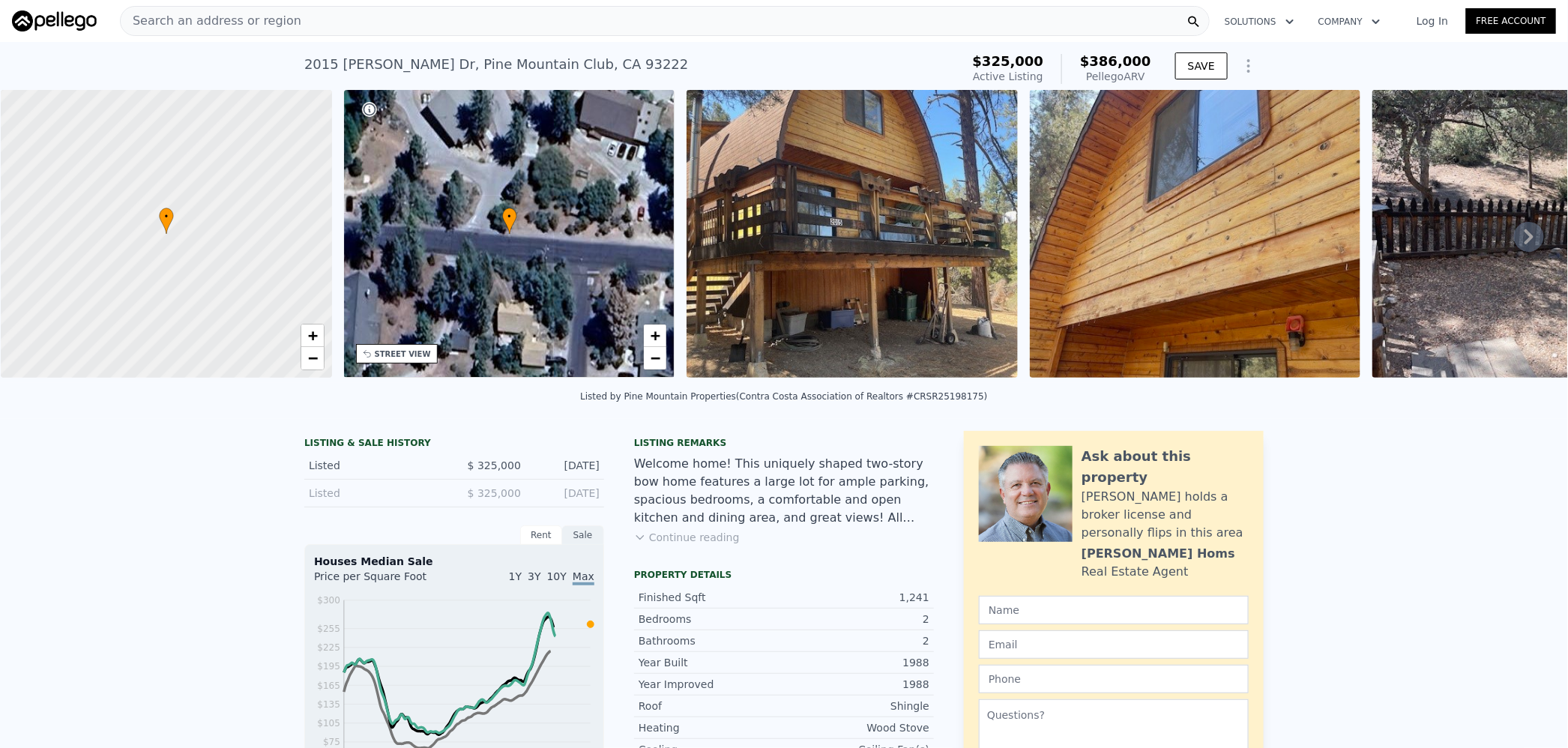
click at [1116, 63] on span "$386,000" at bounding box center [1115, 61] width 71 height 16
click at [518, 18] on div "Search an address or region" at bounding box center [665, 21] width 1089 height 30
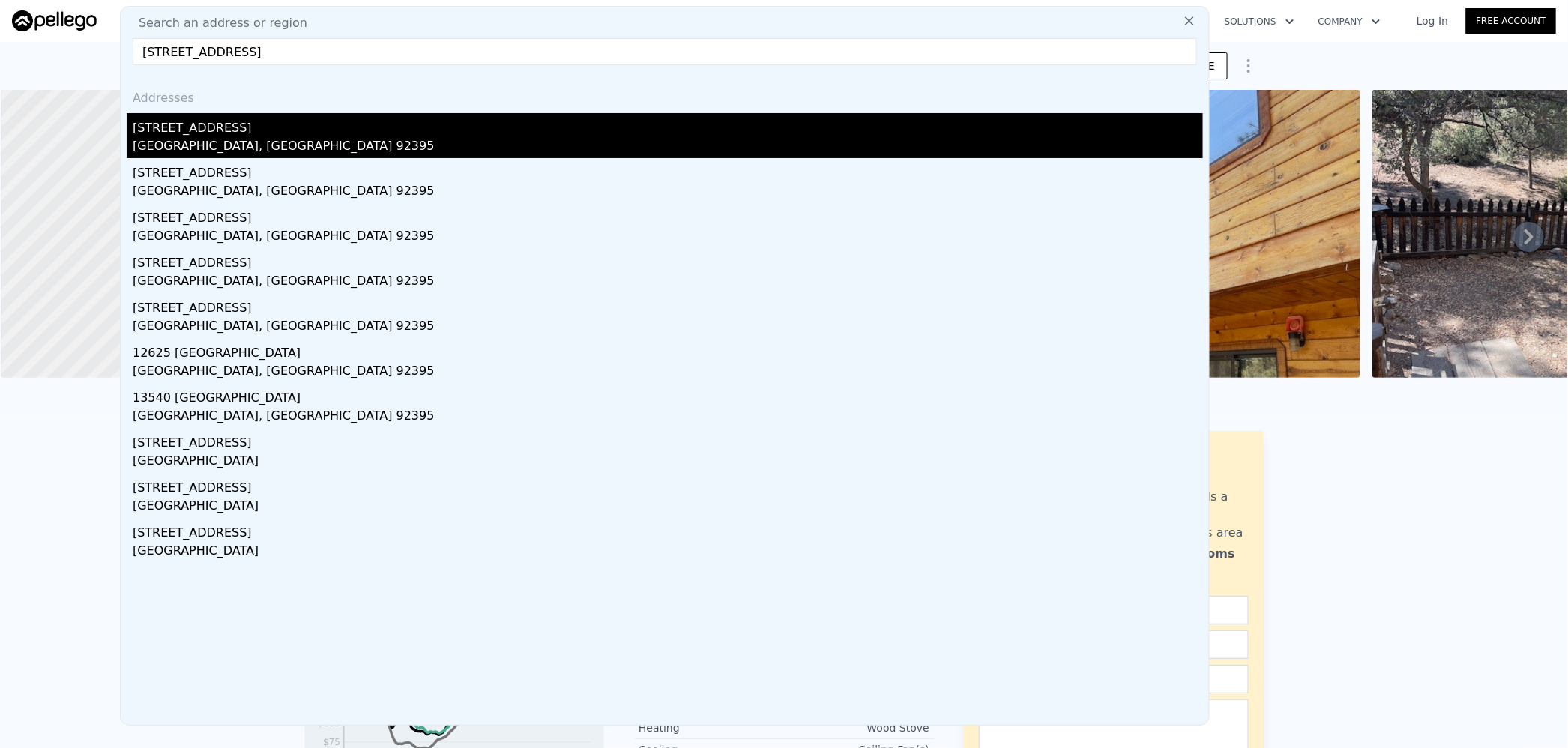
type input "[STREET_ADDRESS]"
click at [434, 122] on div "[STREET_ADDRESS]" at bounding box center [668, 125] width 1070 height 24
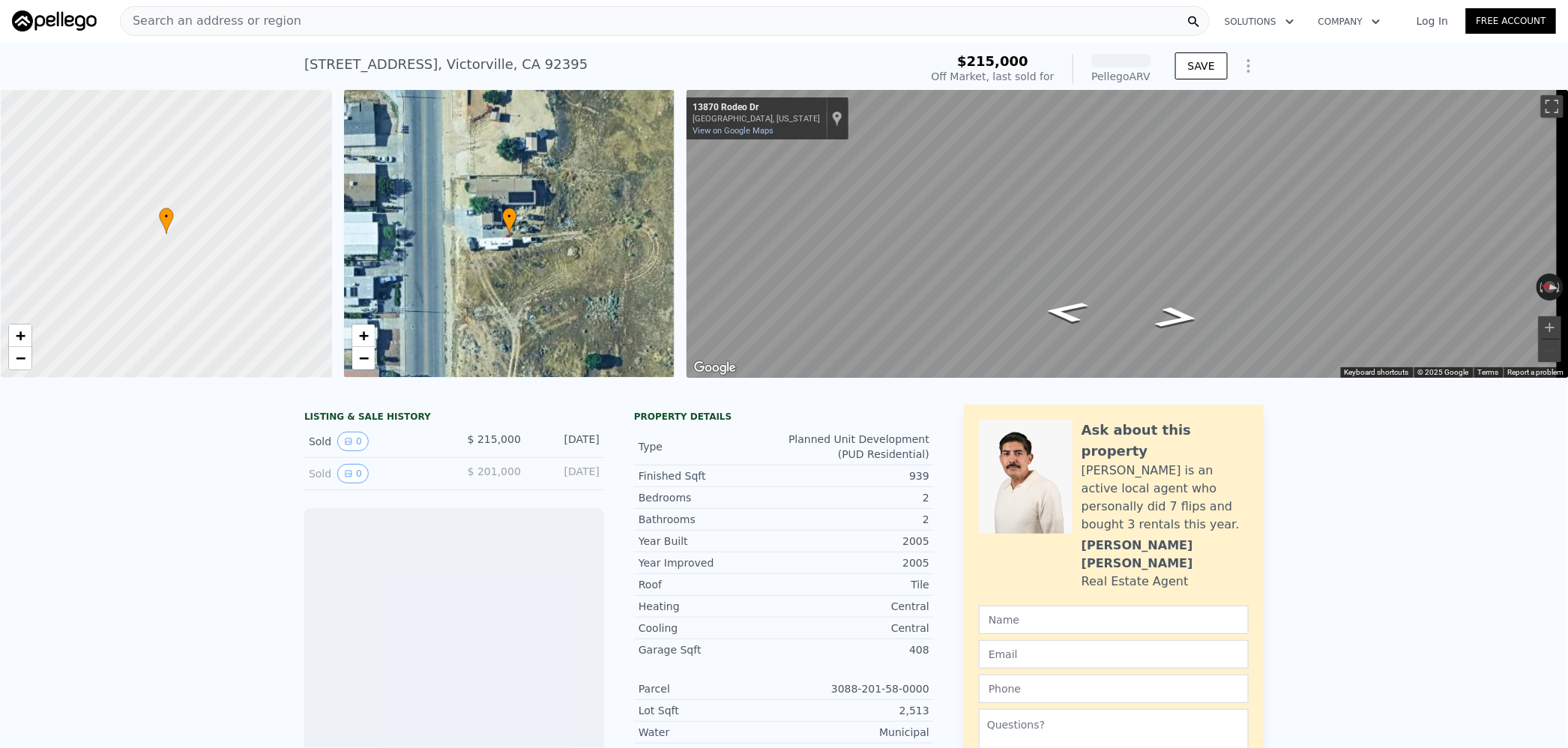
click at [515, 24] on div "Search an address or region" at bounding box center [665, 21] width 1089 height 30
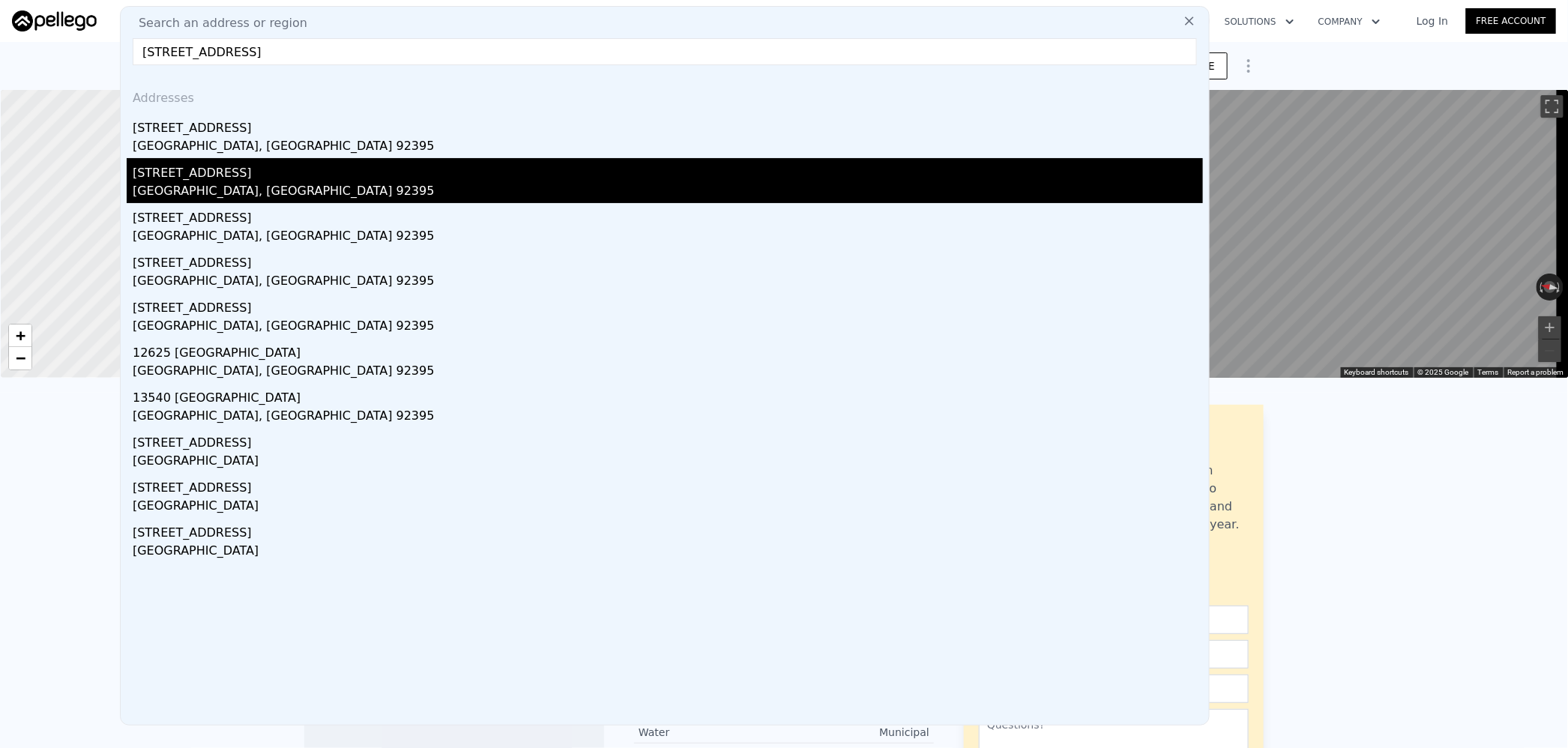
type input "[STREET_ADDRESS]"
click at [358, 189] on div "[GEOGRAPHIC_DATA], [GEOGRAPHIC_DATA] 92395" at bounding box center [668, 193] width 1070 height 21
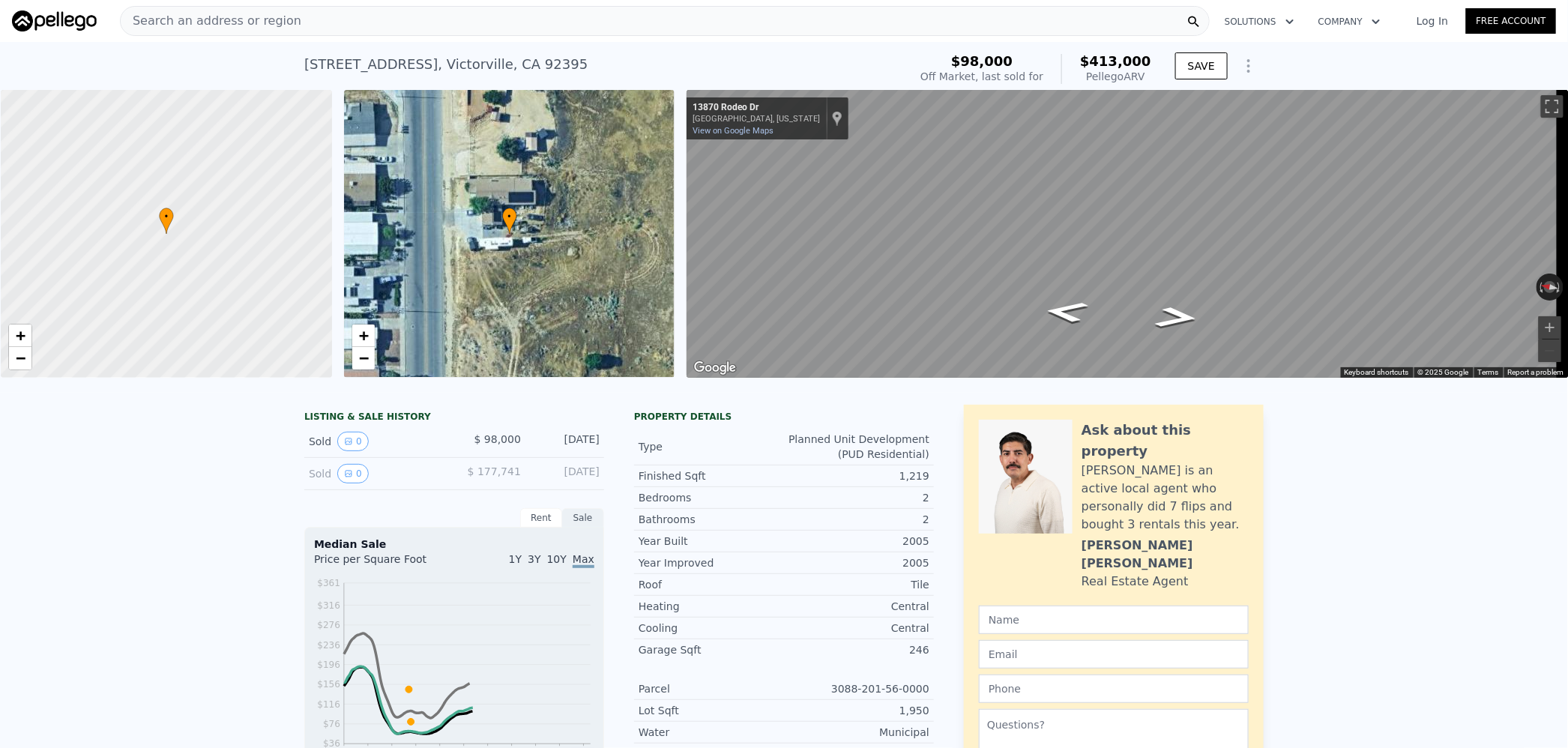
click at [1122, 59] on span "$413,000" at bounding box center [1115, 61] width 71 height 16
click at [492, 23] on div "Search an address or region" at bounding box center [665, 21] width 1089 height 30
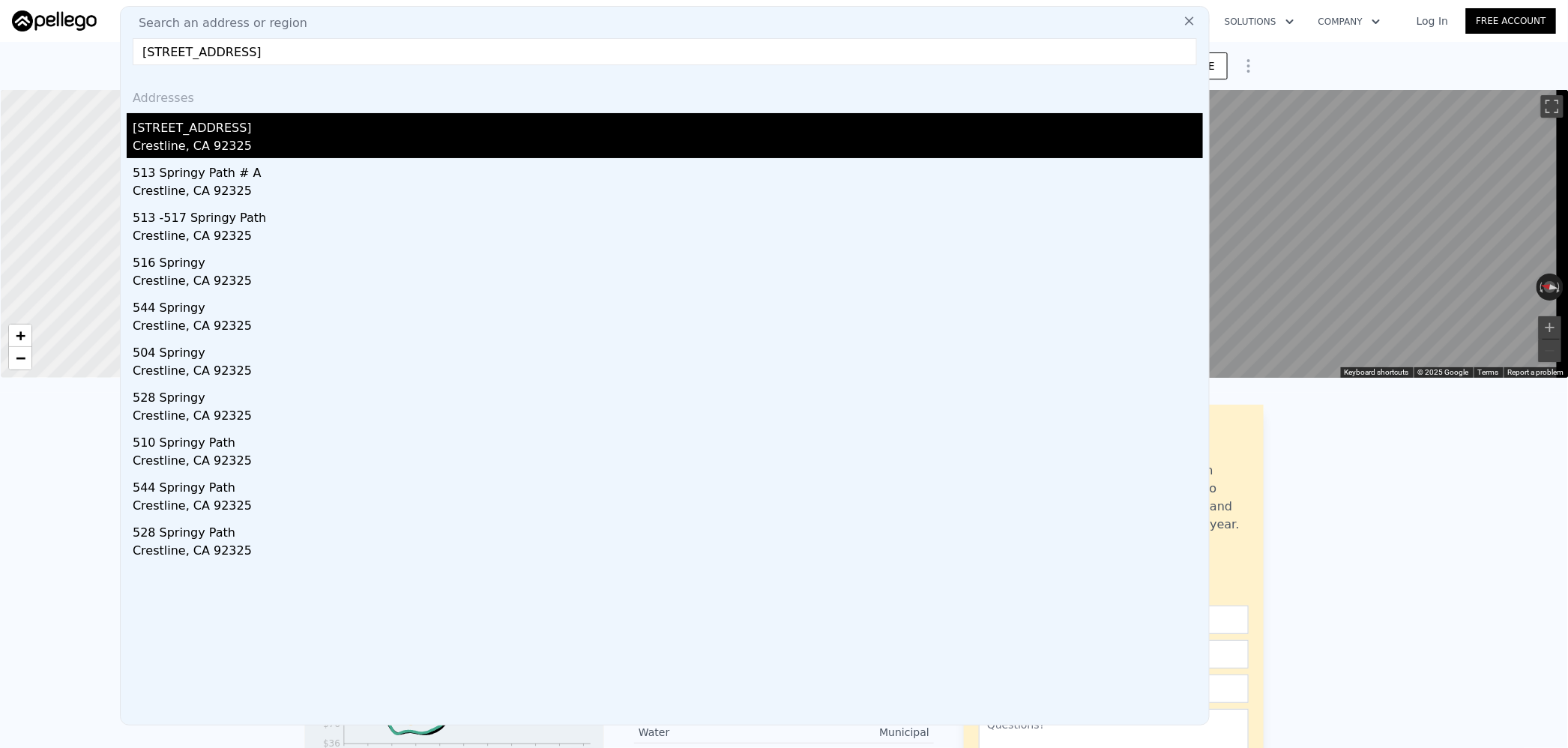
type input "[STREET_ADDRESS]"
click at [355, 137] on div "Crestline, CA 92325" at bounding box center [668, 148] width 1070 height 21
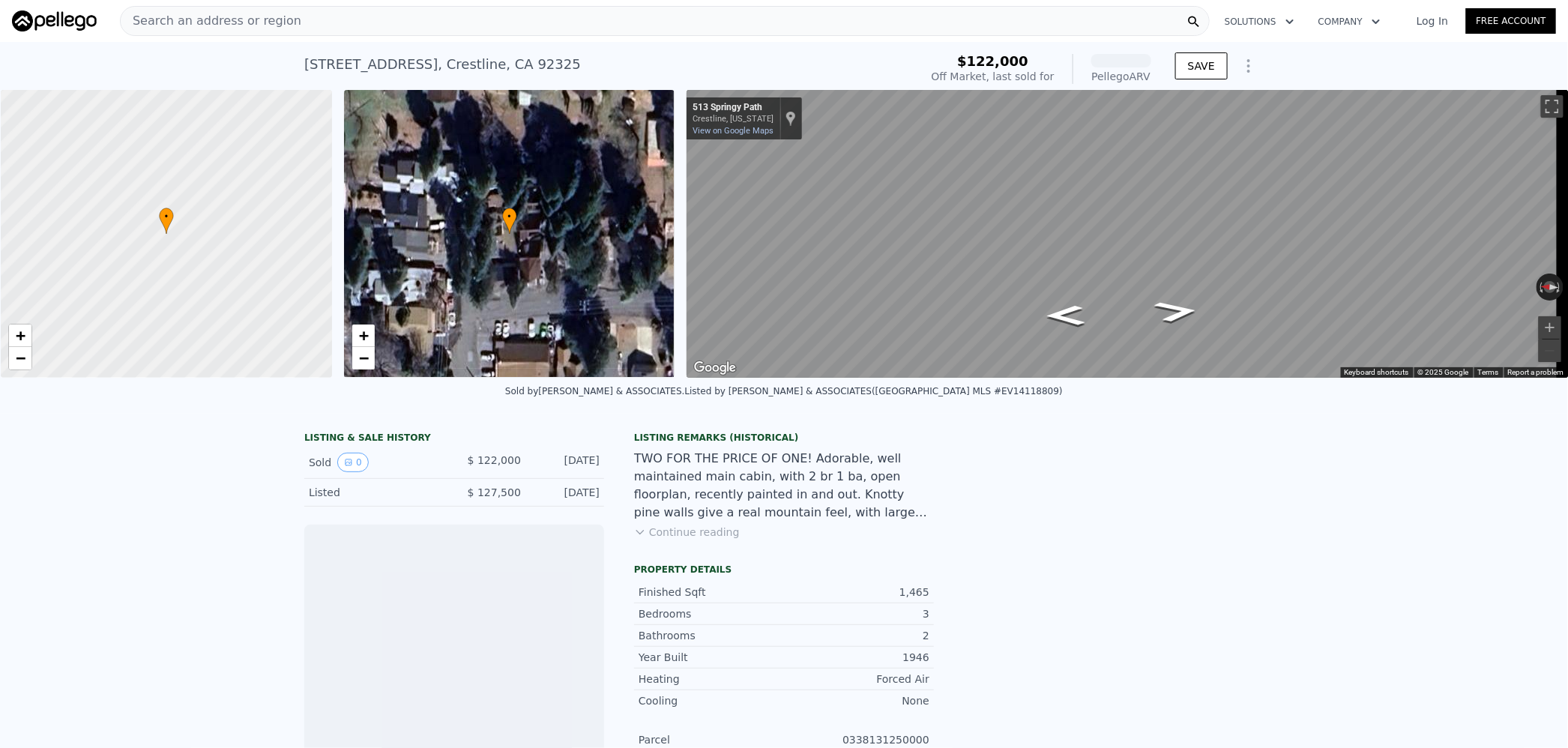
click at [911, 599] on div "1,465" at bounding box center [856, 592] width 145 height 15
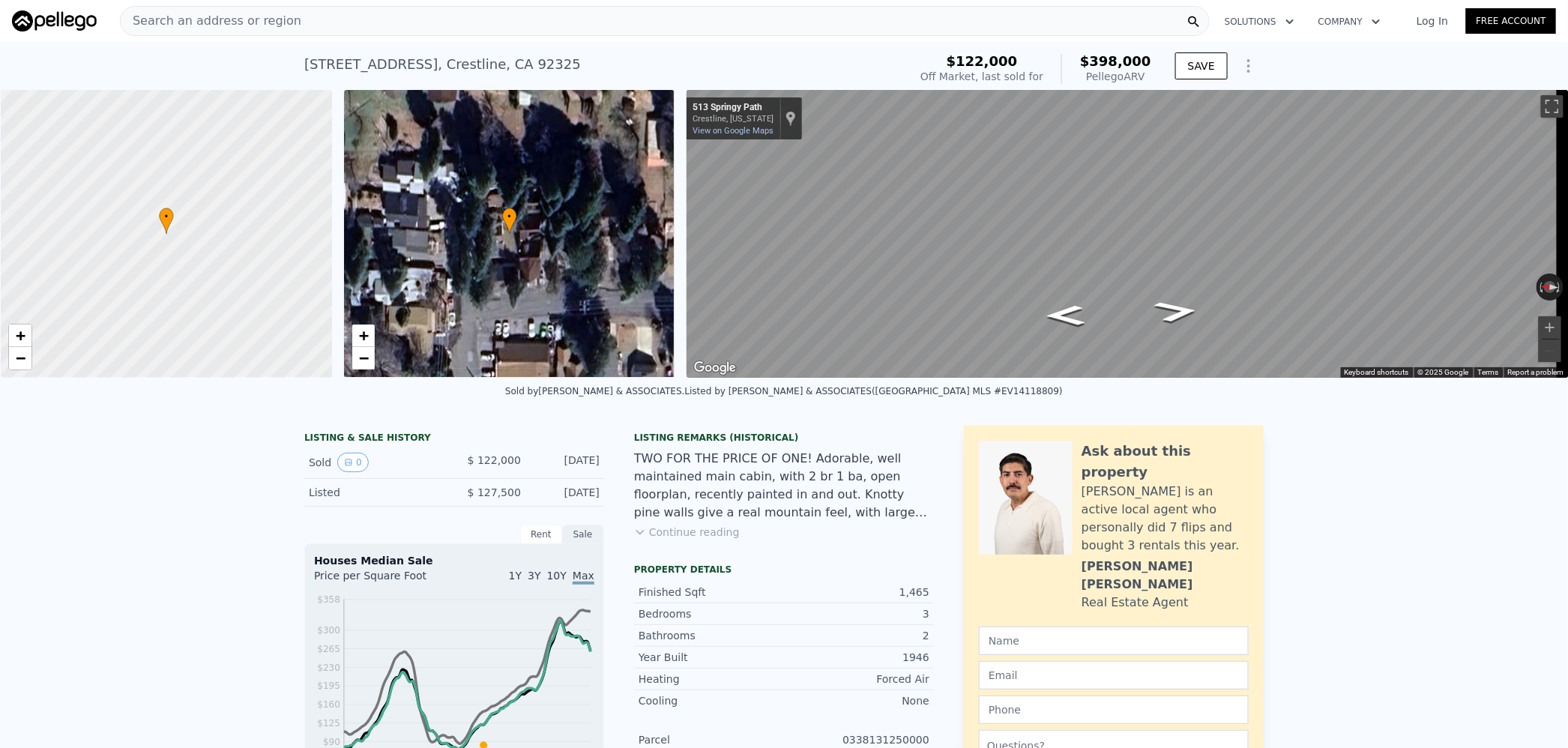
click at [556, 29] on div "Search an address or region" at bounding box center [665, 21] width 1089 height 30
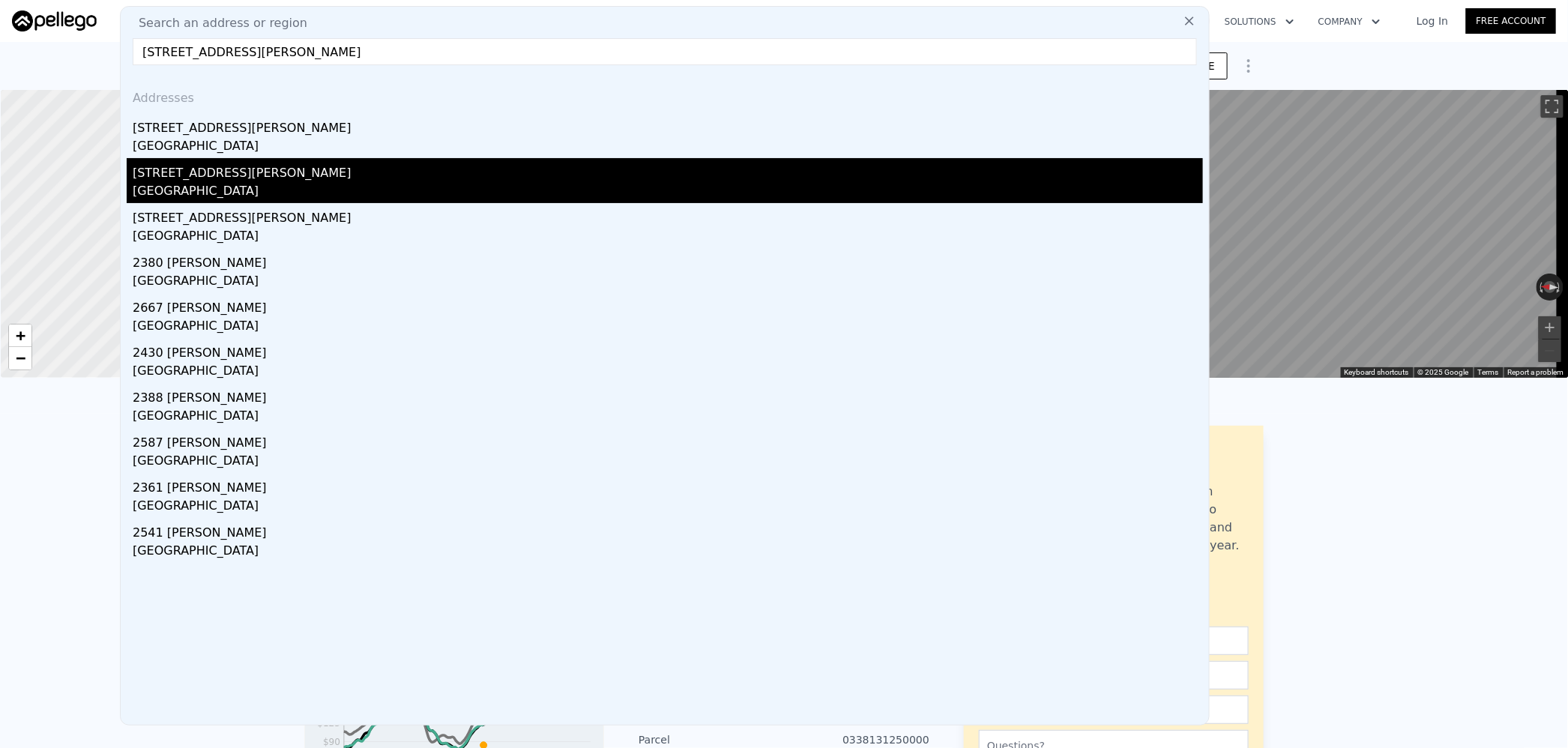
type input "[STREET_ADDRESS][PERSON_NAME]"
click at [326, 163] on div "[STREET_ADDRESS][PERSON_NAME]" at bounding box center [668, 170] width 1070 height 24
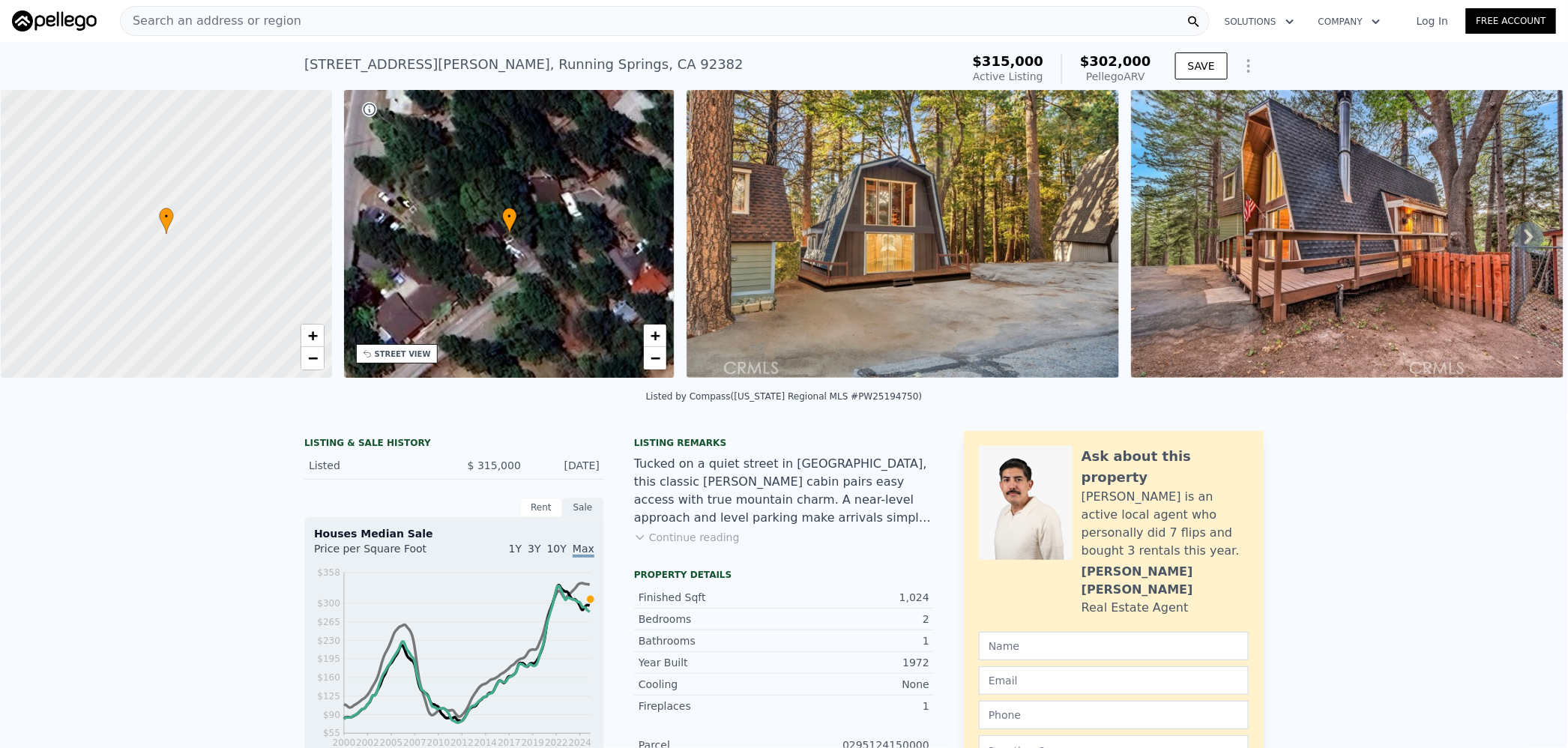
click at [1111, 63] on span "$302,000" at bounding box center [1115, 61] width 71 height 16
click at [527, 15] on div "Search an address or region" at bounding box center [665, 21] width 1089 height 30
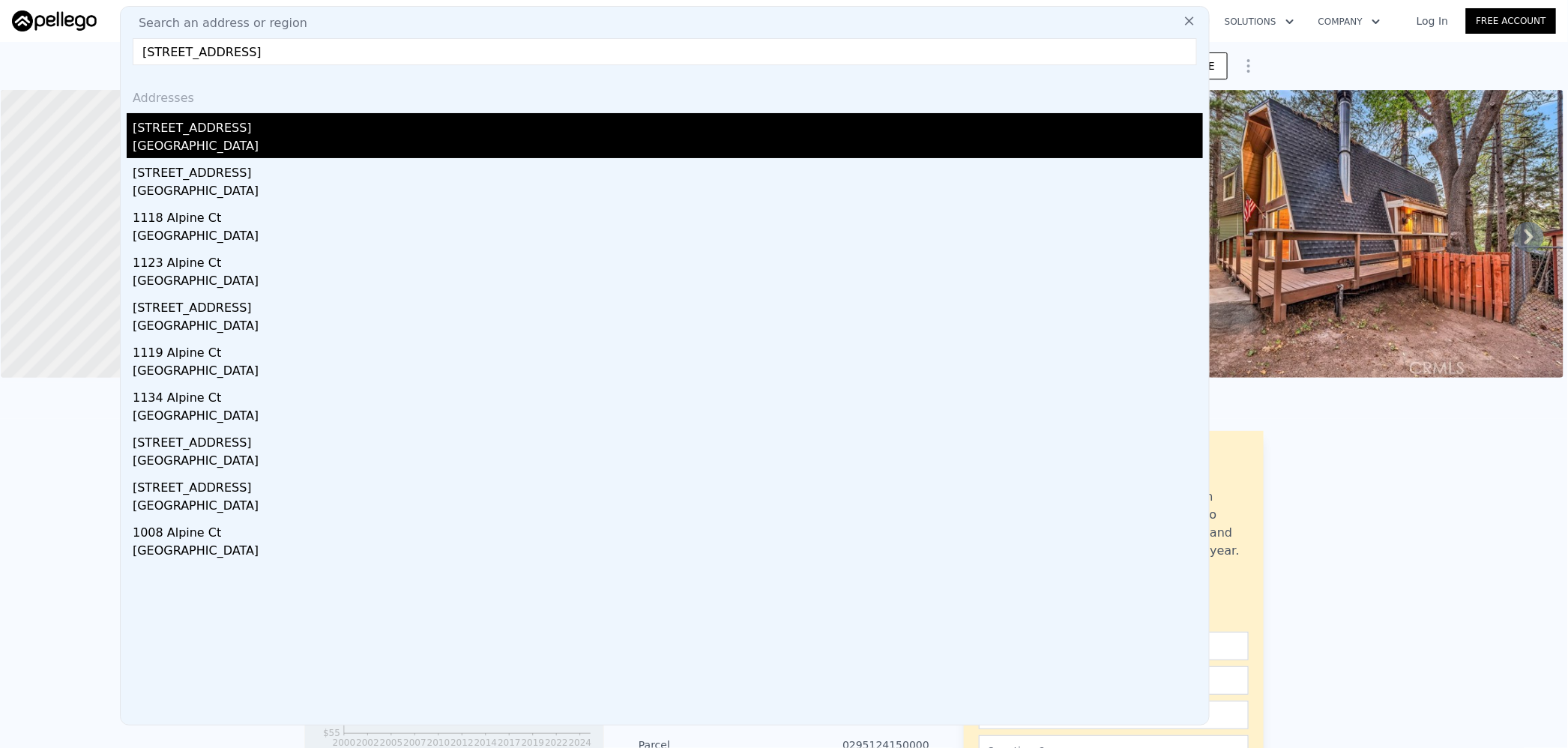
type input "[STREET_ADDRESS]"
click at [314, 138] on div "[GEOGRAPHIC_DATA]" at bounding box center [668, 148] width 1070 height 21
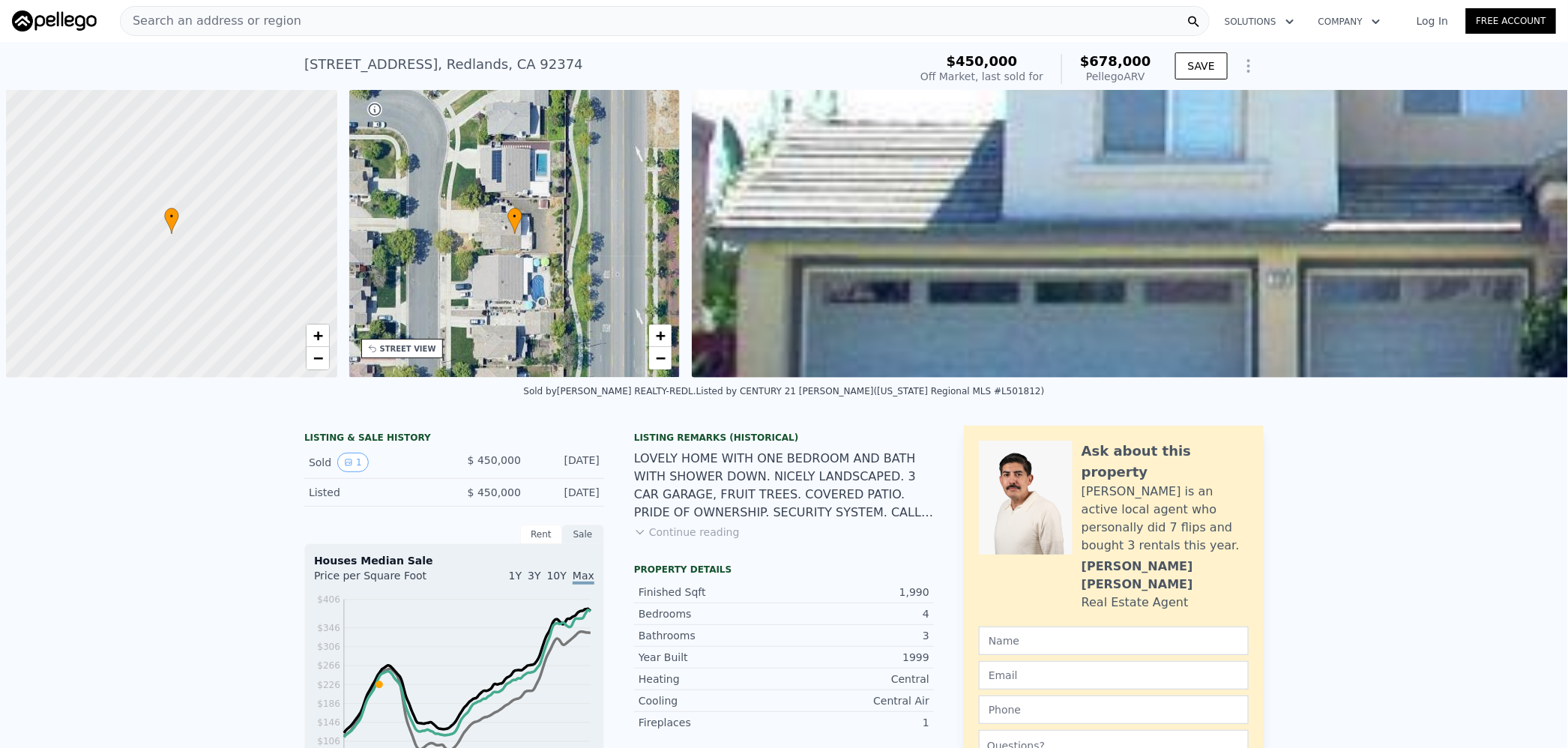
scroll to position [0, 5]
